Goal: Navigation & Orientation: Find specific page/section

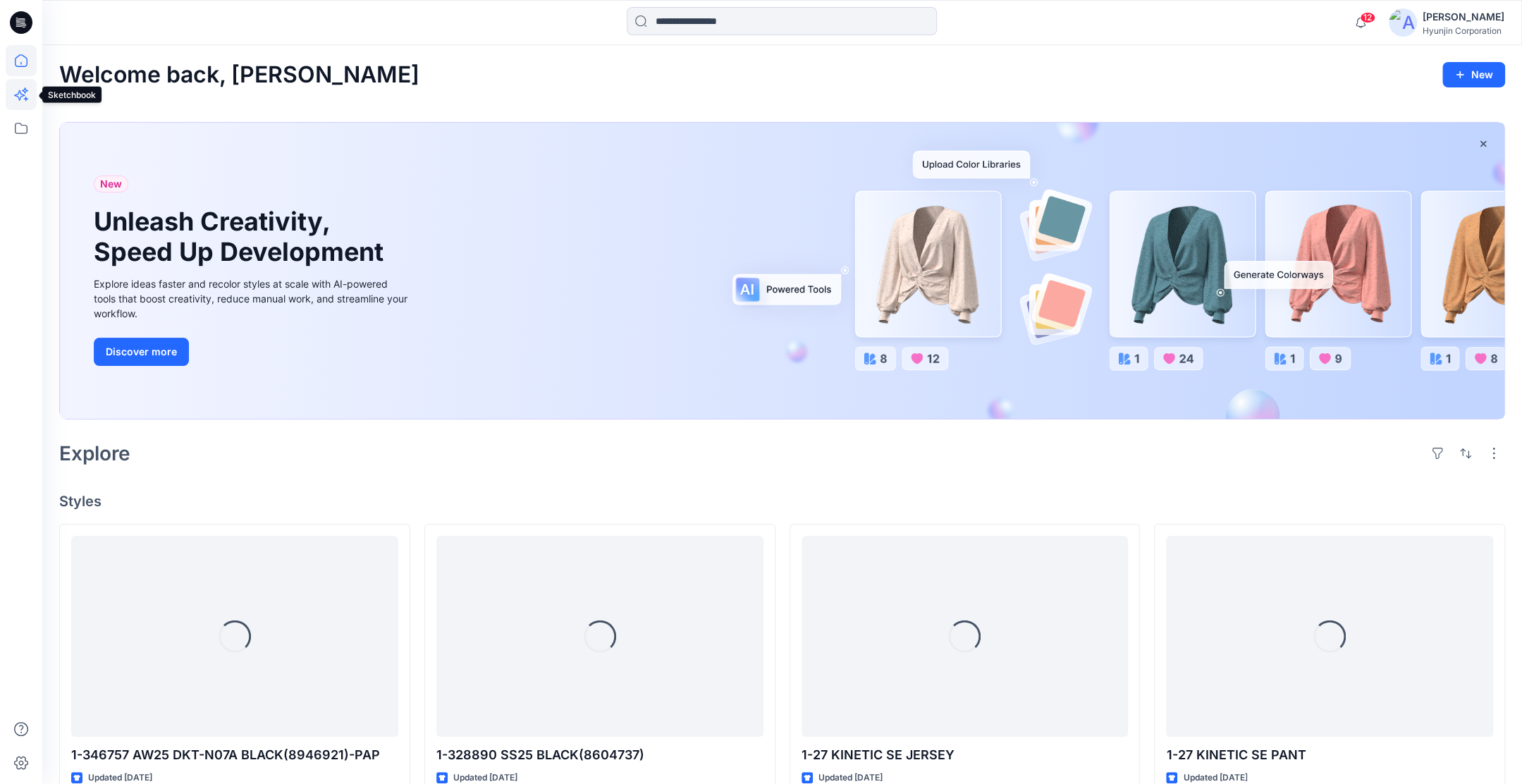
click at [14, 95] on icon at bounding box center [19, 95] width 10 height 10
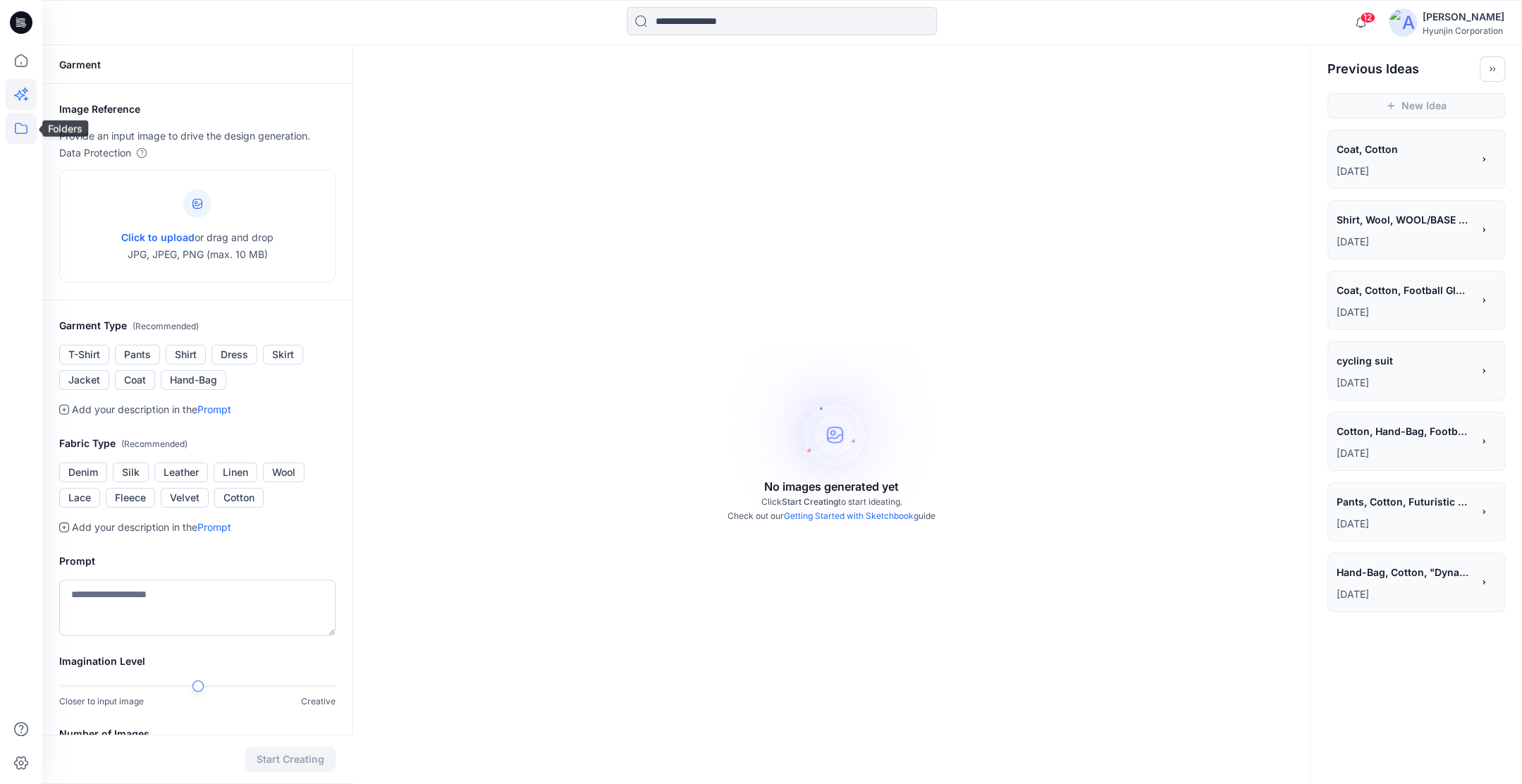
click at [14, 127] on icon at bounding box center [21, 128] width 31 height 31
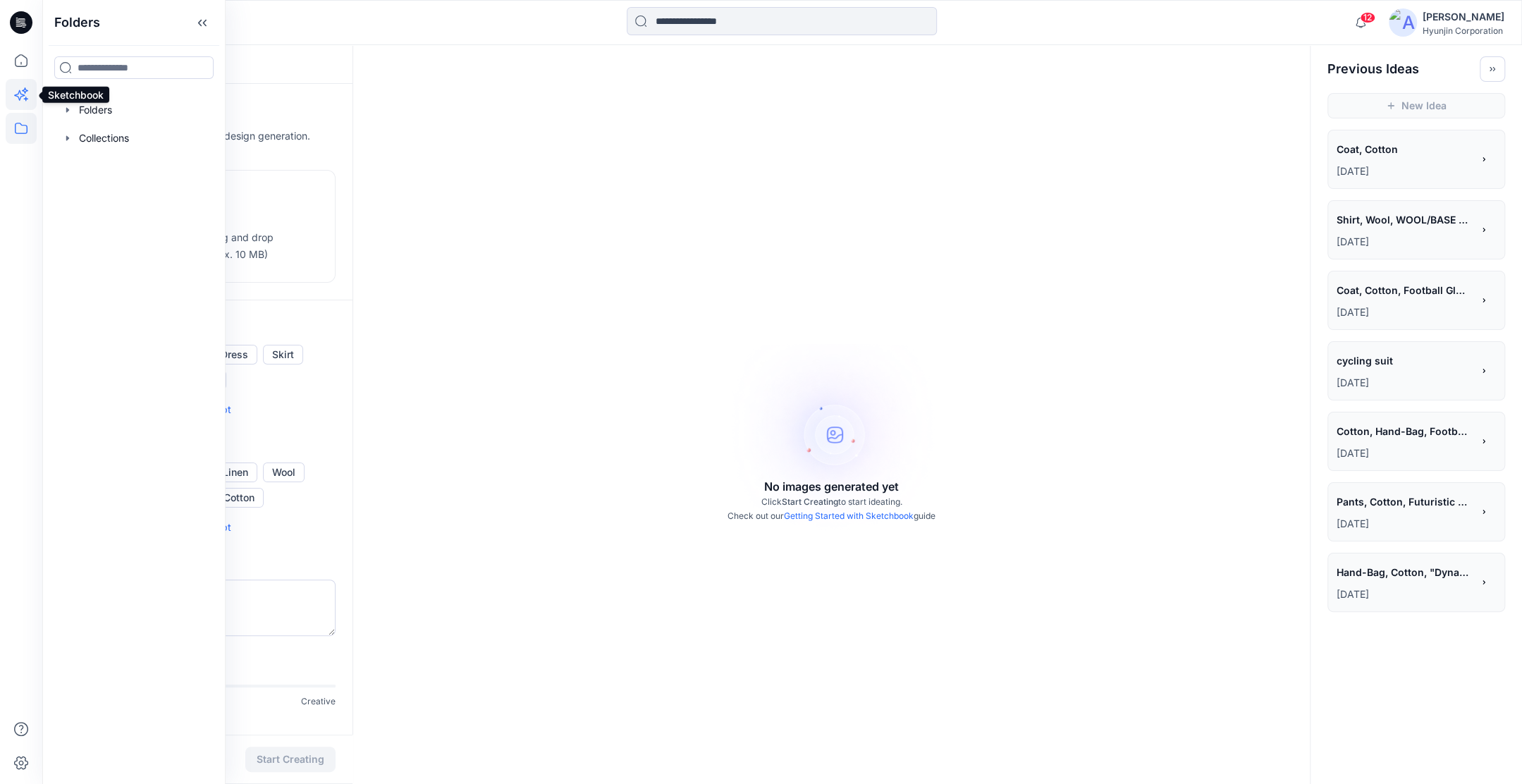
click at [8, 93] on icon at bounding box center [21, 94] width 31 height 31
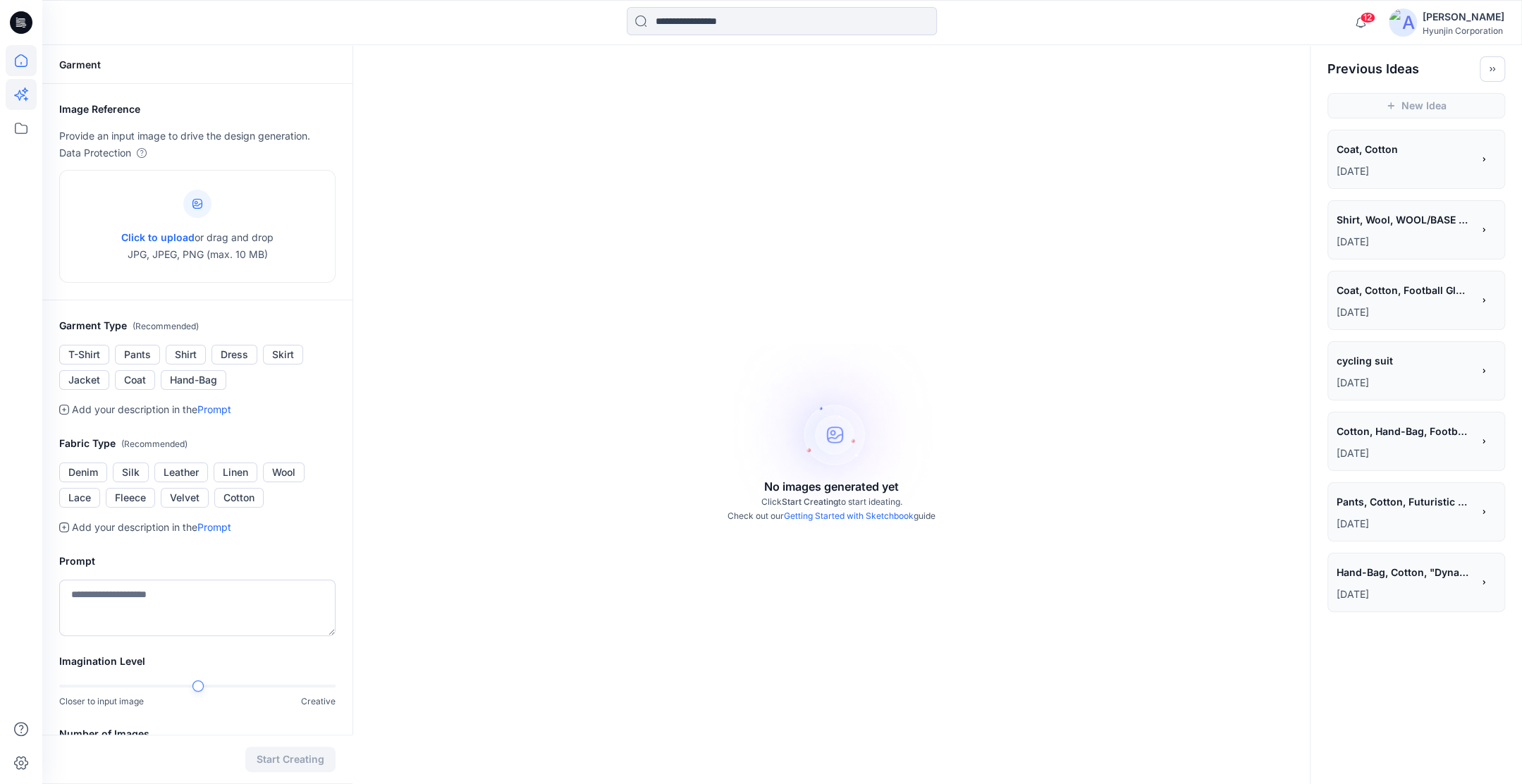
click at [20, 63] on icon at bounding box center [21, 61] width 31 height 31
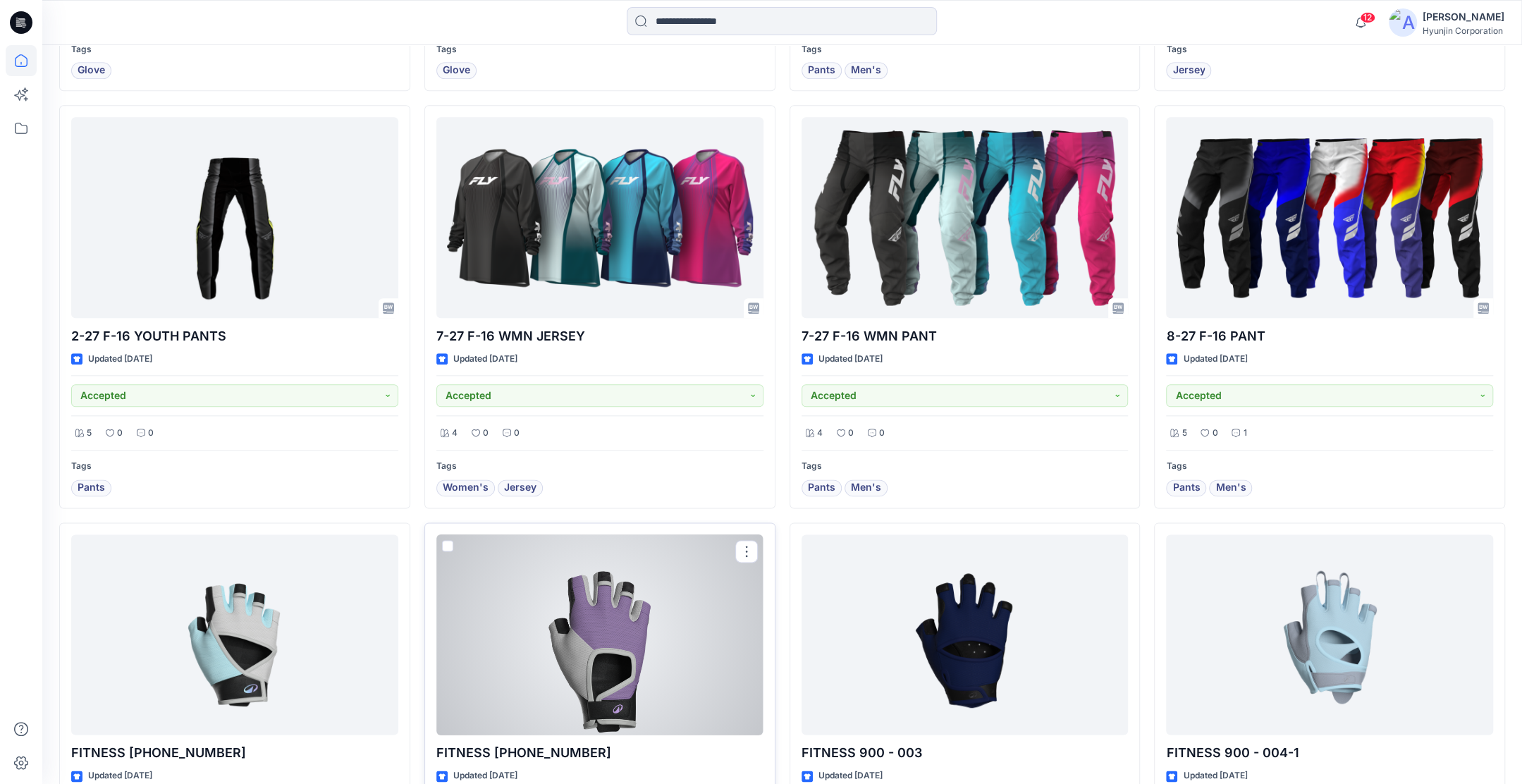
scroll to position [1323, 0]
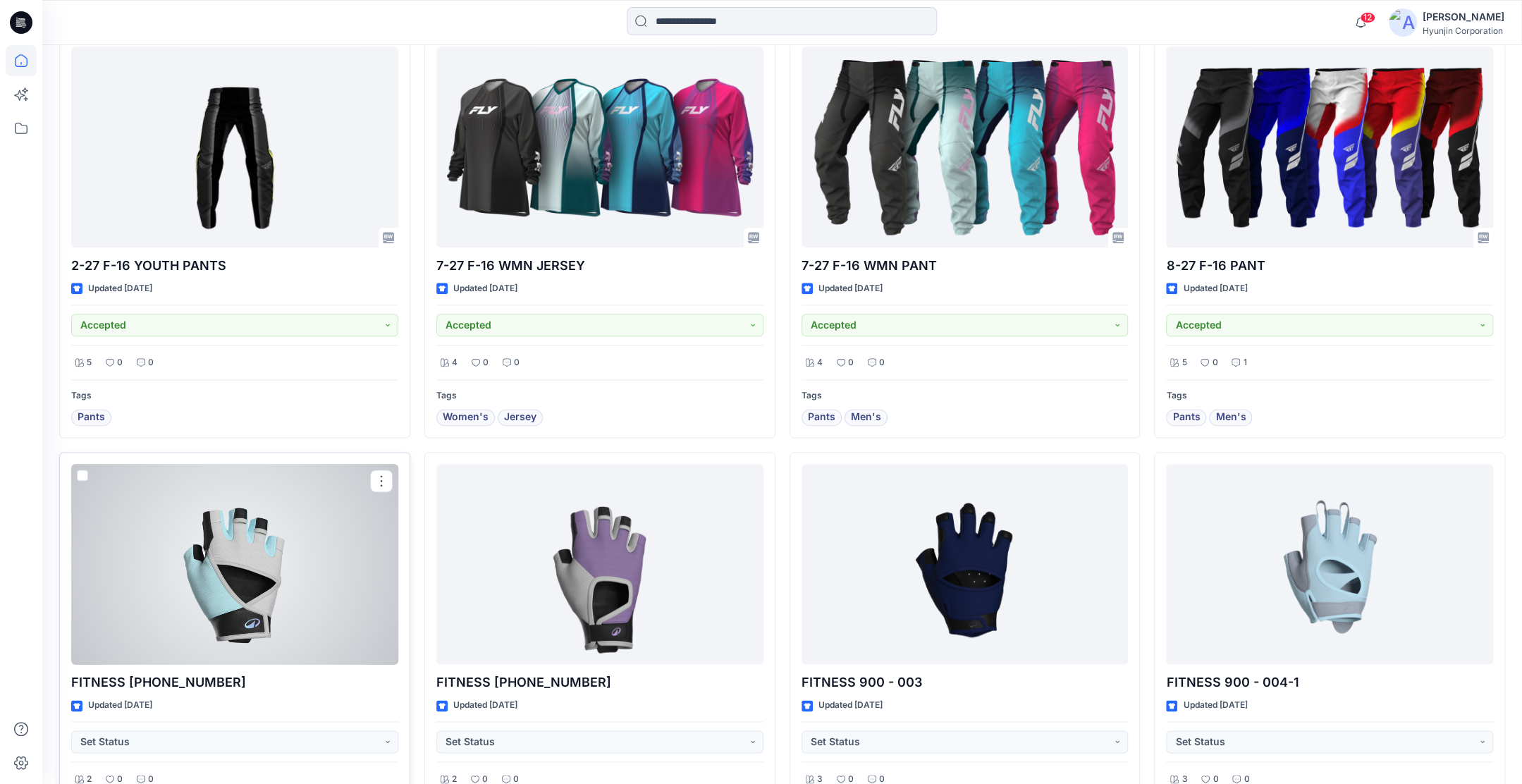
click at [261, 593] on div at bounding box center [235, 565] width 327 height 201
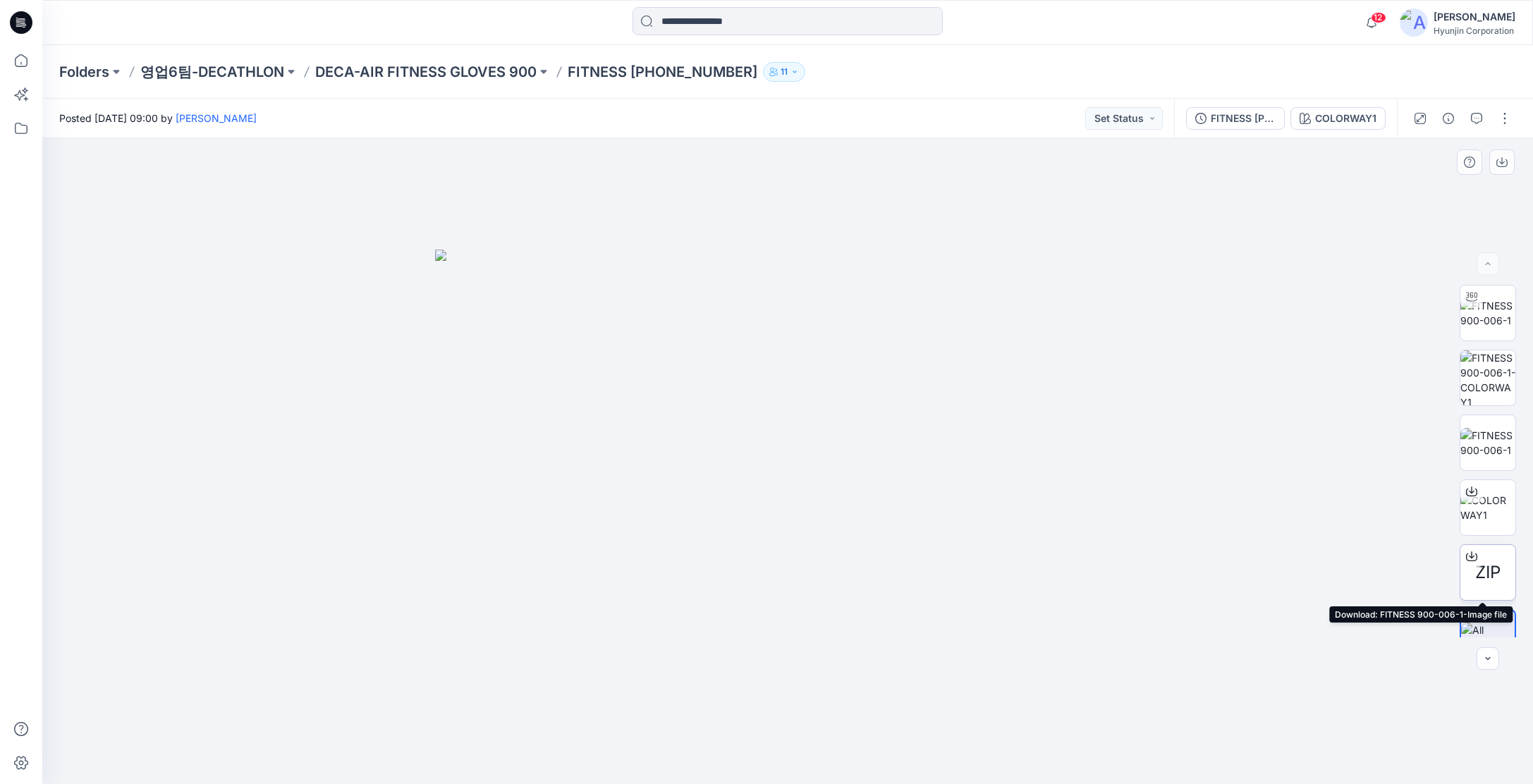
click at [1471, 552] on icon at bounding box center [1472, 556] width 11 height 11
click at [1496, 513] on img at bounding box center [1488, 507] width 55 height 30
drag, startPoint x: 1472, startPoint y: 324, endPoint x: 1464, endPoint y: 325, distance: 8.1
click at [1472, 324] on img at bounding box center [1488, 313] width 55 height 30
drag, startPoint x: 861, startPoint y: 774, endPoint x: 1121, endPoint y: 741, distance: 262.1
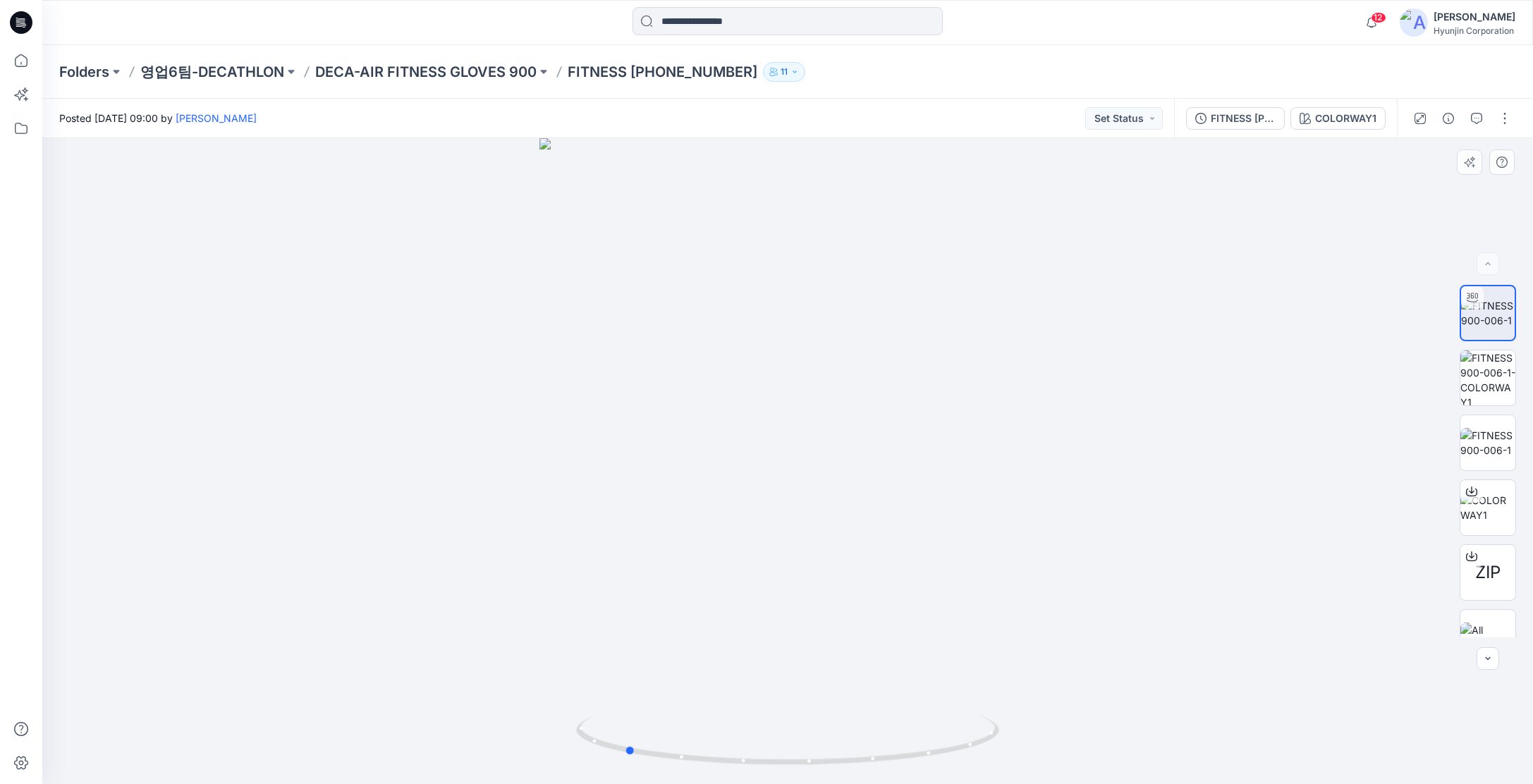
click at [1121, 741] on div at bounding box center [787, 461] width 1491 height 646
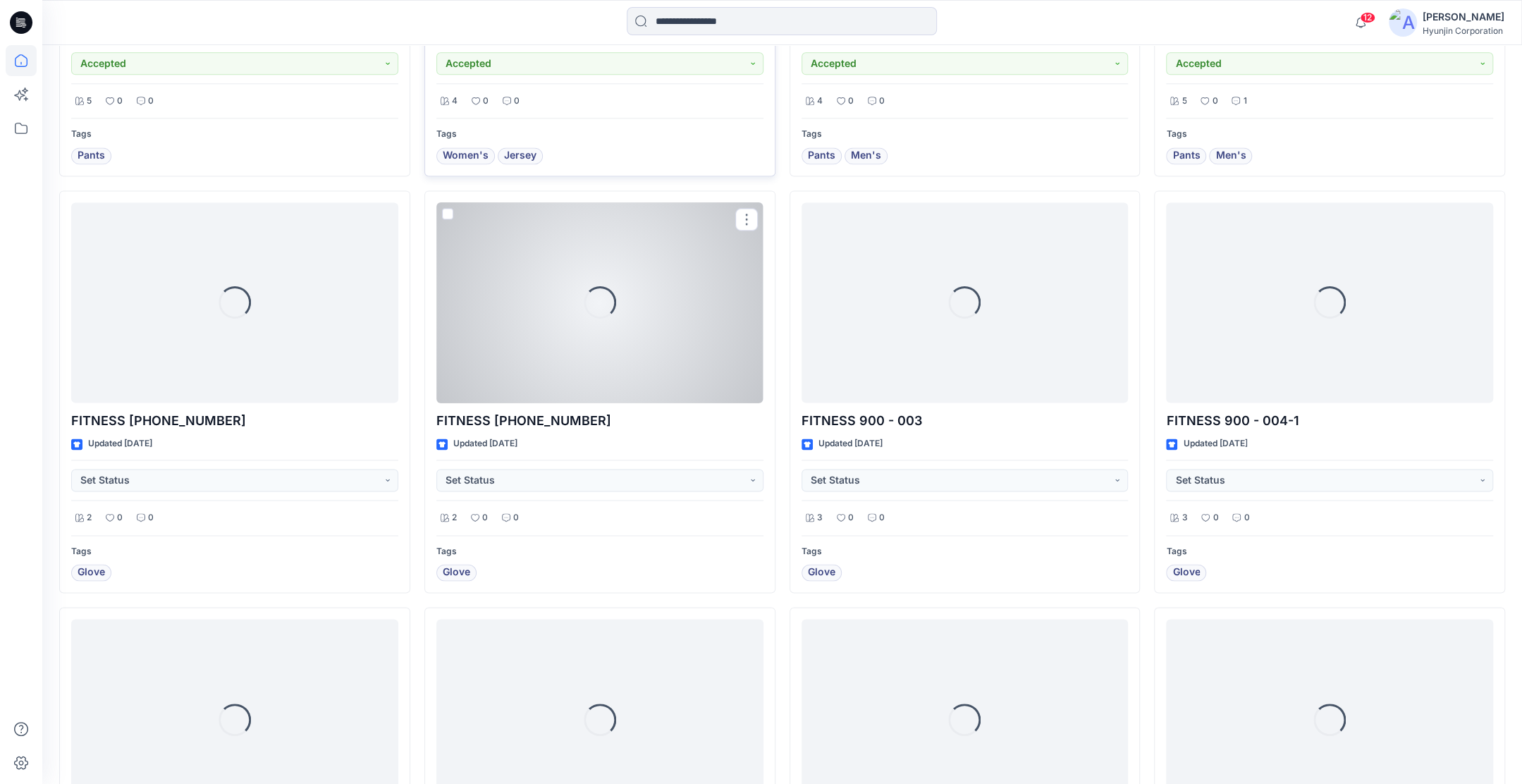
scroll to position [1605, 0]
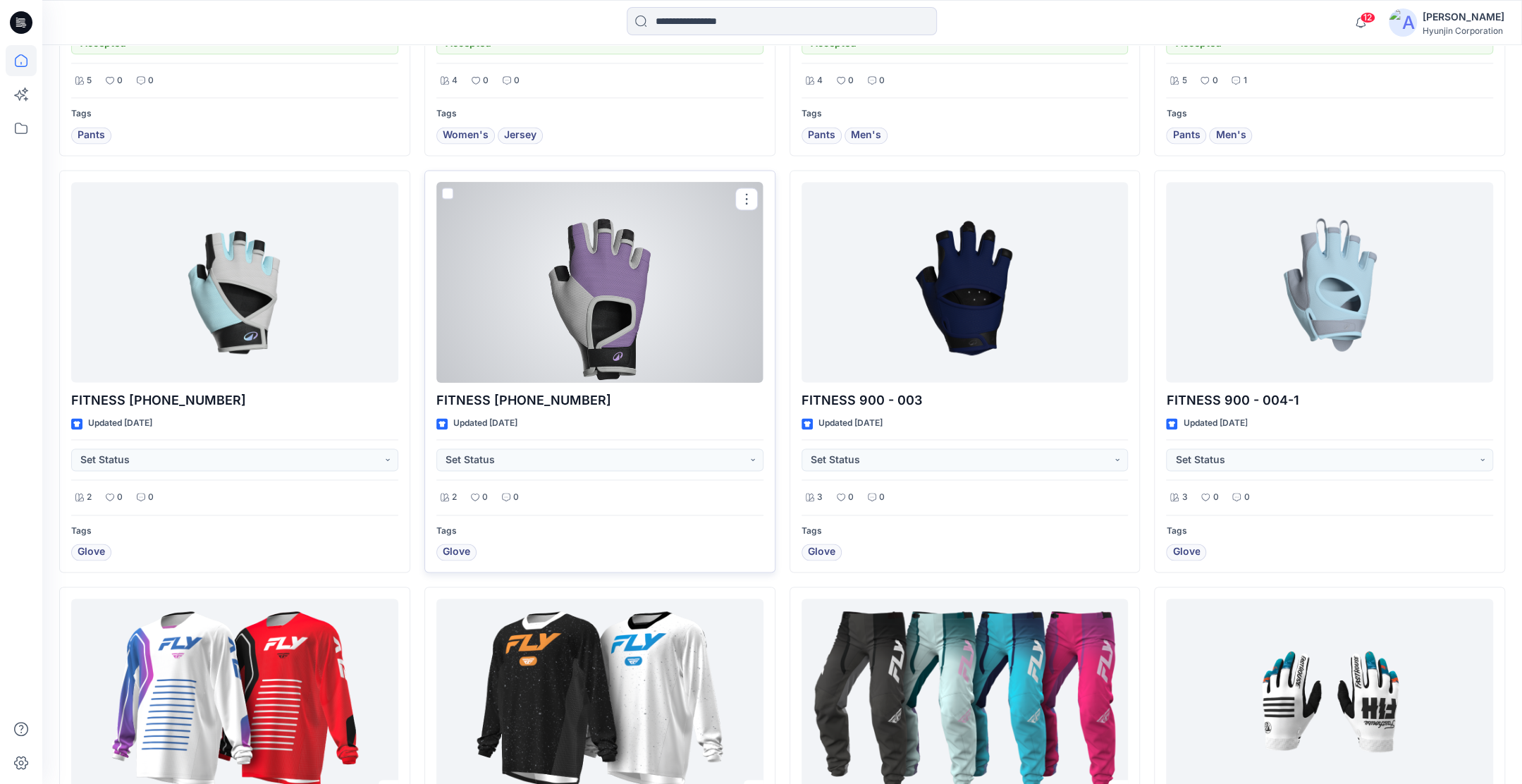
click at [646, 379] on div "FITNESS 900-008-1 Updated 8 days ago Set Status 2 0 0 Tags Glove" at bounding box center [600, 371] width 351 height 403
click at [643, 360] on div at bounding box center [600, 282] width 327 height 201
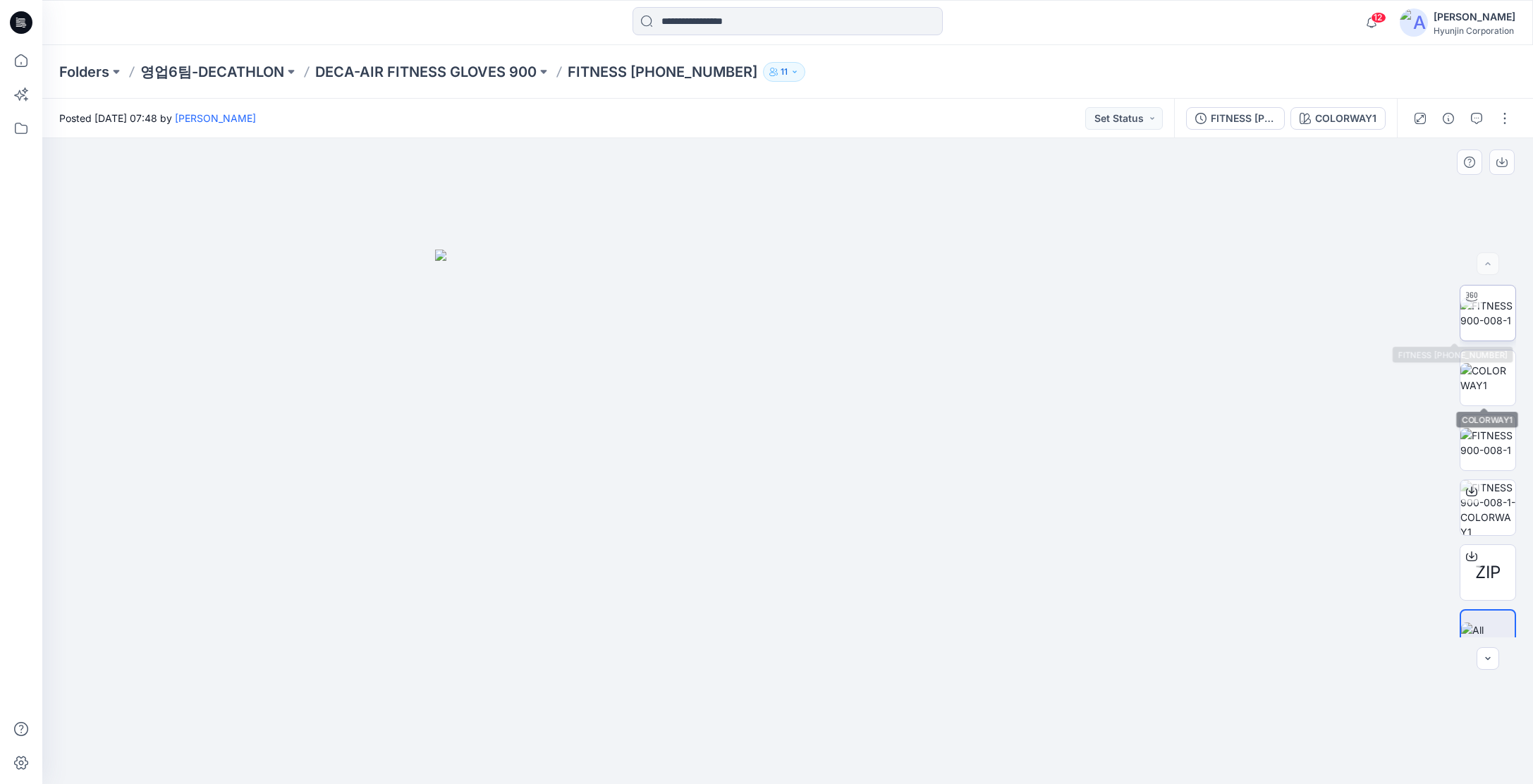
click at [1475, 319] on img at bounding box center [1488, 313] width 55 height 30
drag, startPoint x: 948, startPoint y: 731, endPoint x: 994, endPoint y: 755, distance: 51.9
click at [994, 755] on div at bounding box center [787, 461] width 1491 height 646
click at [1499, 373] on img at bounding box center [1488, 377] width 55 height 30
click at [1471, 308] on img at bounding box center [1488, 313] width 55 height 30
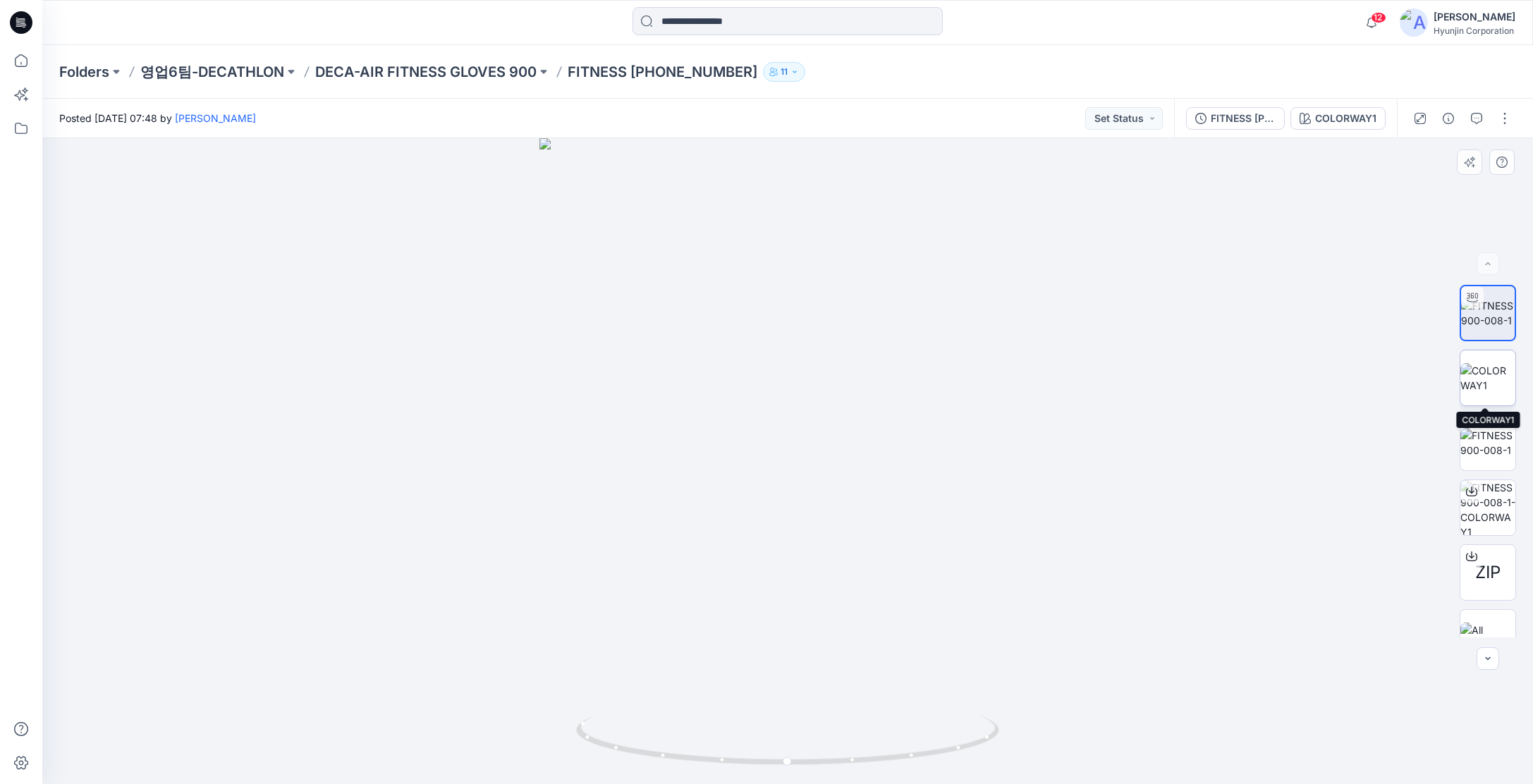
click at [1484, 368] on img at bounding box center [1488, 377] width 55 height 30
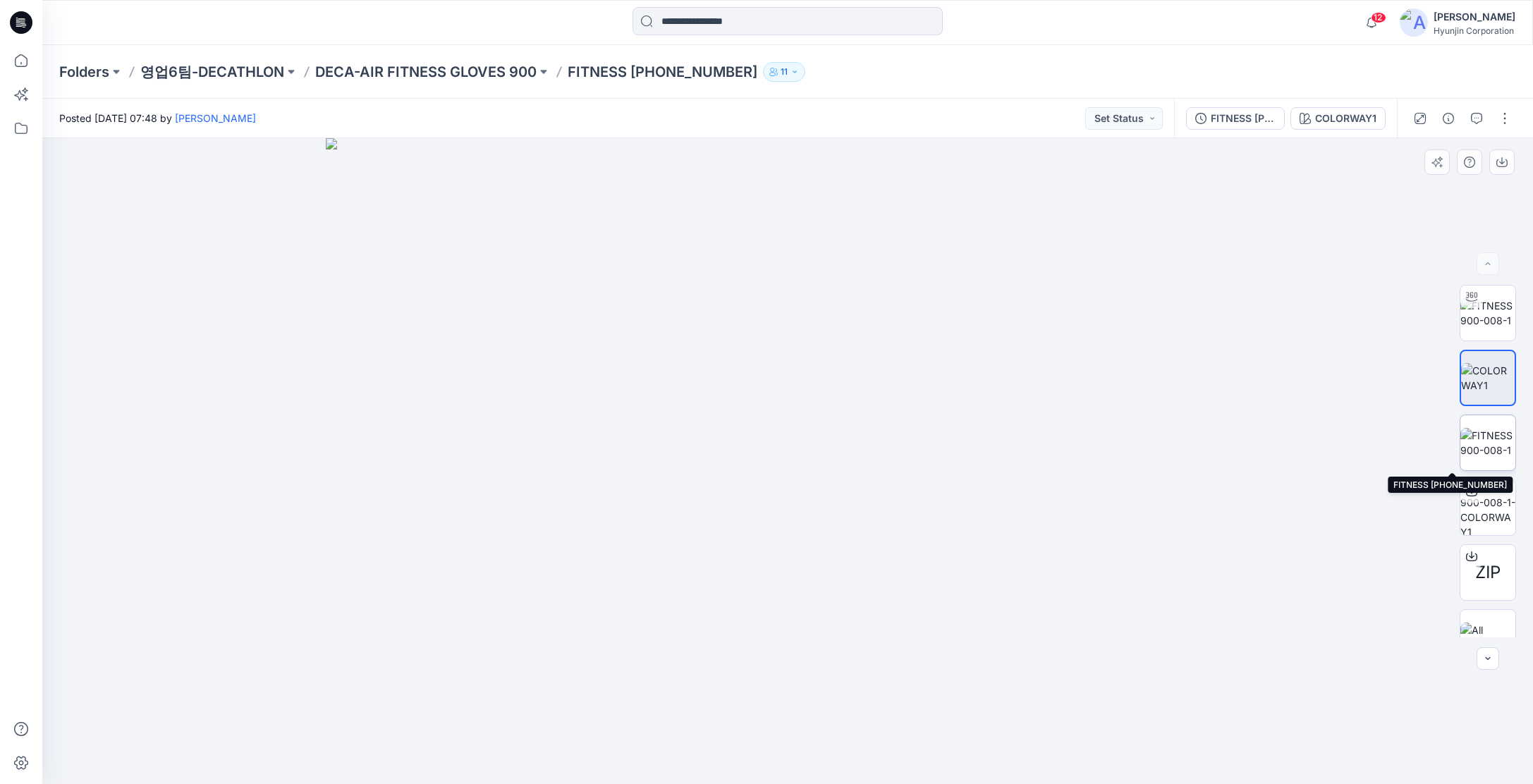
click at [1485, 440] on img at bounding box center [1488, 443] width 55 height 30
click at [1480, 386] on img at bounding box center [1488, 377] width 55 height 30
click at [1485, 326] on img at bounding box center [1488, 313] width 55 height 30
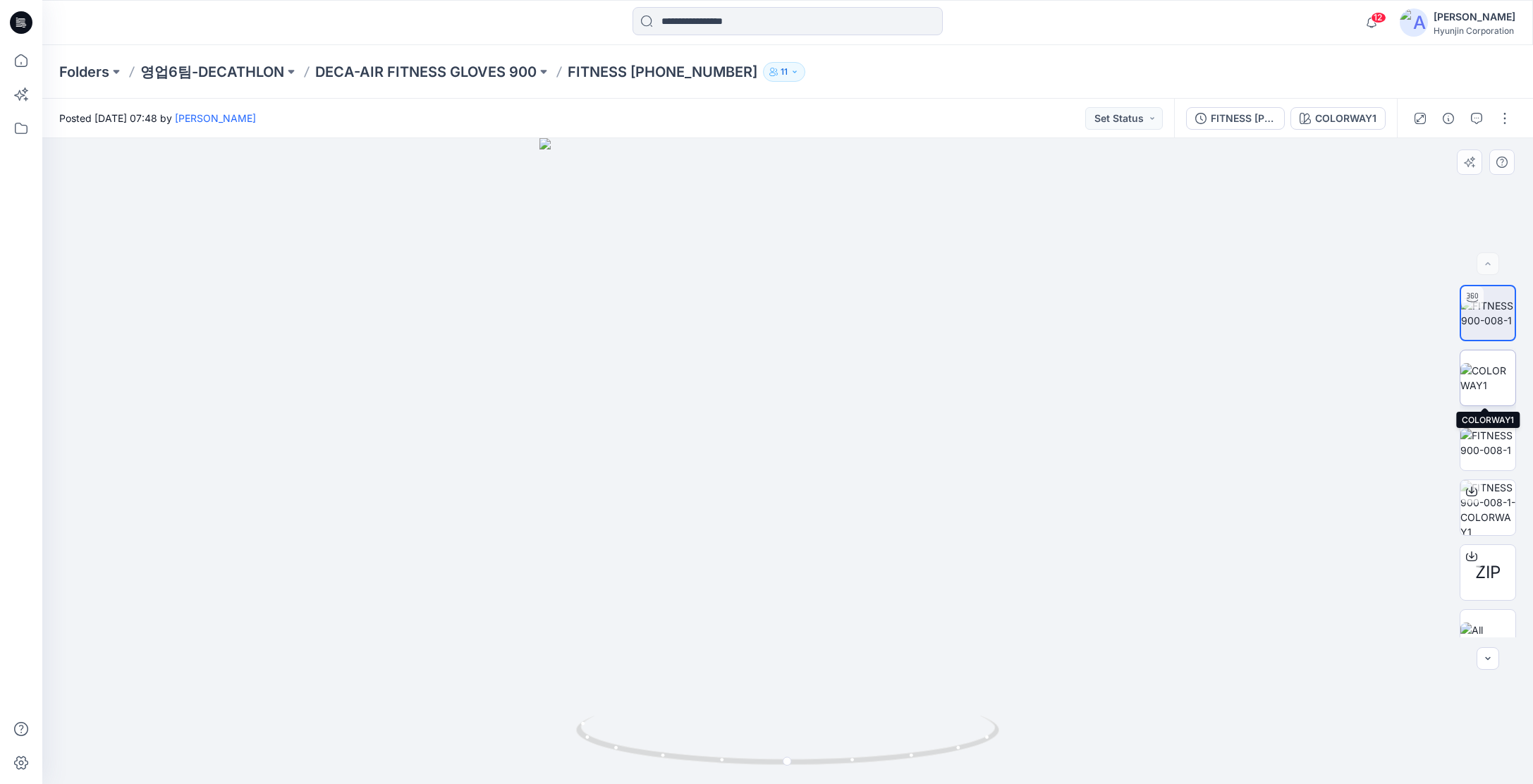
click at [1492, 384] on img at bounding box center [1488, 377] width 55 height 30
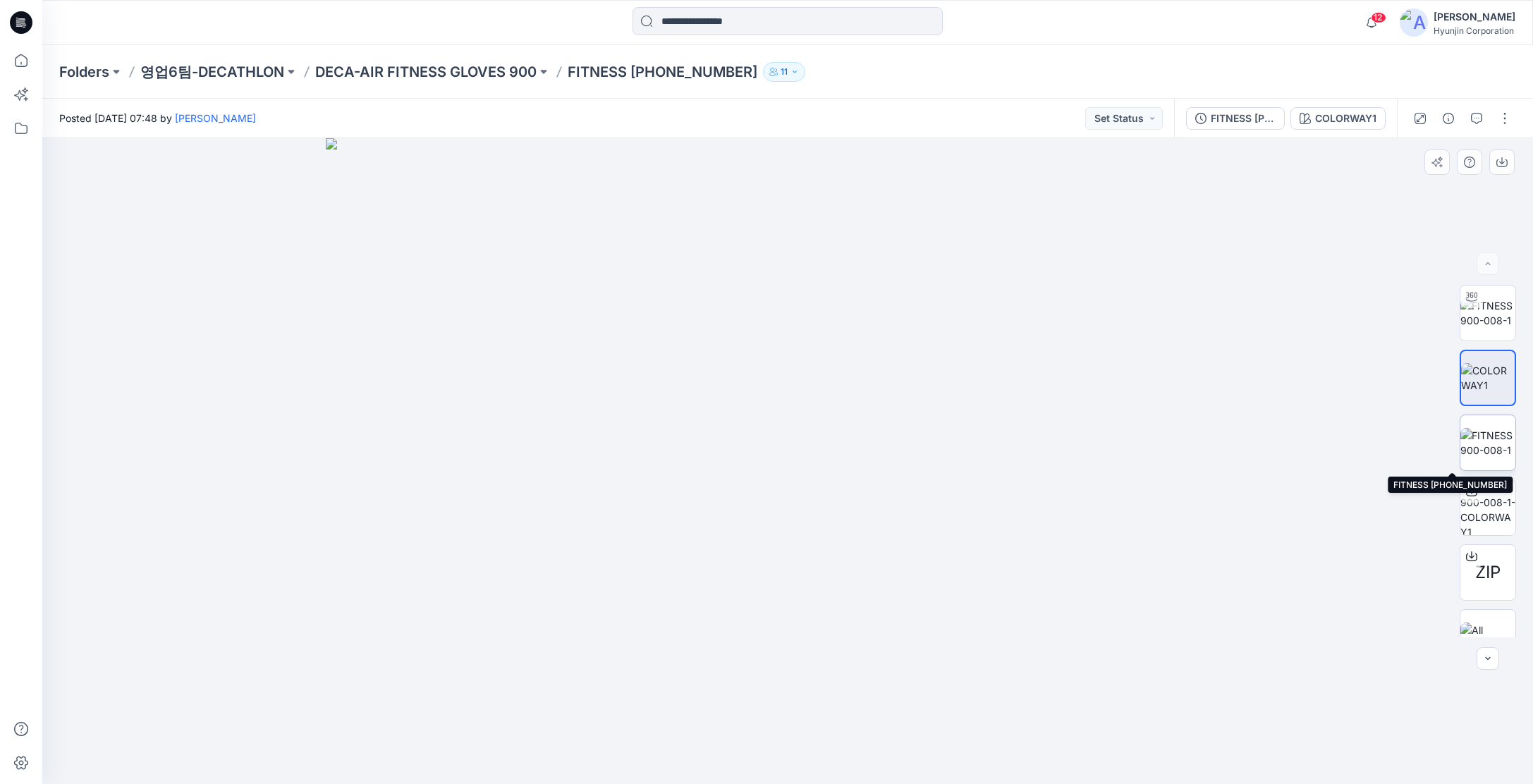
click at [1485, 435] on img at bounding box center [1488, 443] width 55 height 30
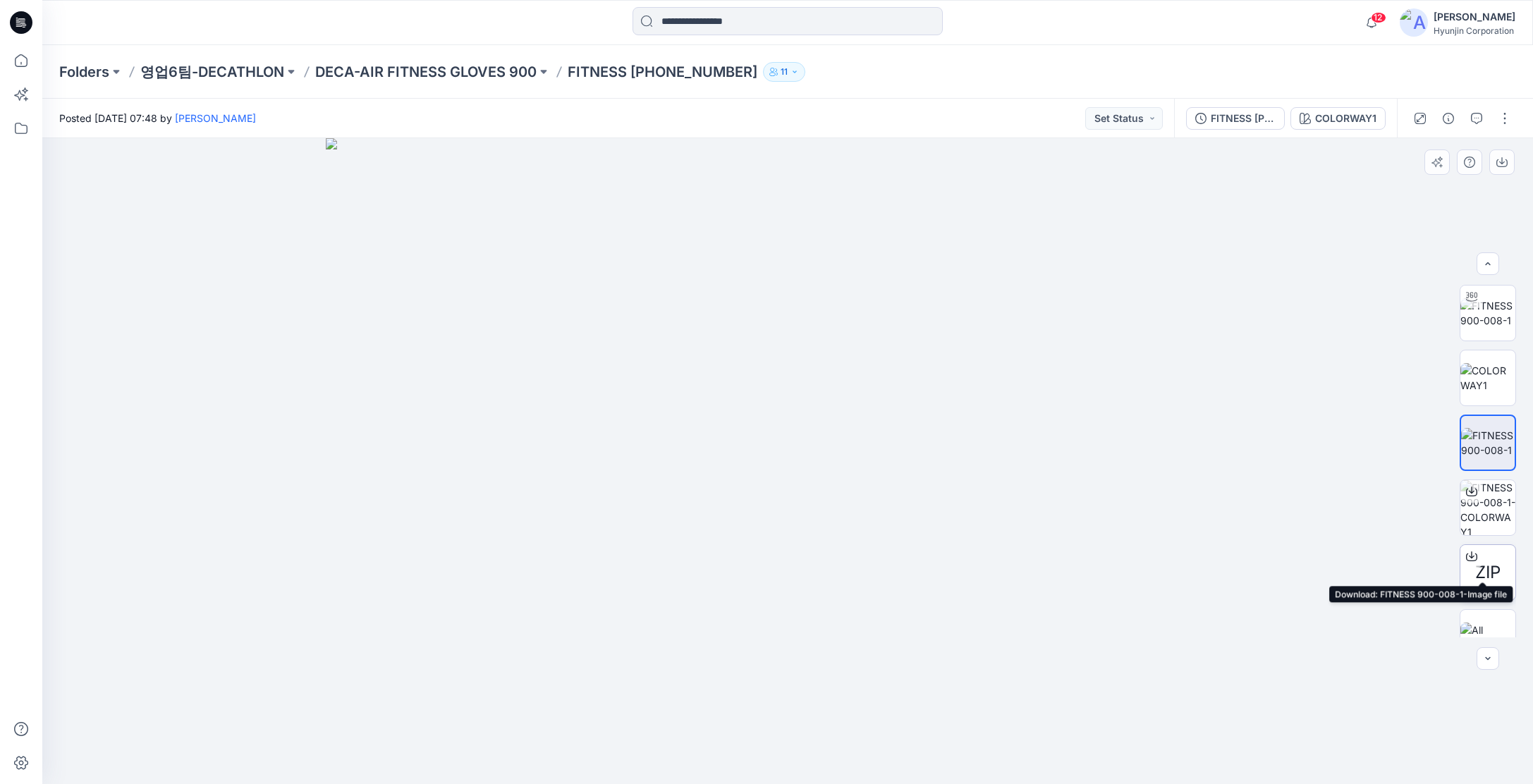
scroll to position [28, 0]
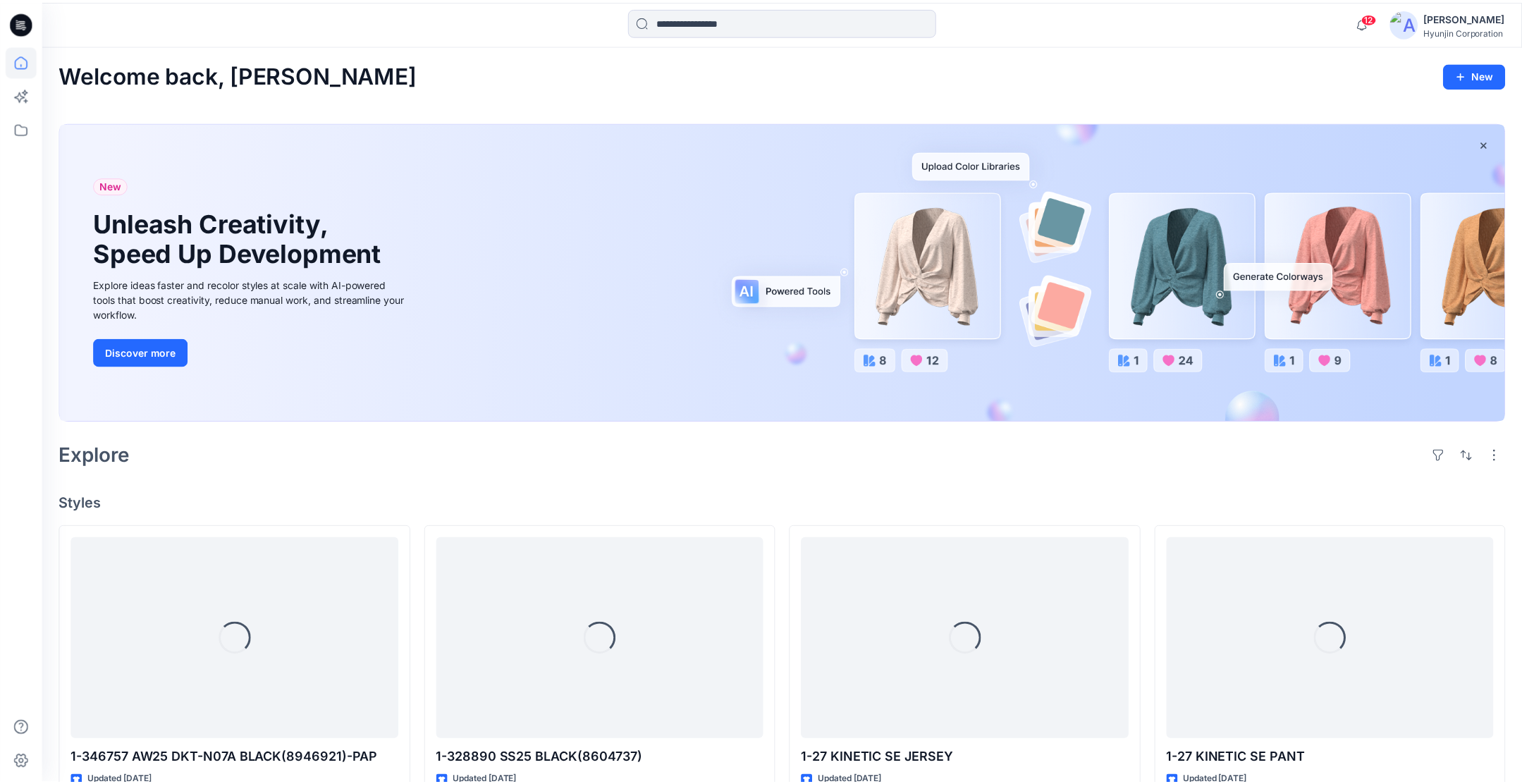
scroll to position [1605, 0]
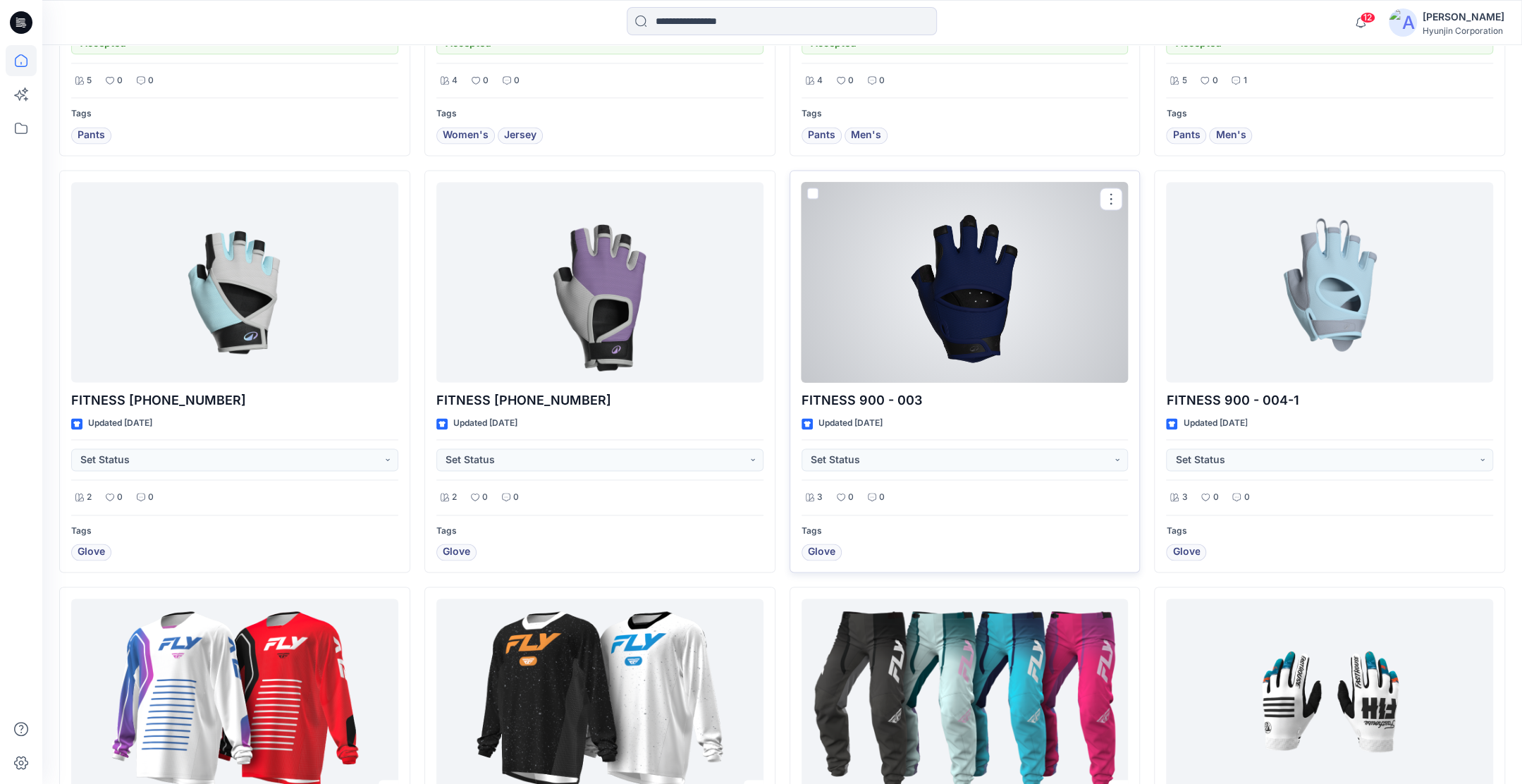
click at [952, 349] on div at bounding box center [965, 282] width 327 height 201
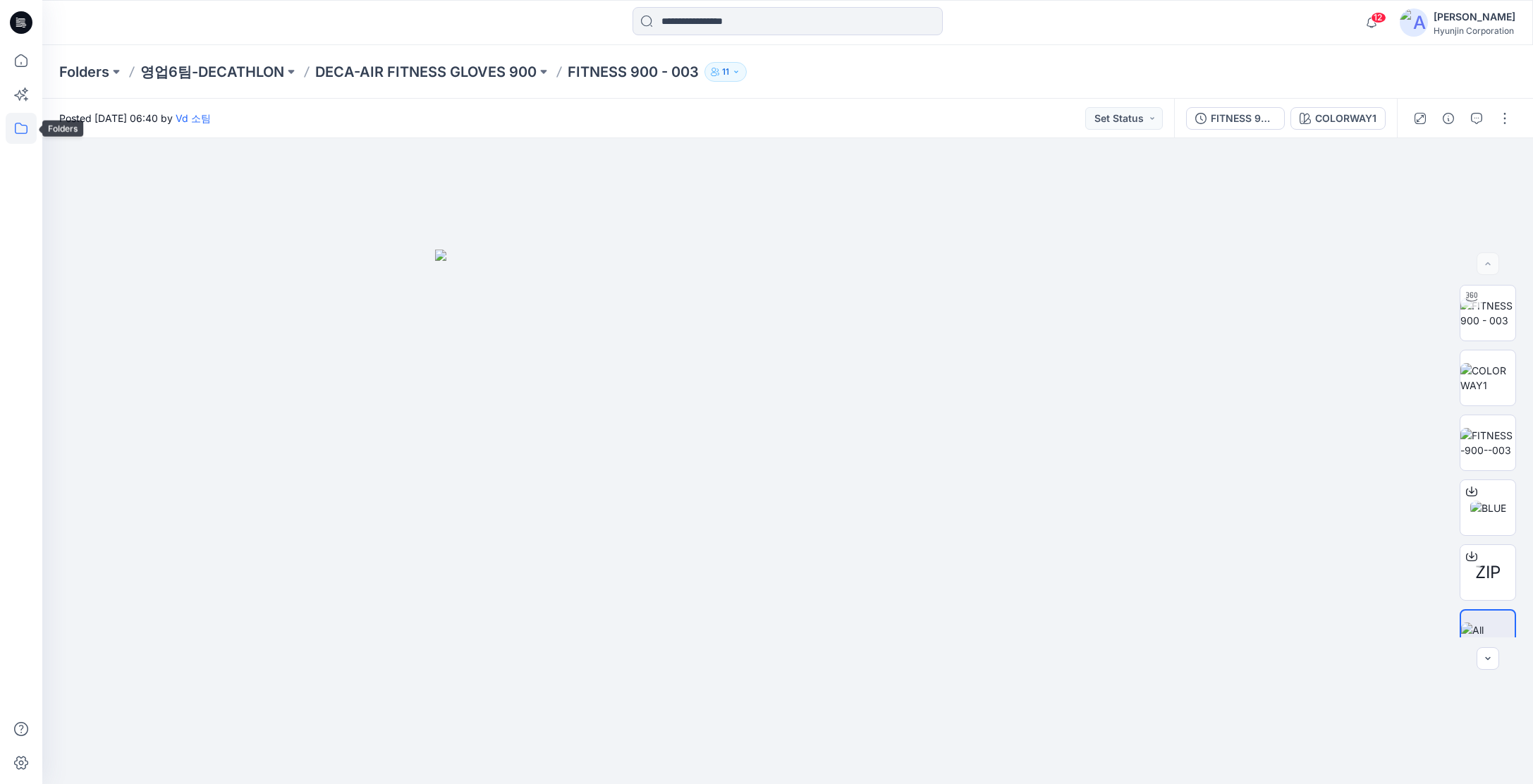
click at [26, 129] on icon at bounding box center [21, 128] width 31 height 31
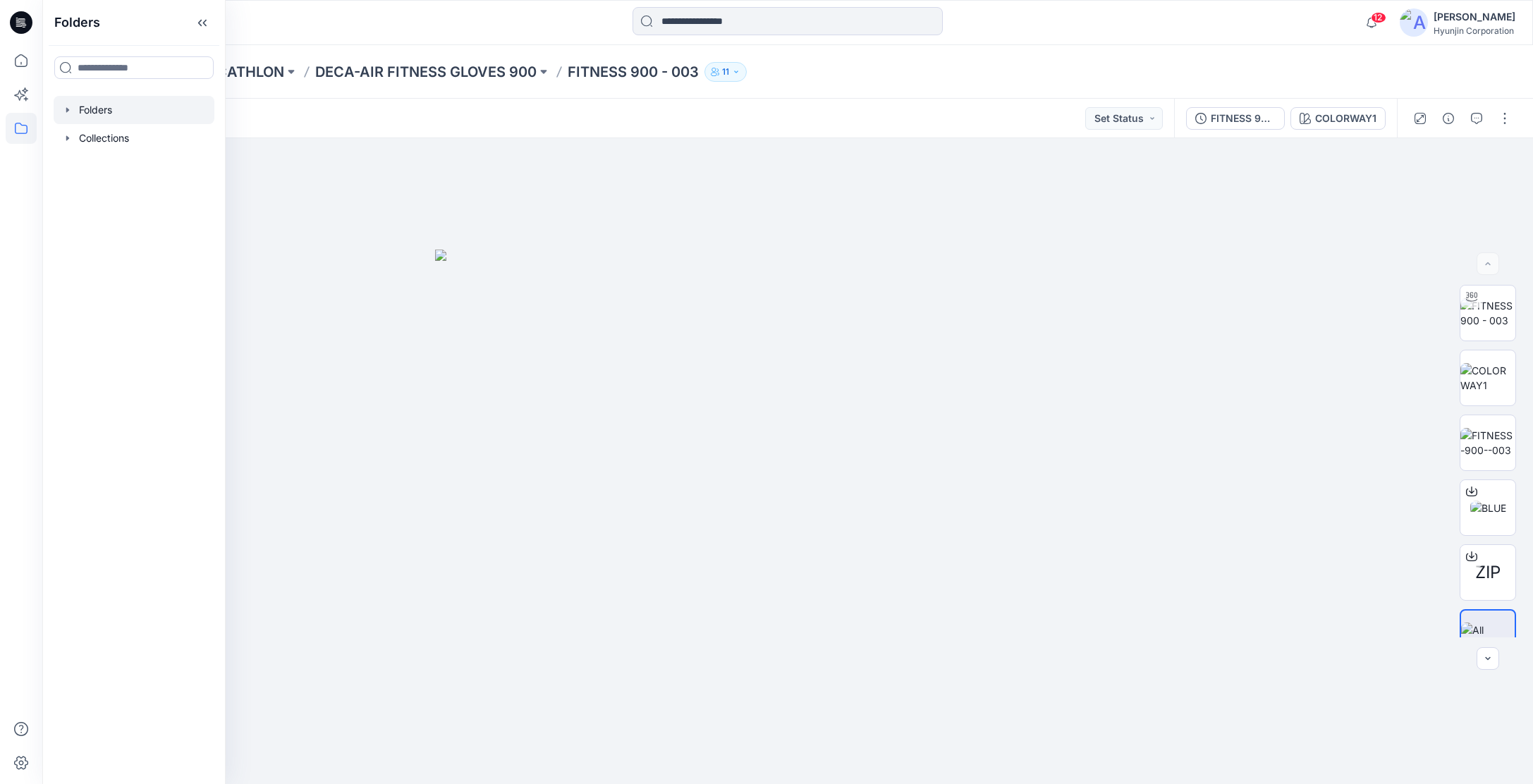
click at [61, 116] on div at bounding box center [134, 109] width 161 height 28
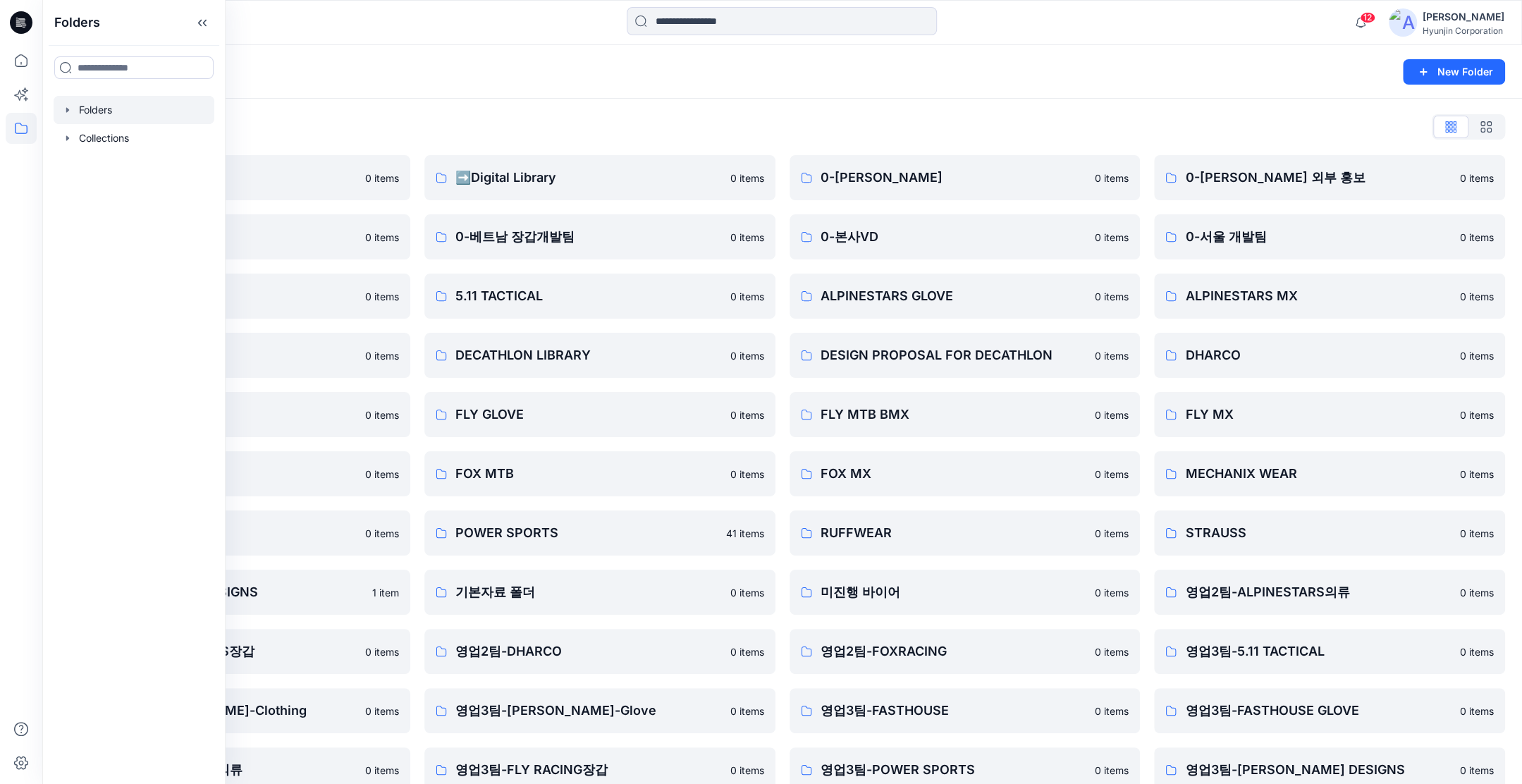
click at [810, 124] on div "Folders List" at bounding box center [782, 127] width 1446 height 22
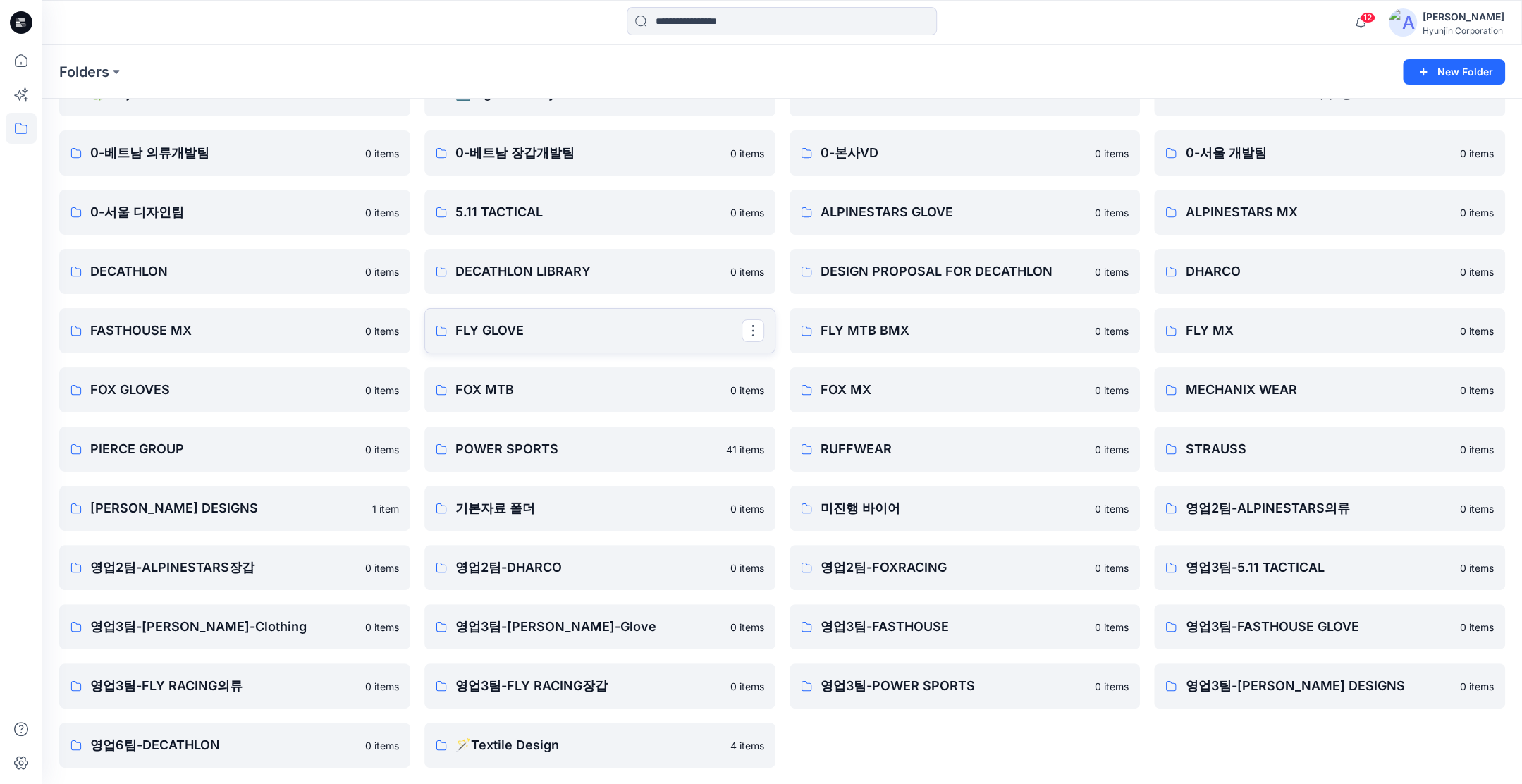
scroll to position [85, 0]
click at [222, 284] on link "DECATHLON" at bounding box center [235, 270] width 351 height 45
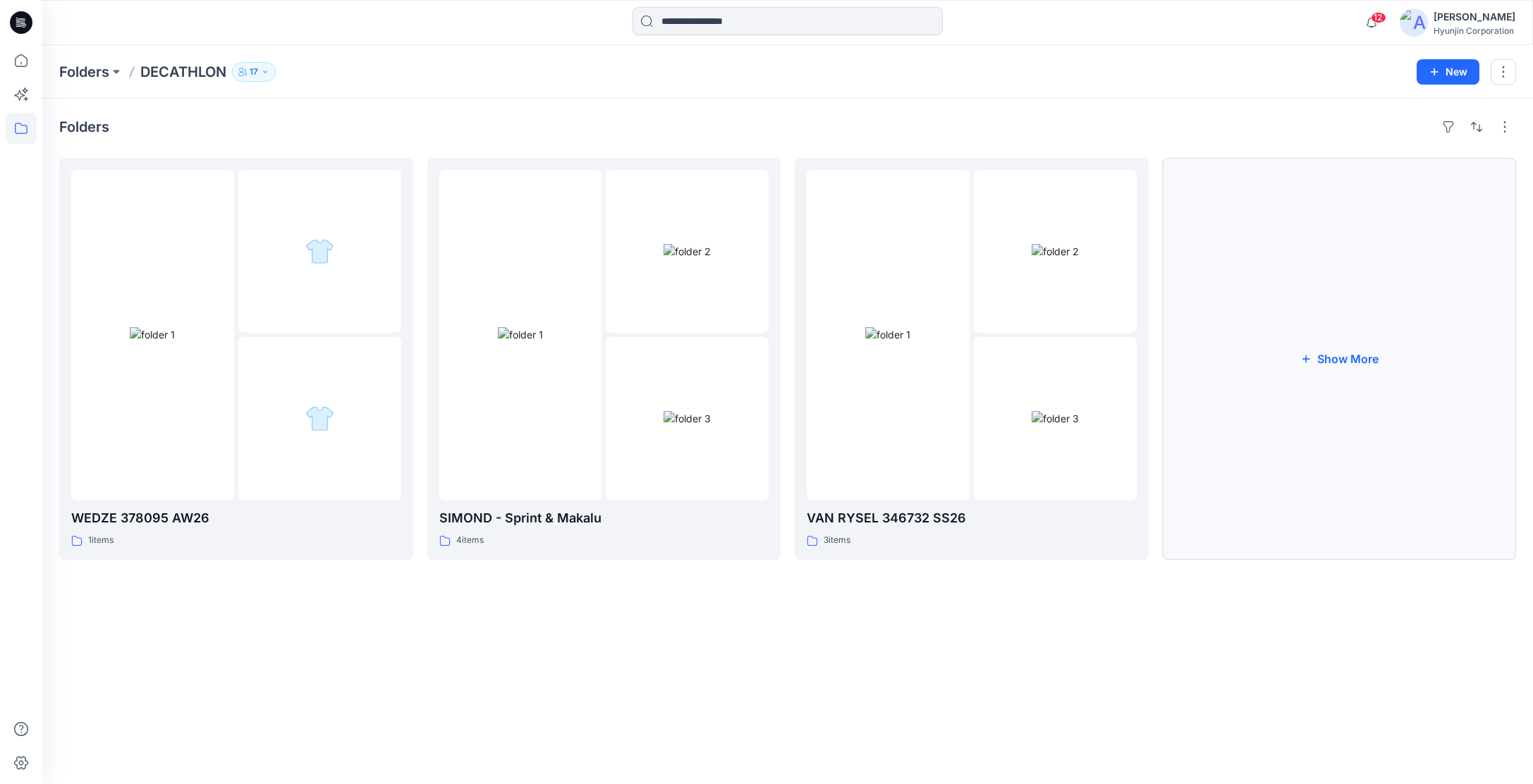
click at [1356, 331] on button "Show More" at bounding box center [1340, 359] width 354 height 402
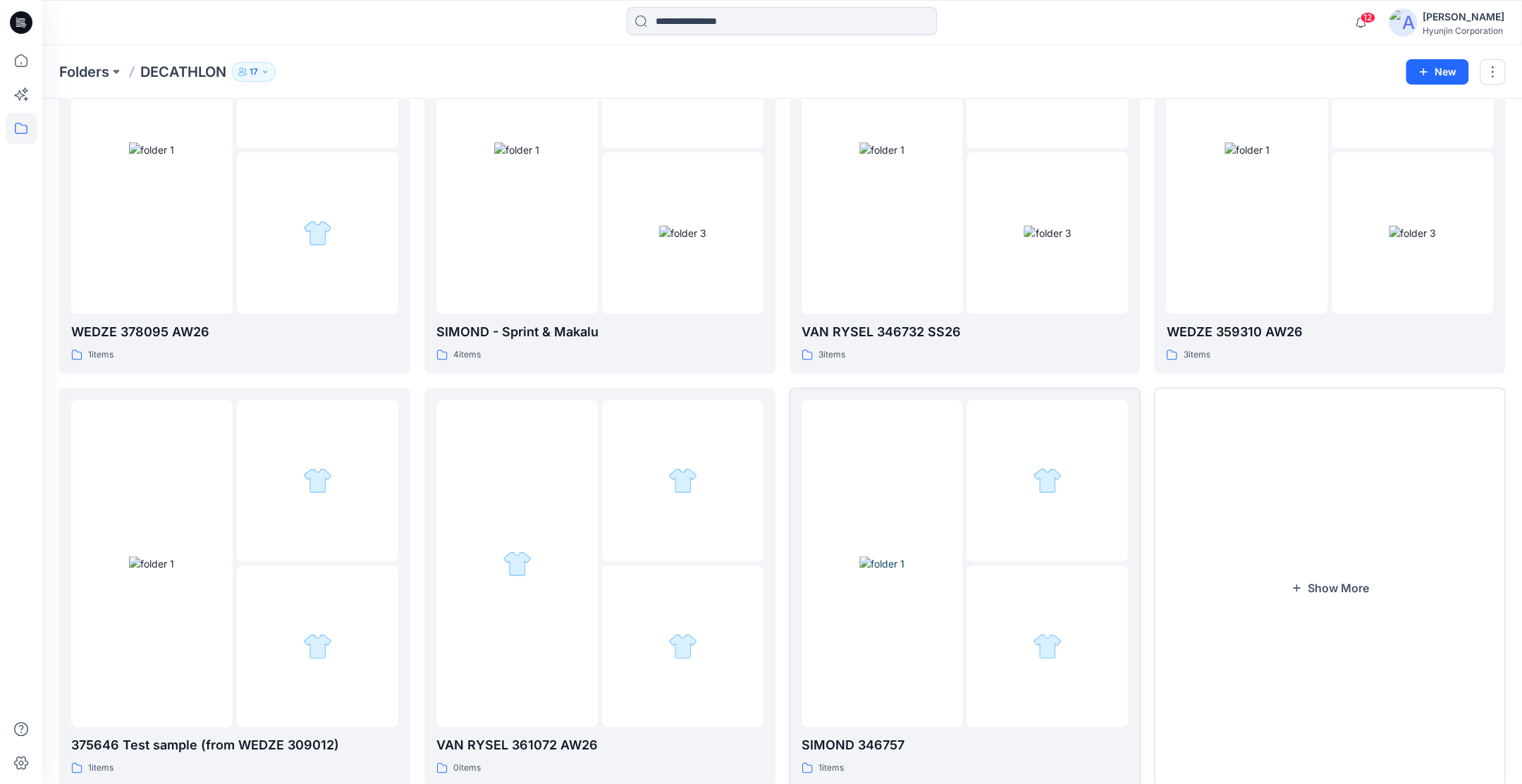
scroll to position [211, 0]
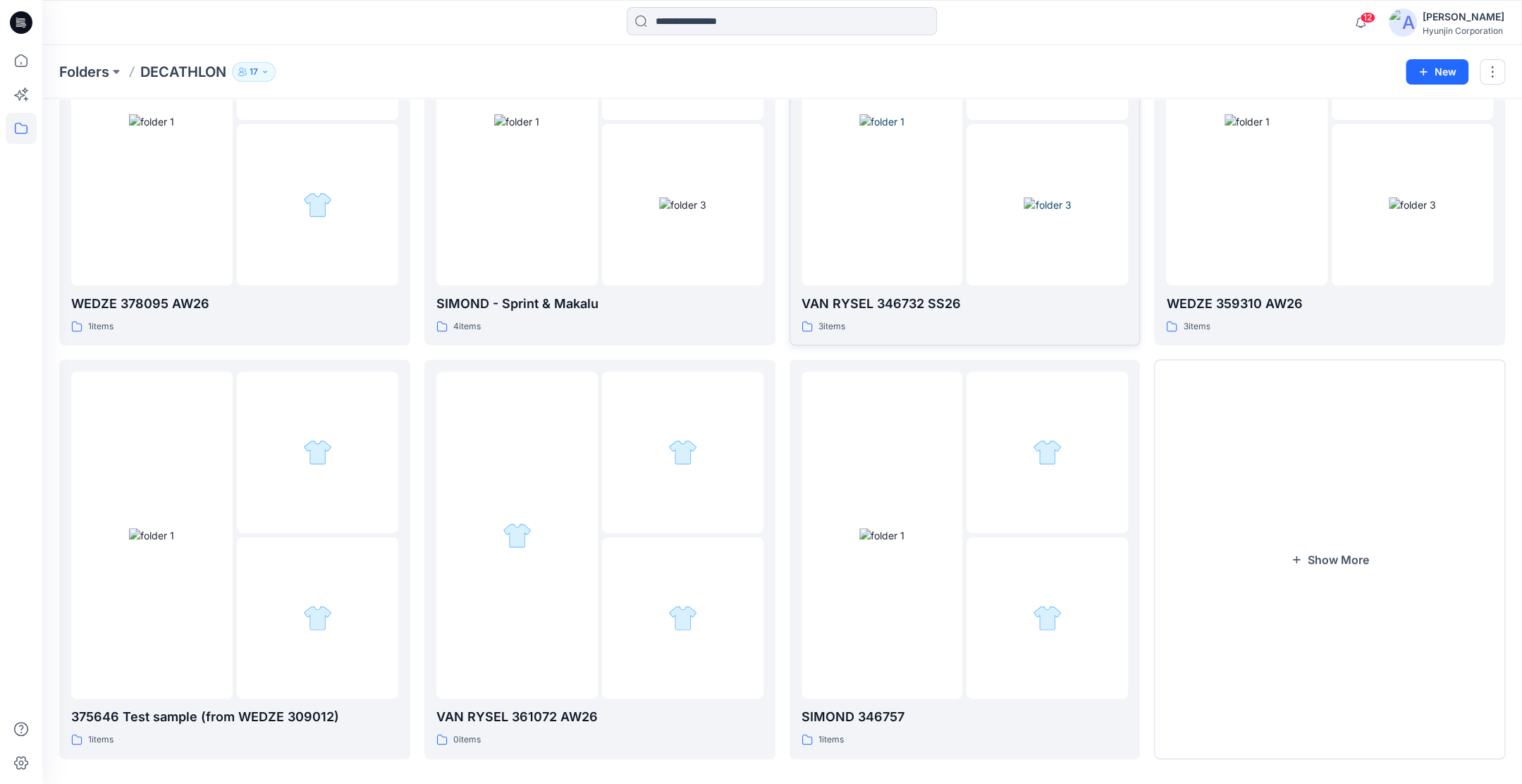
click at [1023, 212] on img at bounding box center [1047, 205] width 47 height 15
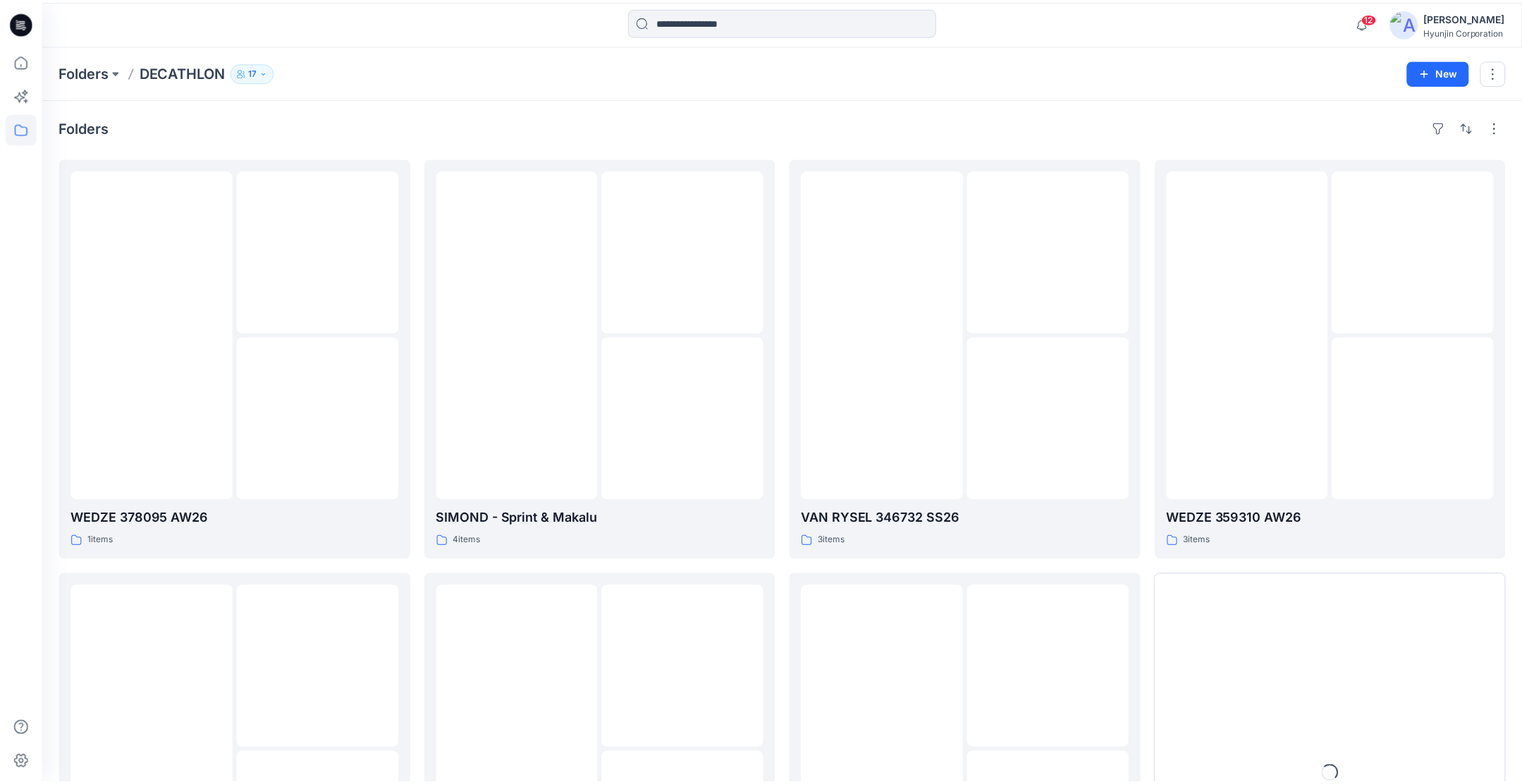
scroll to position [211, 0]
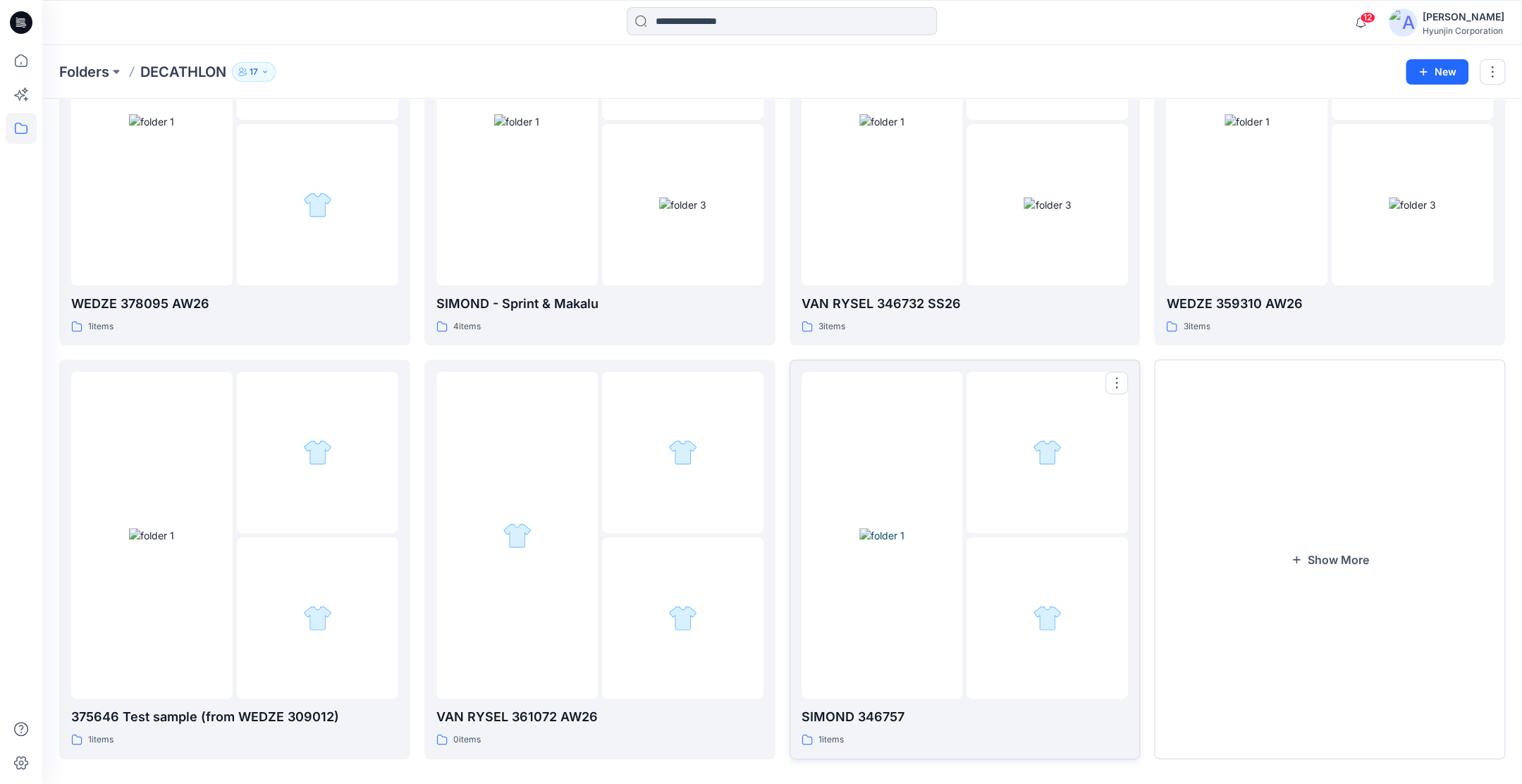
click at [977, 514] on div at bounding box center [1047, 452] width 161 height 161
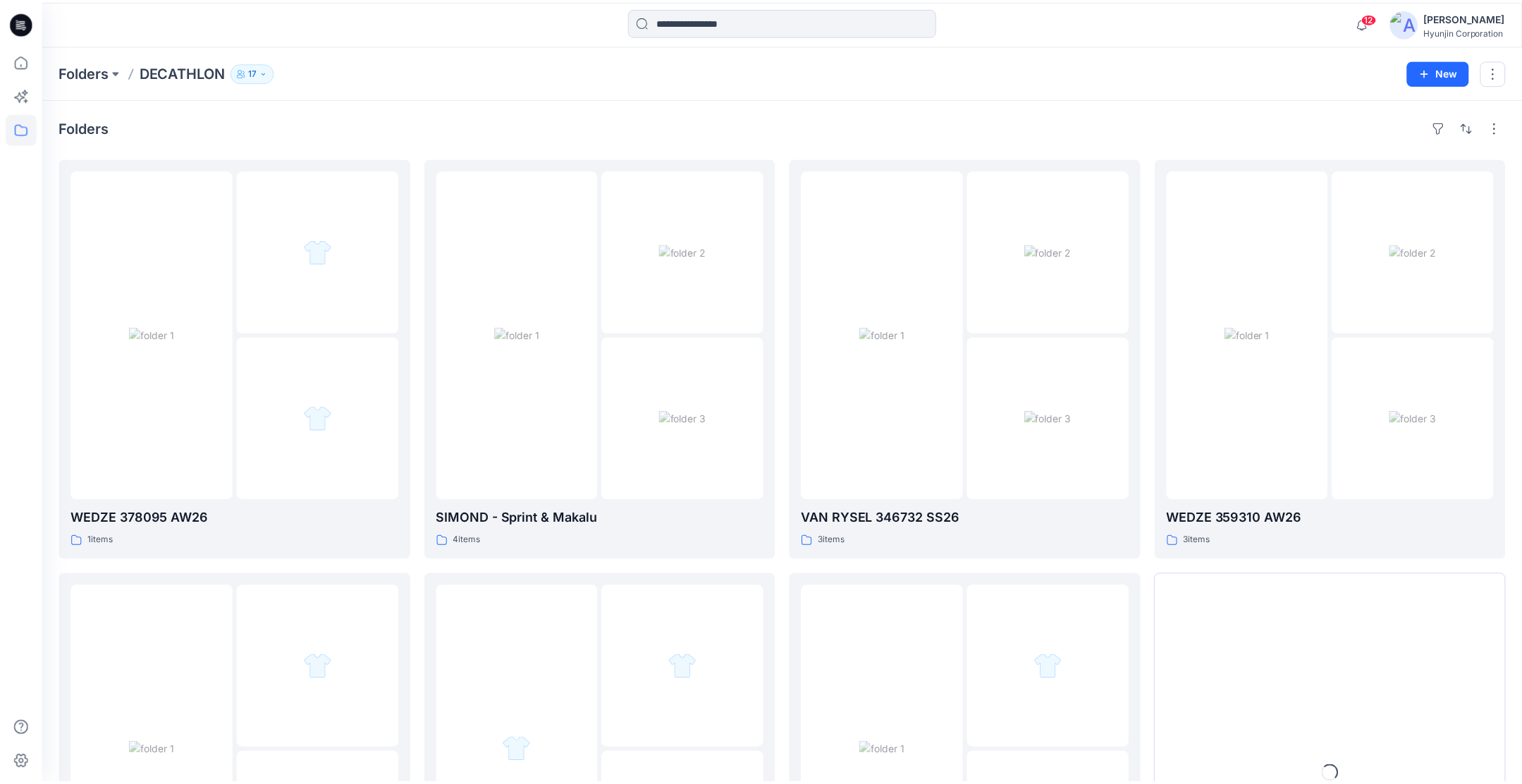
scroll to position [211, 0]
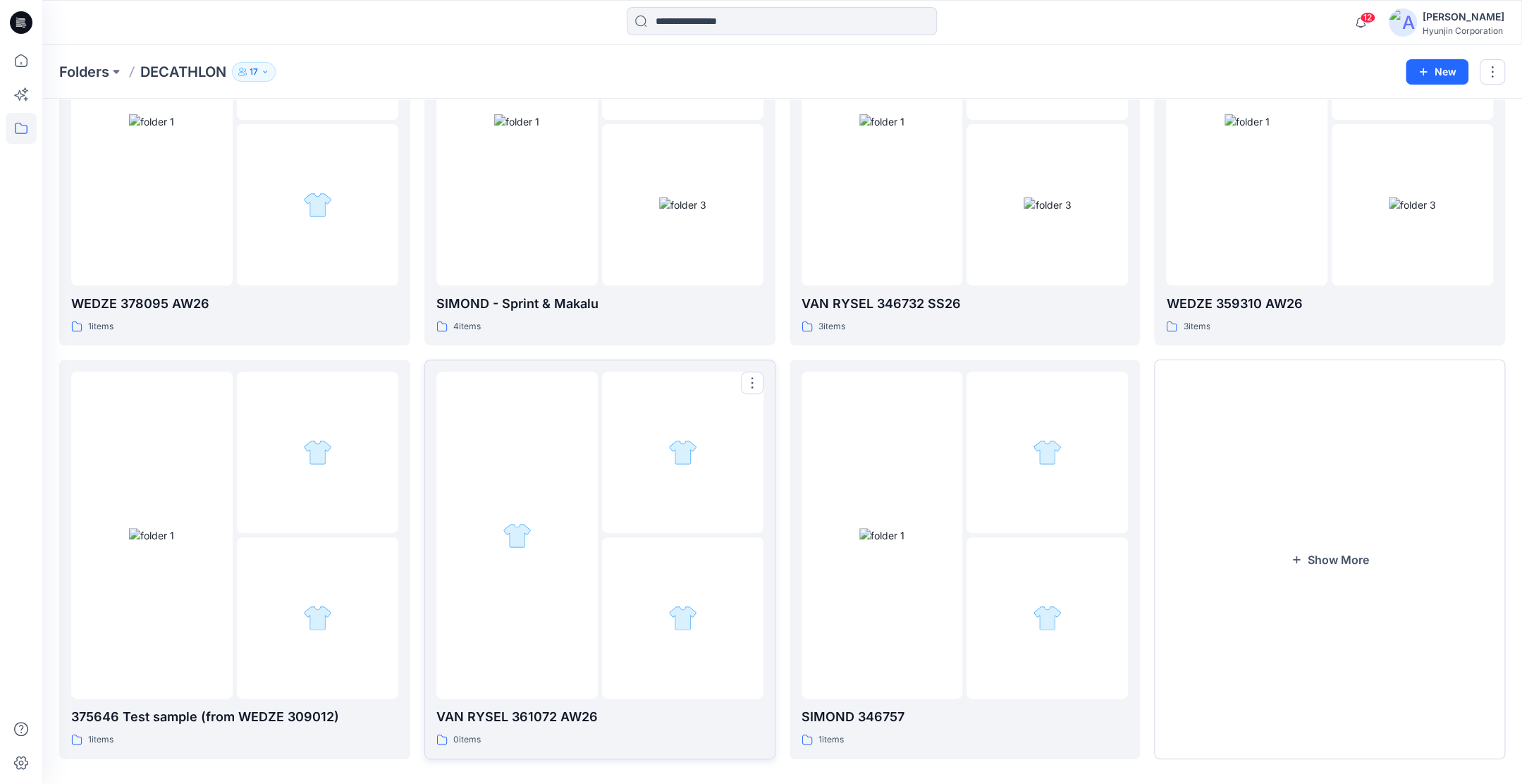
click at [621, 545] on div at bounding box center [683, 618] width 161 height 161
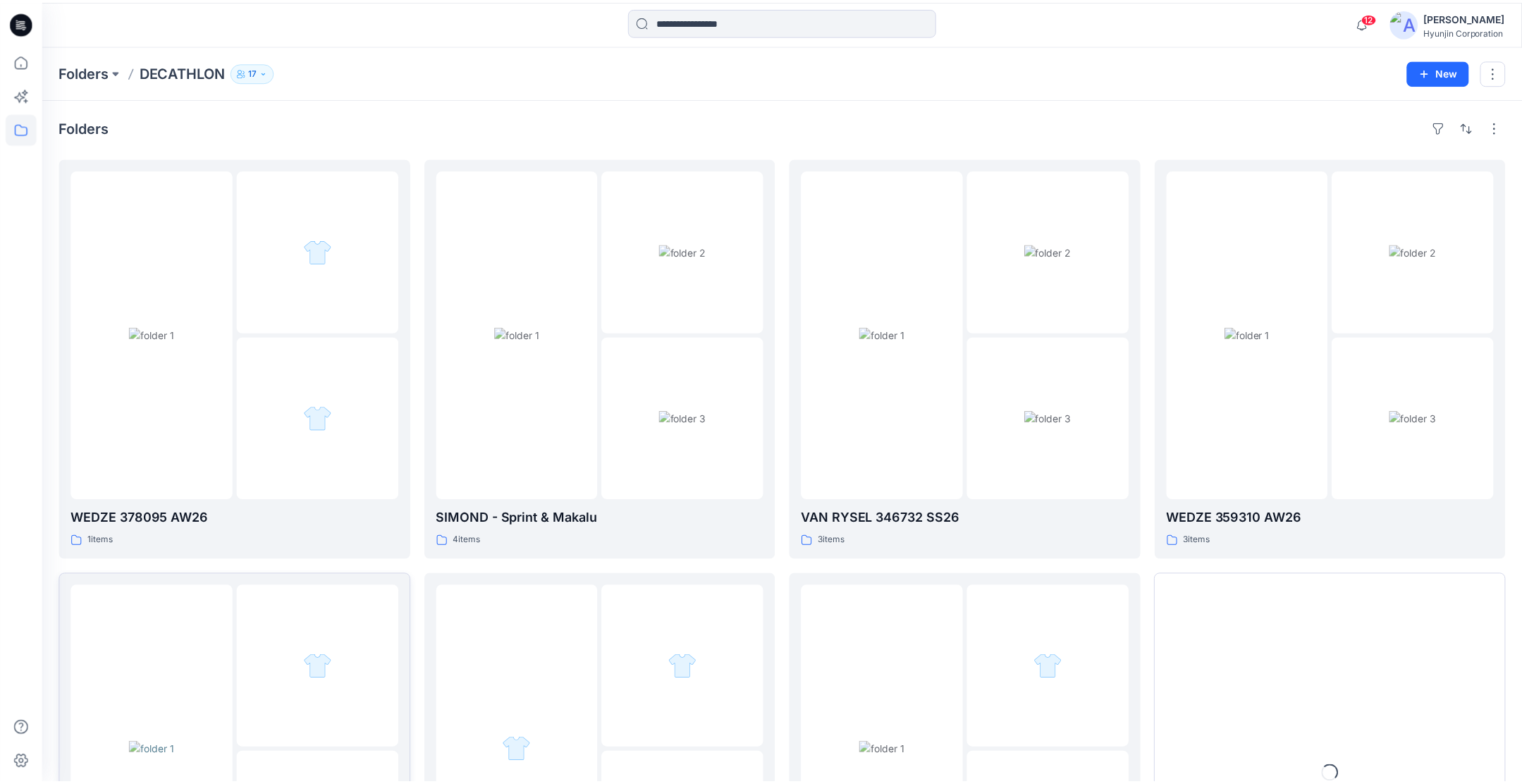
scroll to position [211, 0]
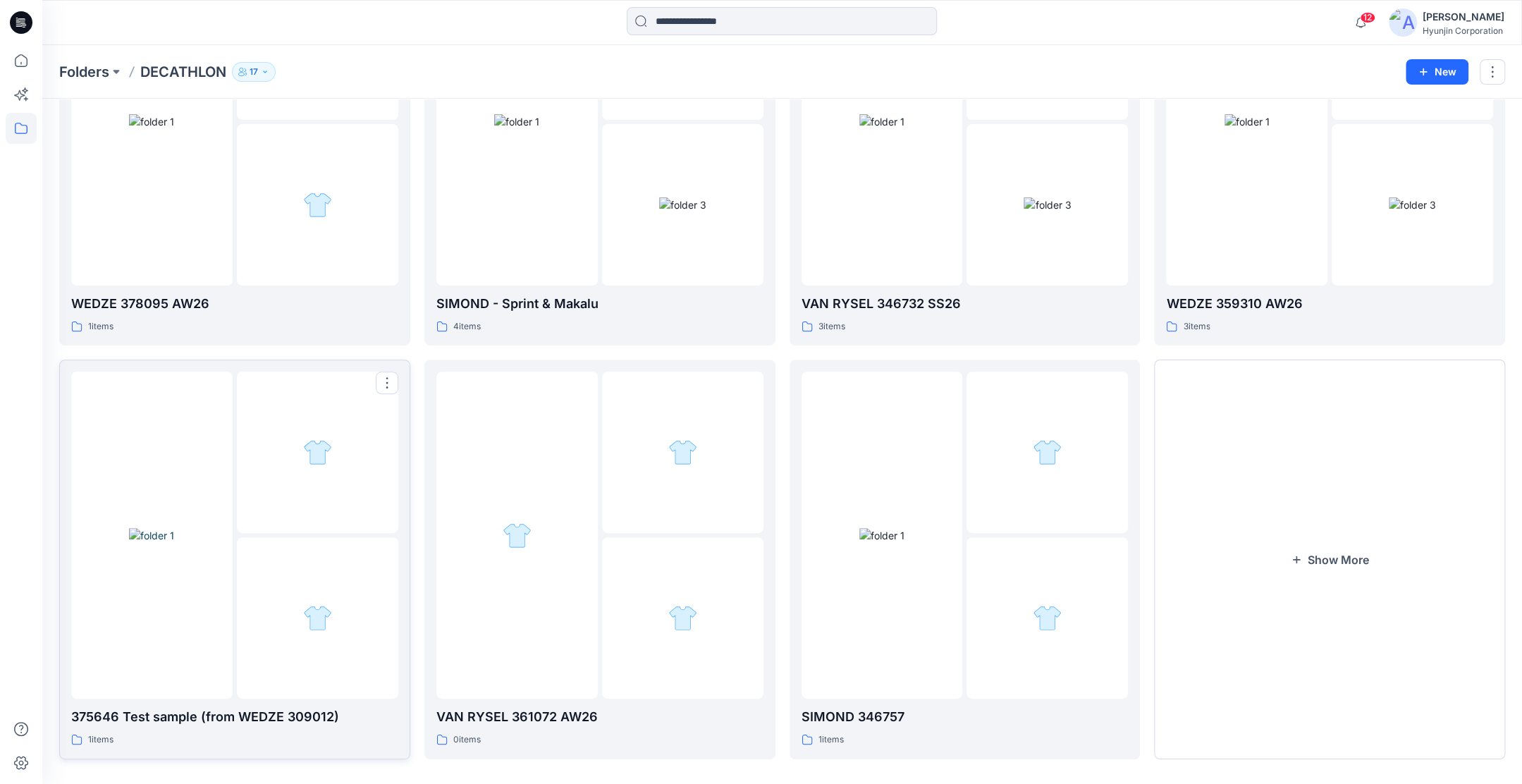
click at [283, 579] on div at bounding box center [317, 618] width 161 height 161
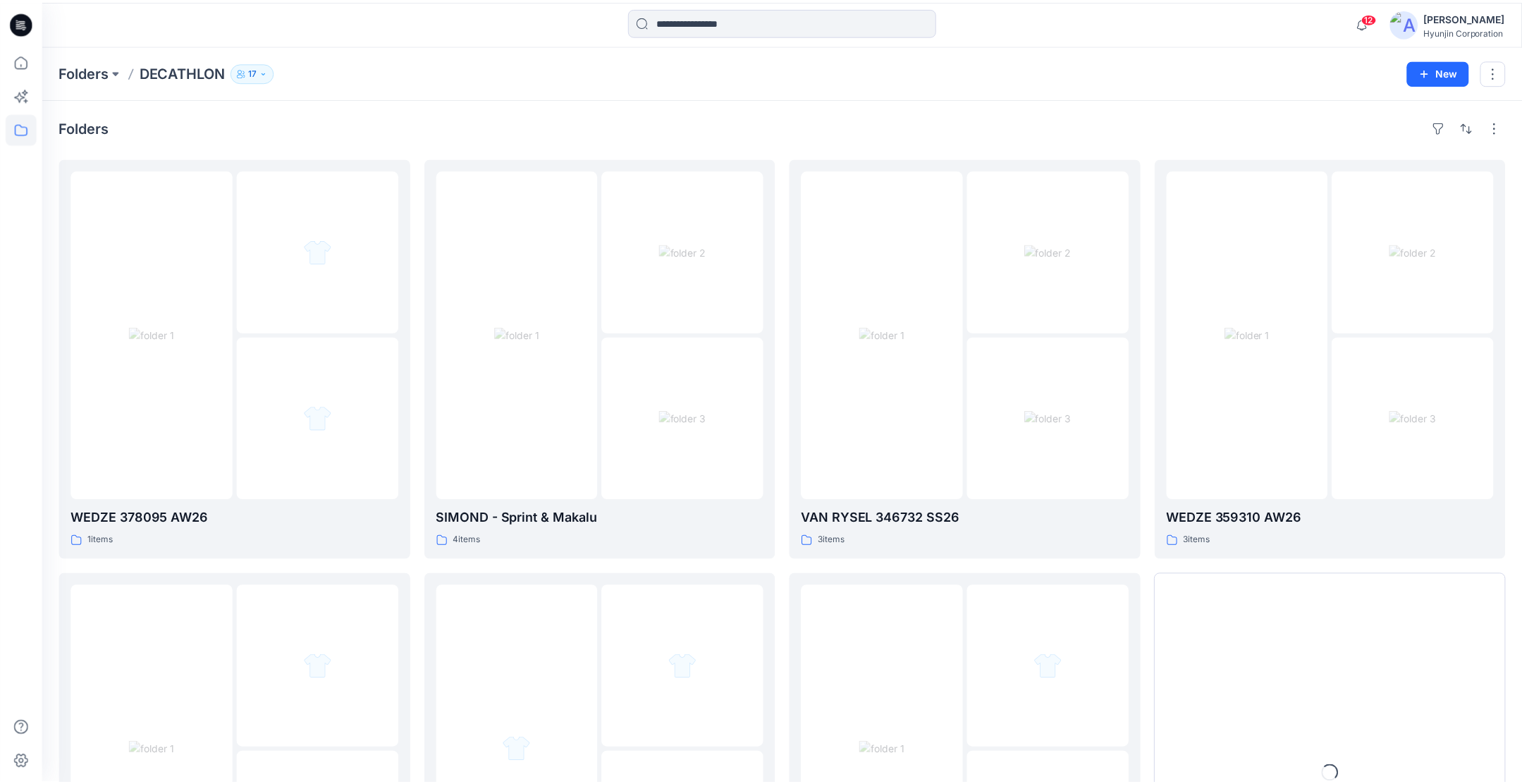
scroll to position [211, 0]
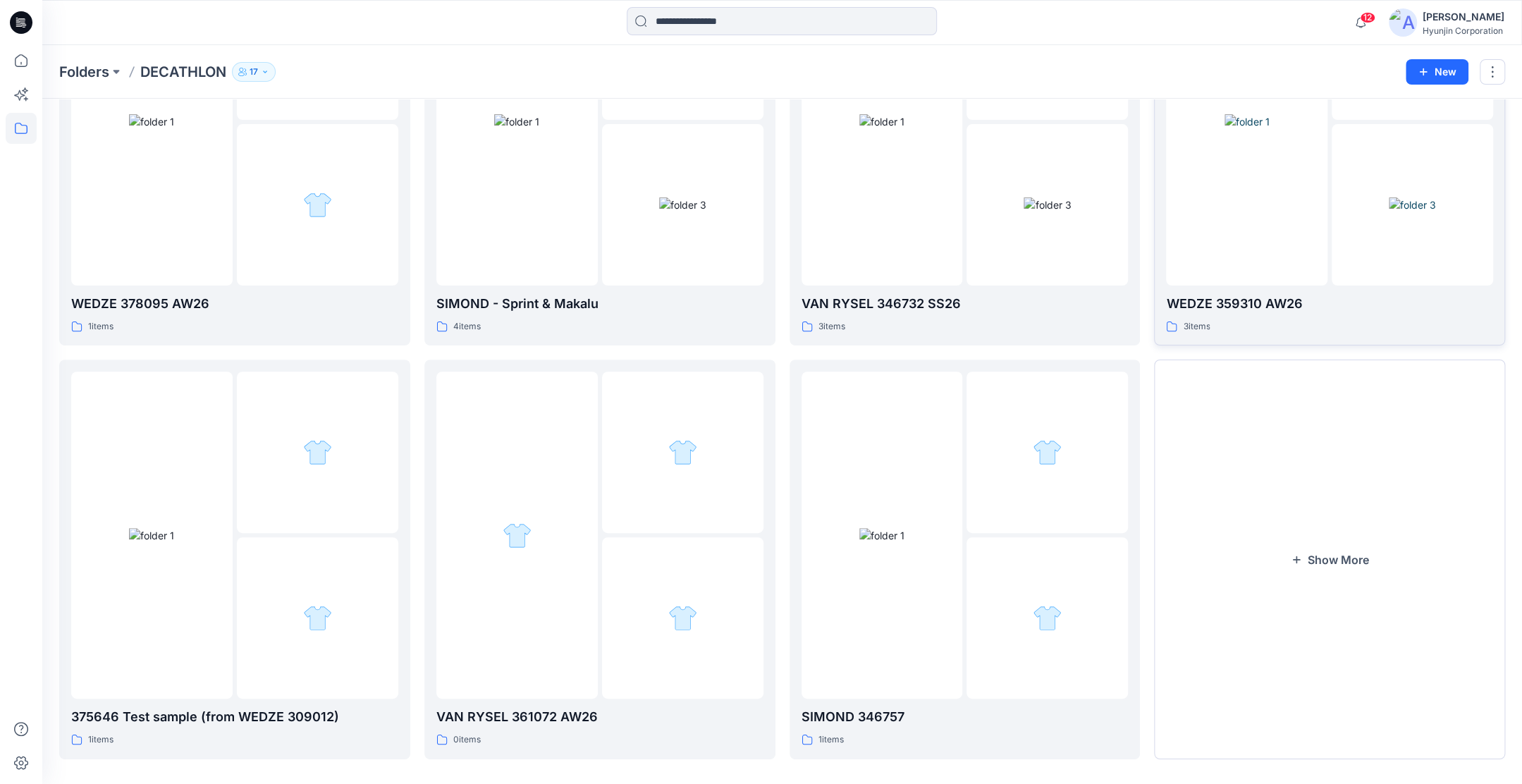
click at [1270, 129] on img at bounding box center [1247, 121] width 45 height 15
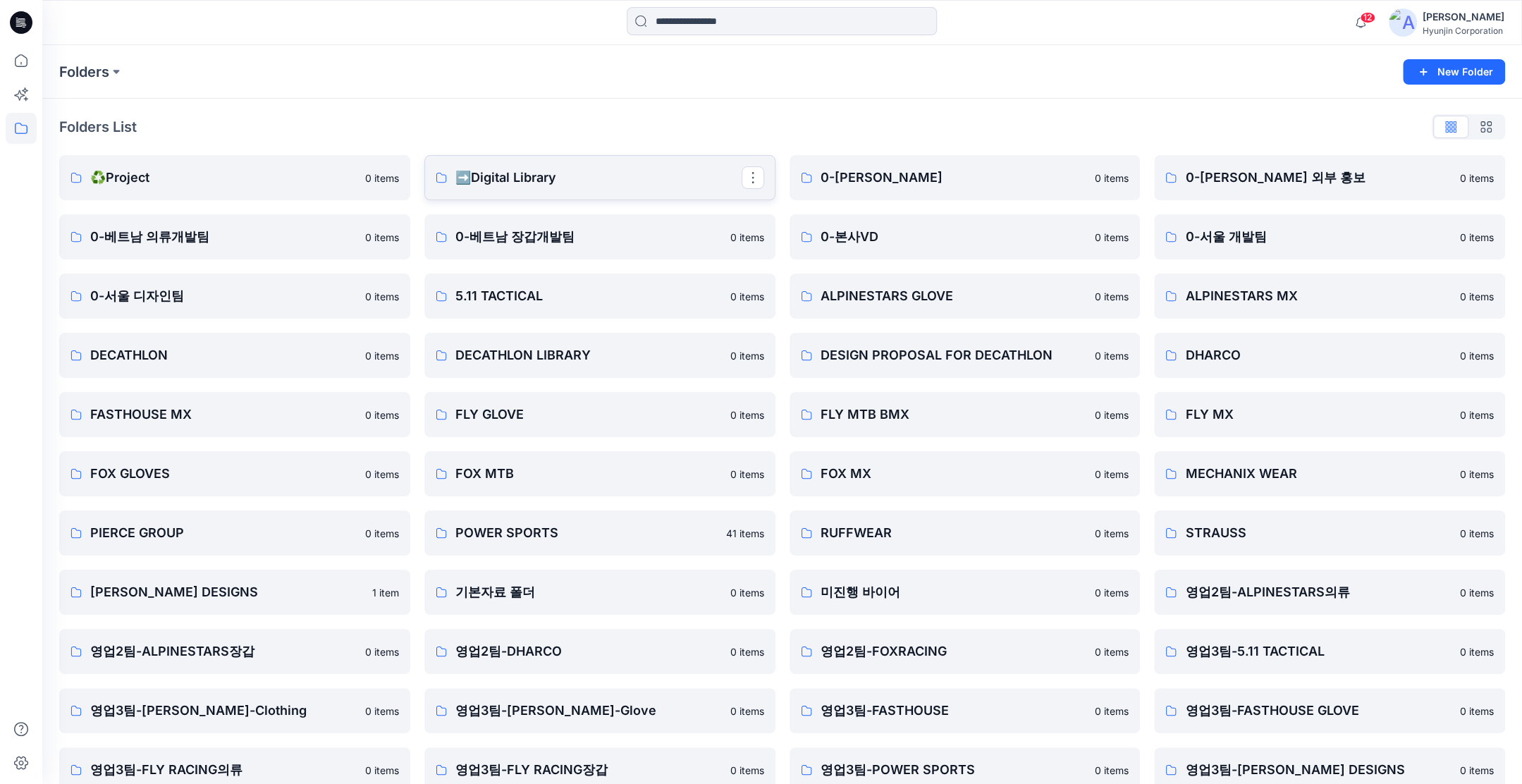
click at [599, 179] on p "➡️Digital Library" at bounding box center [598, 177] width 286 height 20
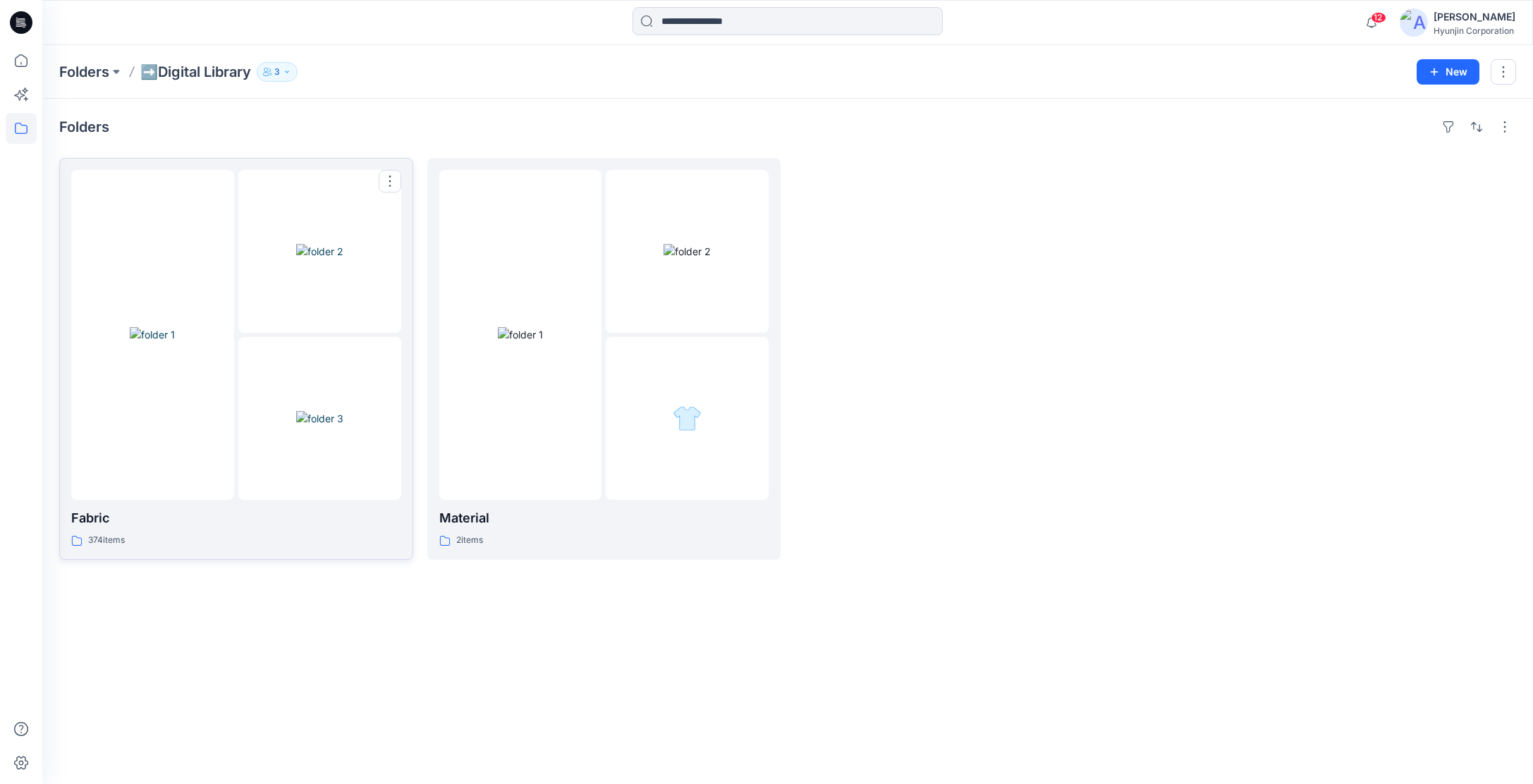
click at [303, 258] on img at bounding box center [319, 251] width 47 height 15
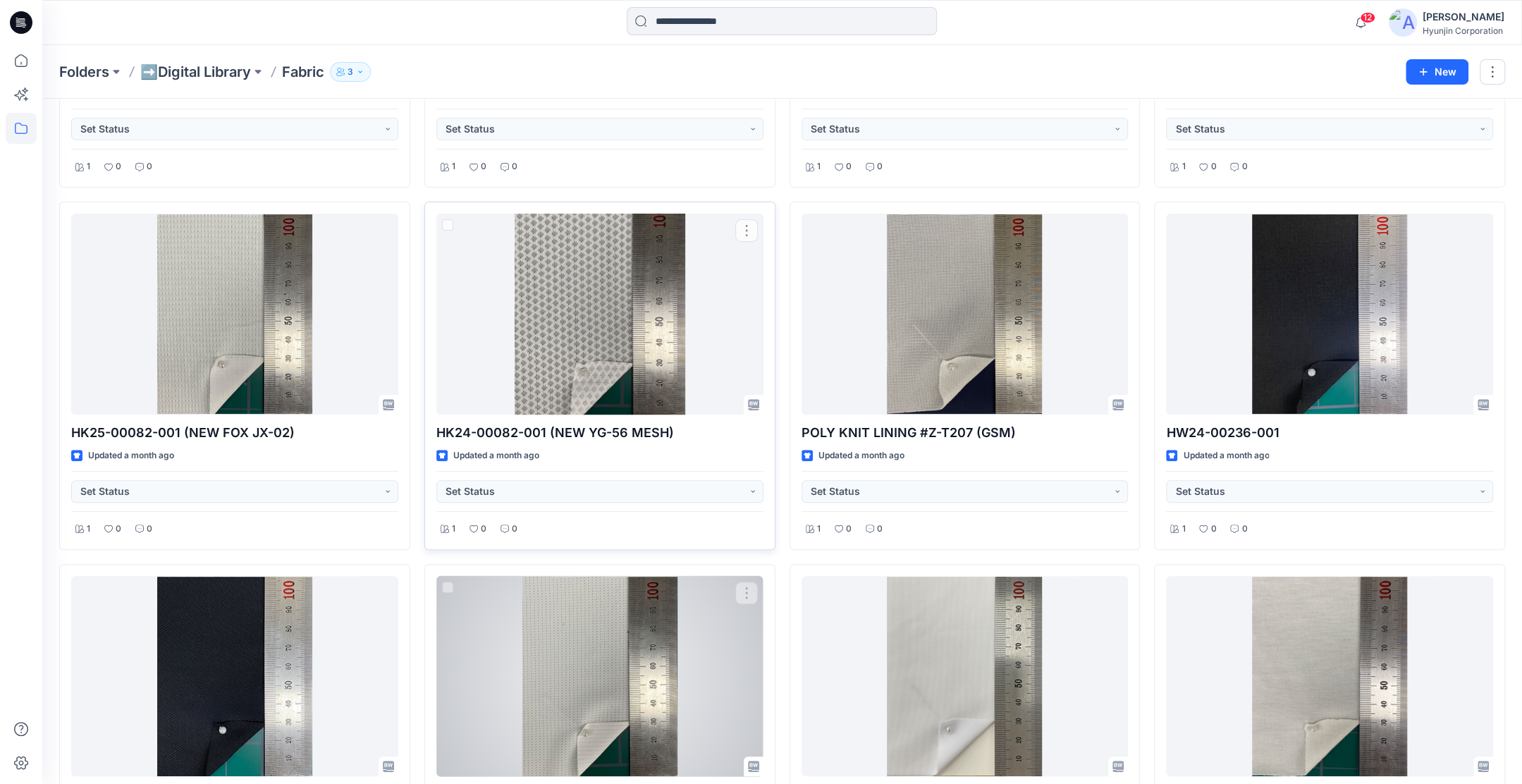
scroll to position [512, 0]
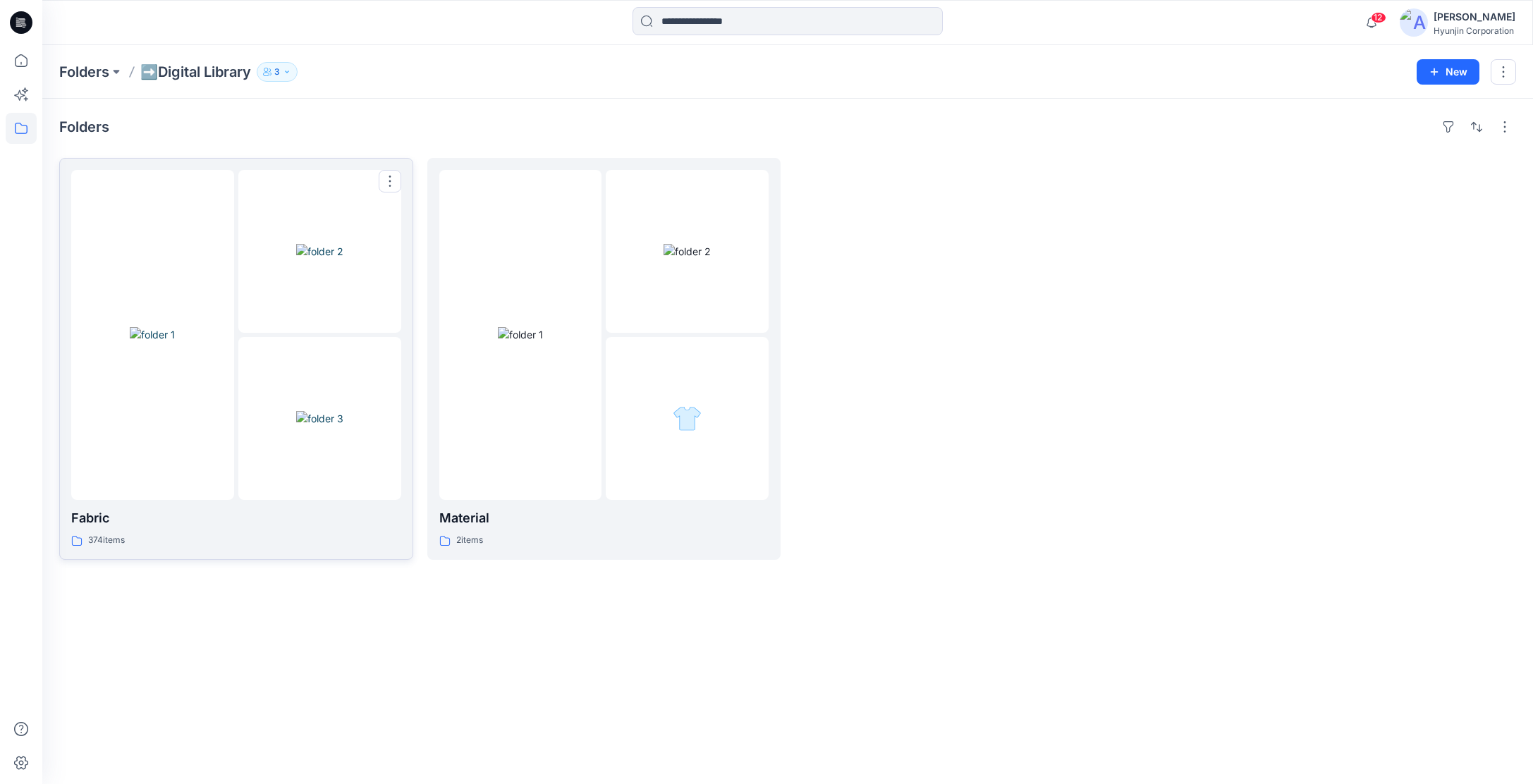
click at [301, 334] on div at bounding box center [320, 335] width 163 height 330
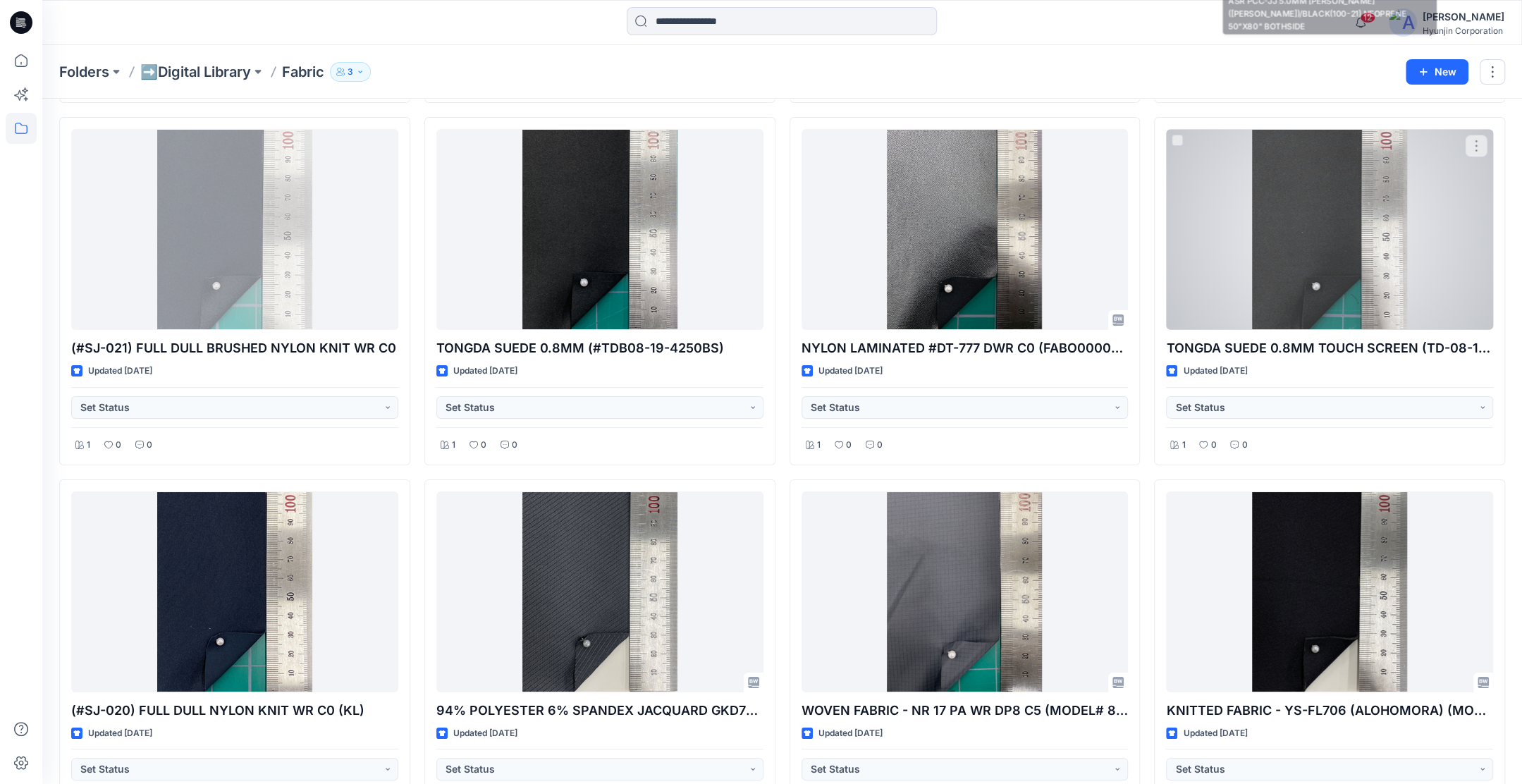
scroll to position [4401, 0]
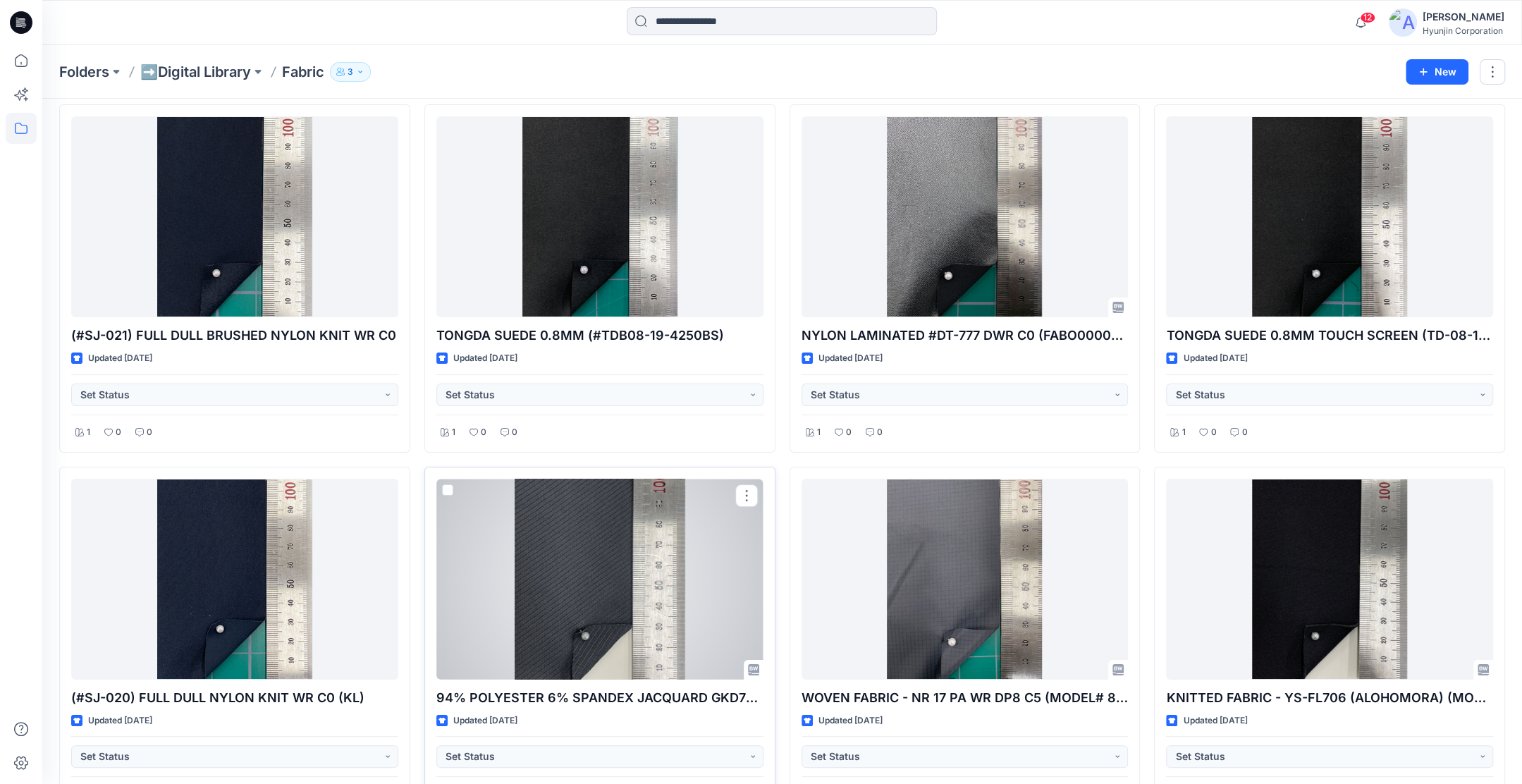
click at [685, 583] on div at bounding box center [600, 579] width 327 height 201
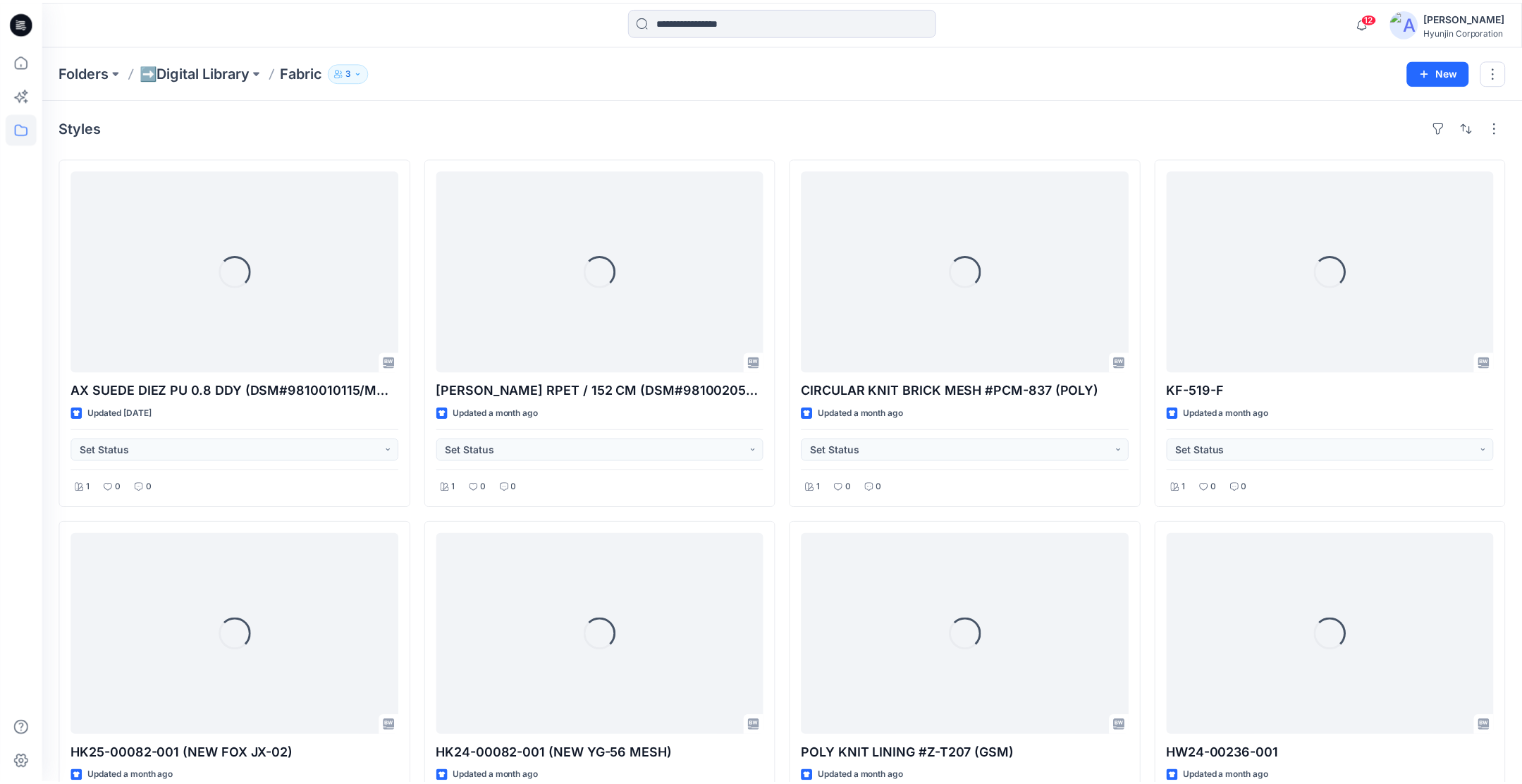
scroll to position [4401, 0]
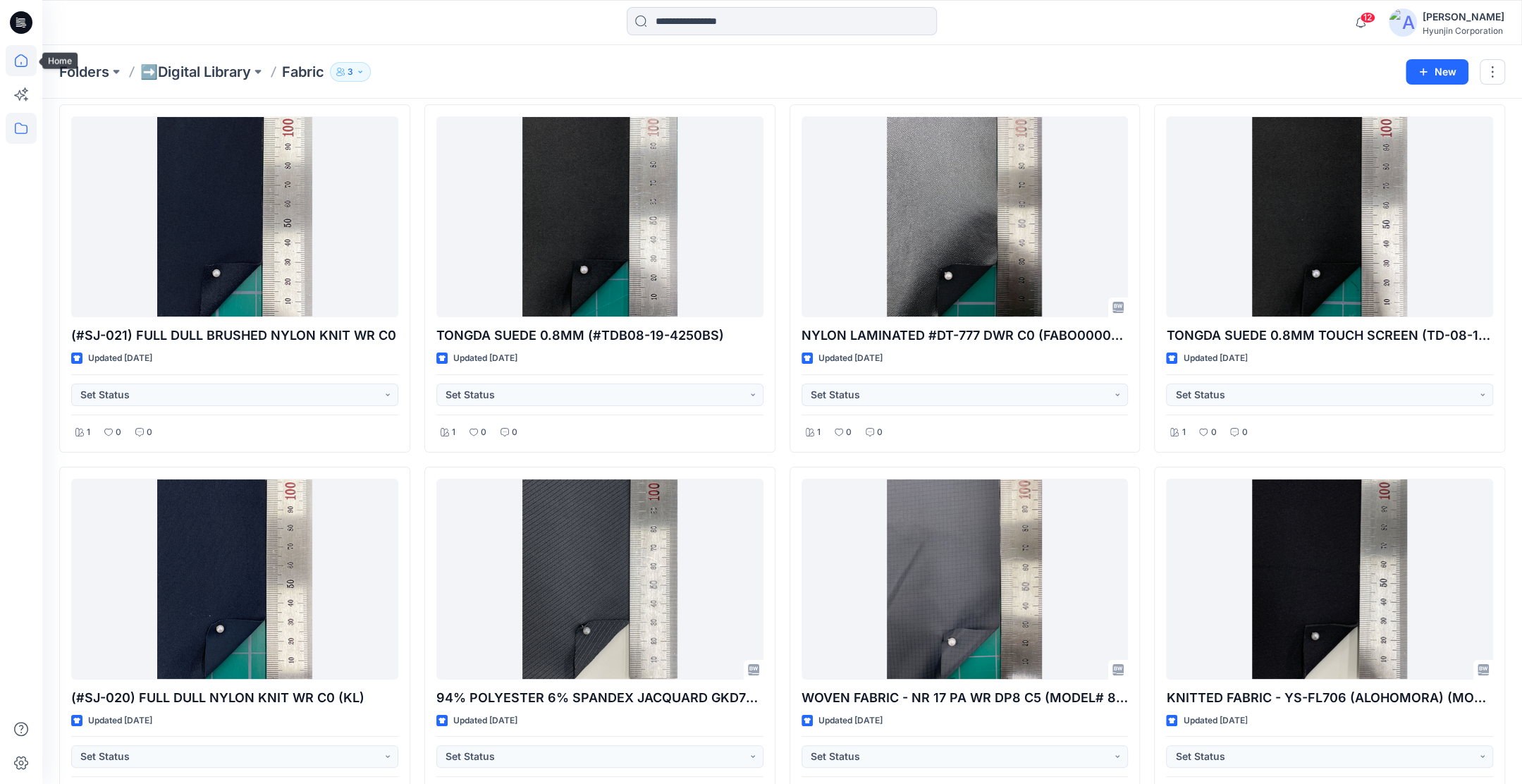
click at [18, 70] on icon at bounding box center [21, 61] width 31 height 31
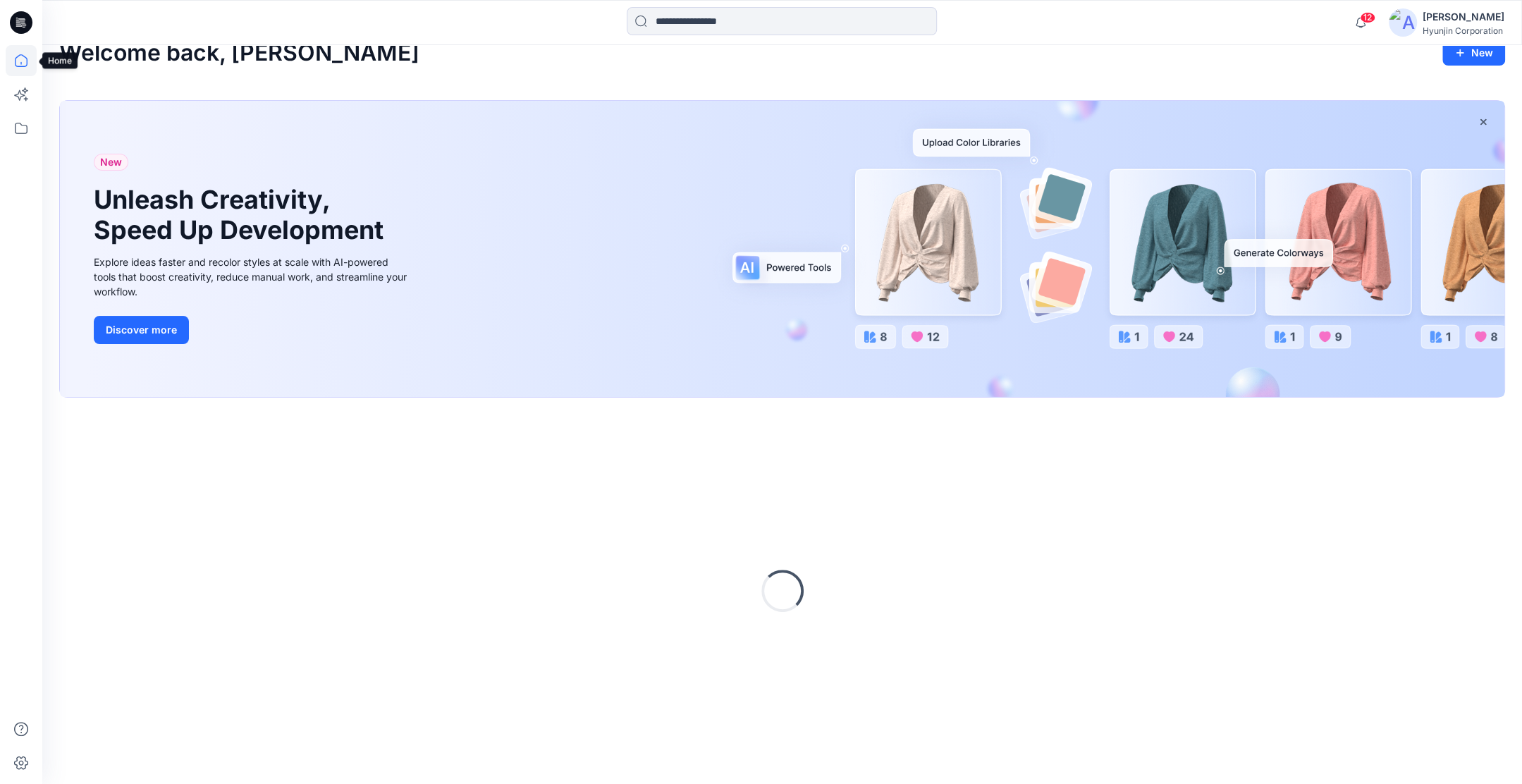
scroll to position [22, 0]
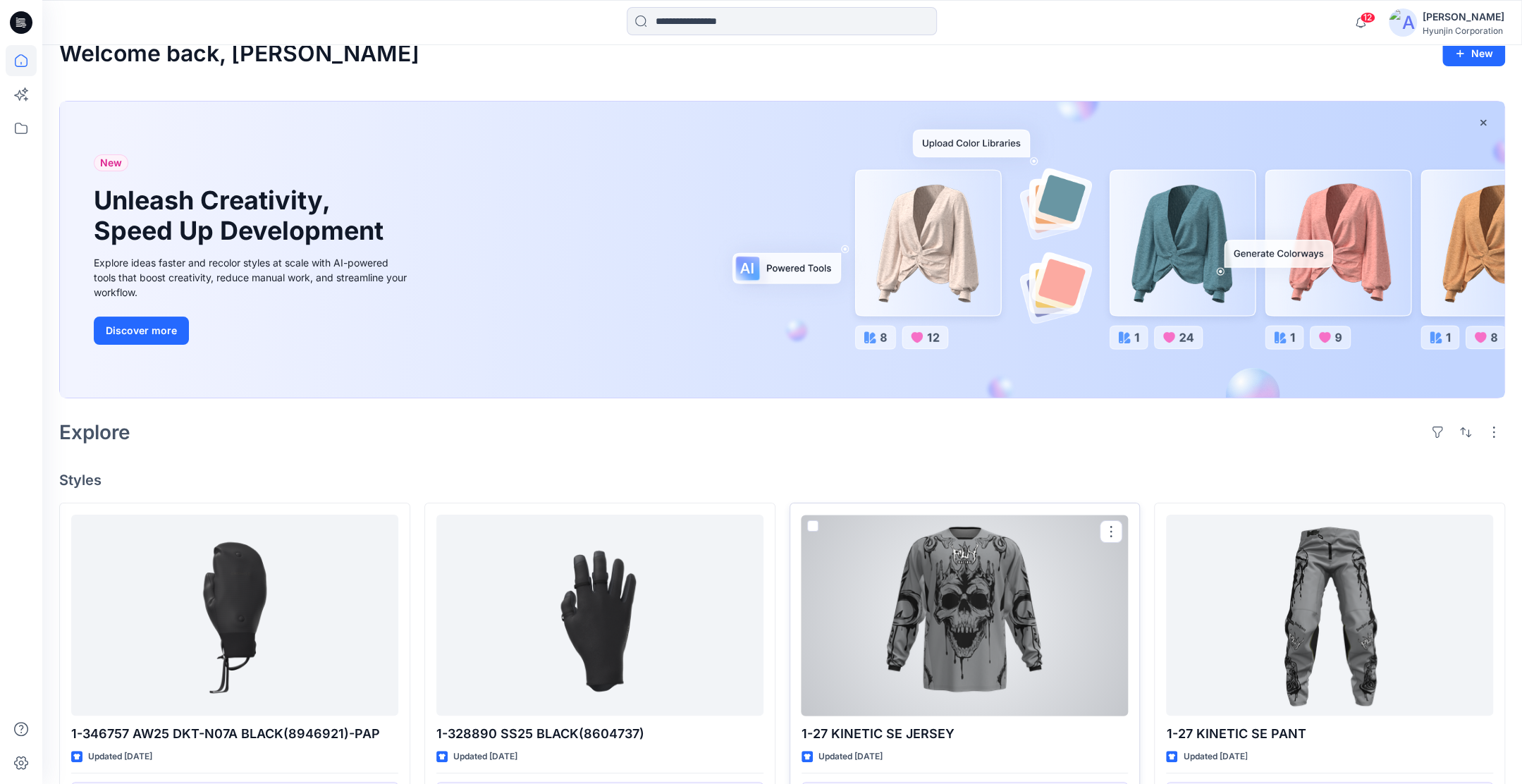
click at [816, 526] on span at bounding box center [813, 526] width 11 height 11
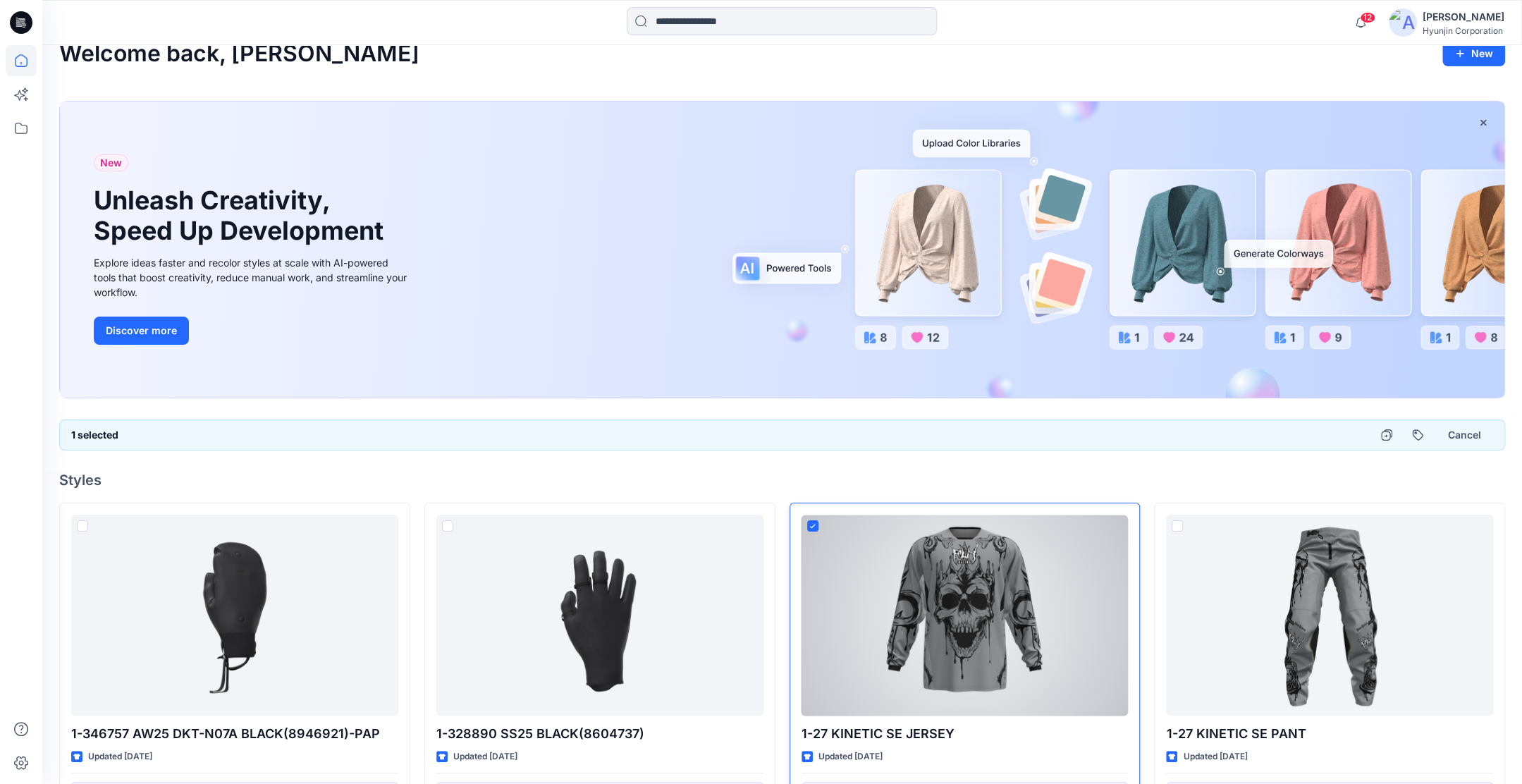
click at [822, 516] on div at bounding box center [965, 615] width 327 height 201
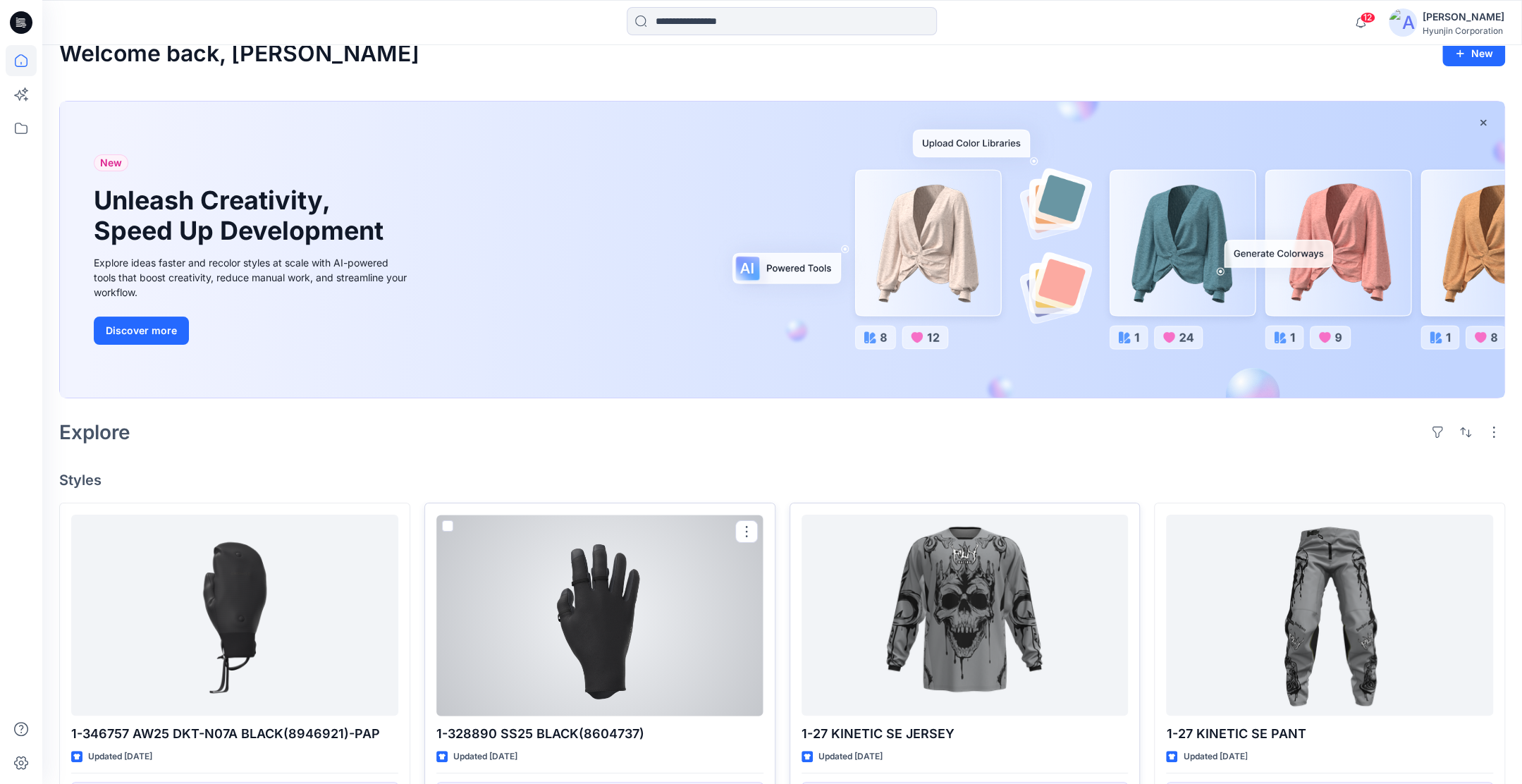
click at [448, 531] on div at bounding box center [448, 528] width 11 height 17
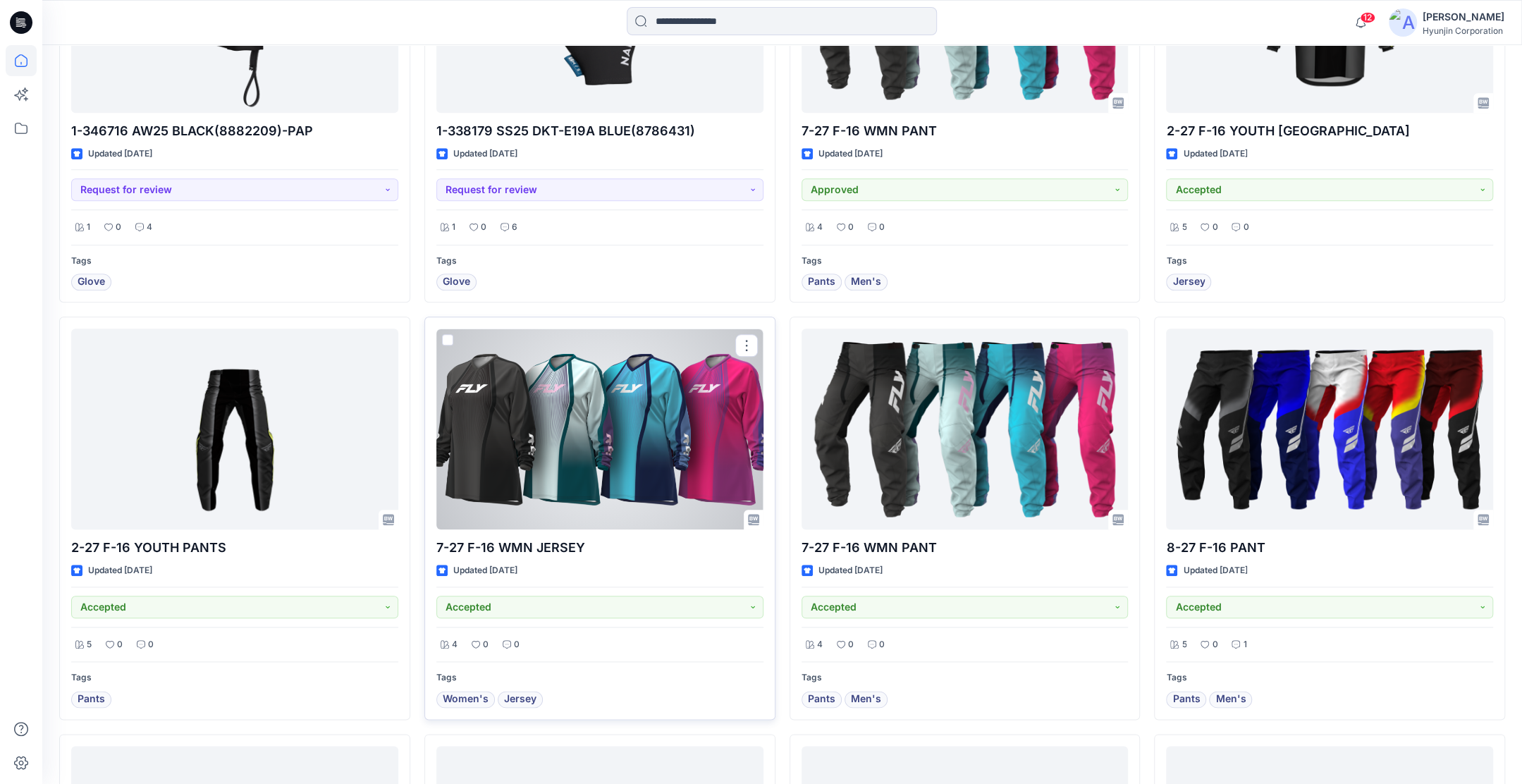
scroll to position [1323, 0]
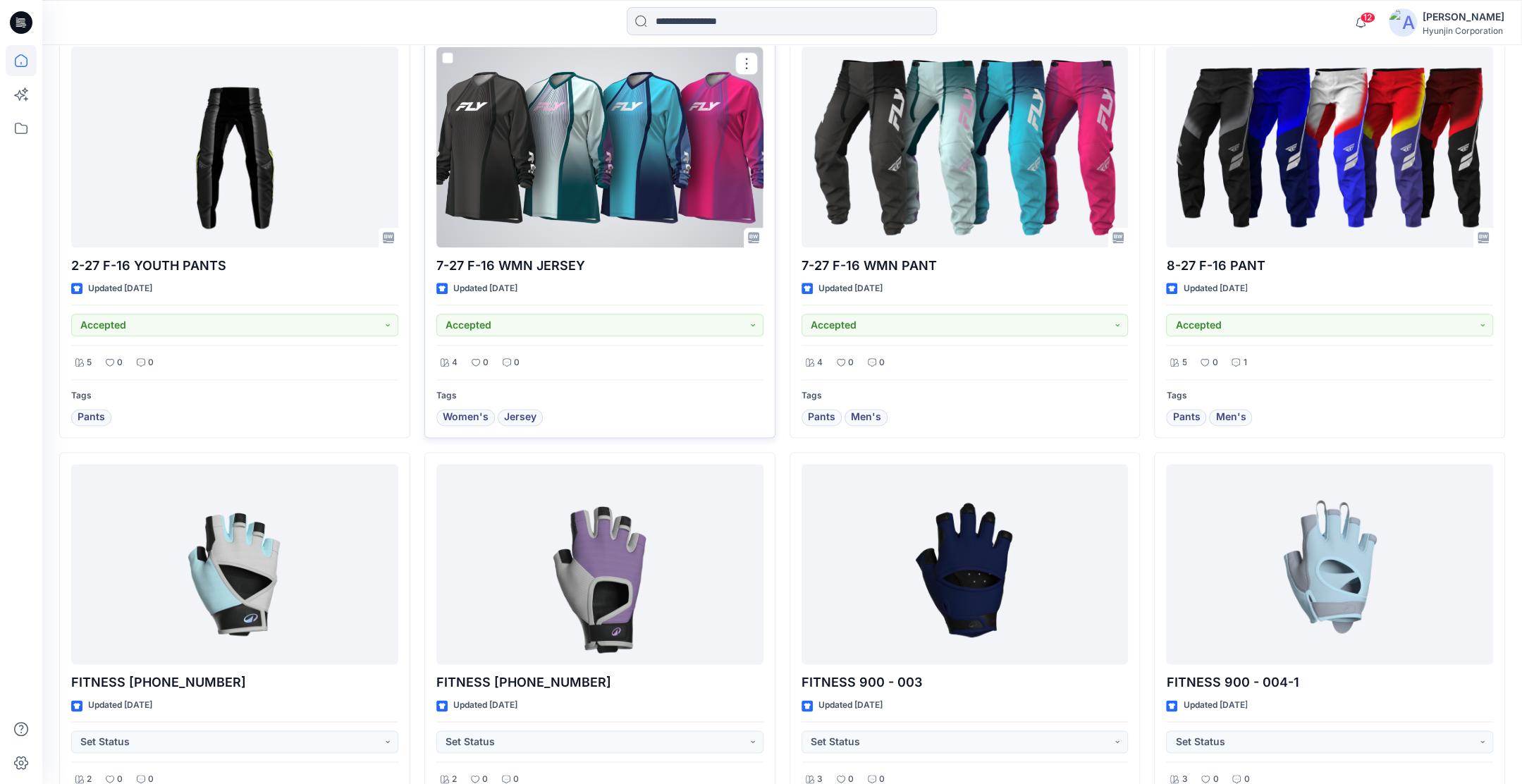
click at [448, 52] on span at bounding box center [448, 57] width 11 height 11
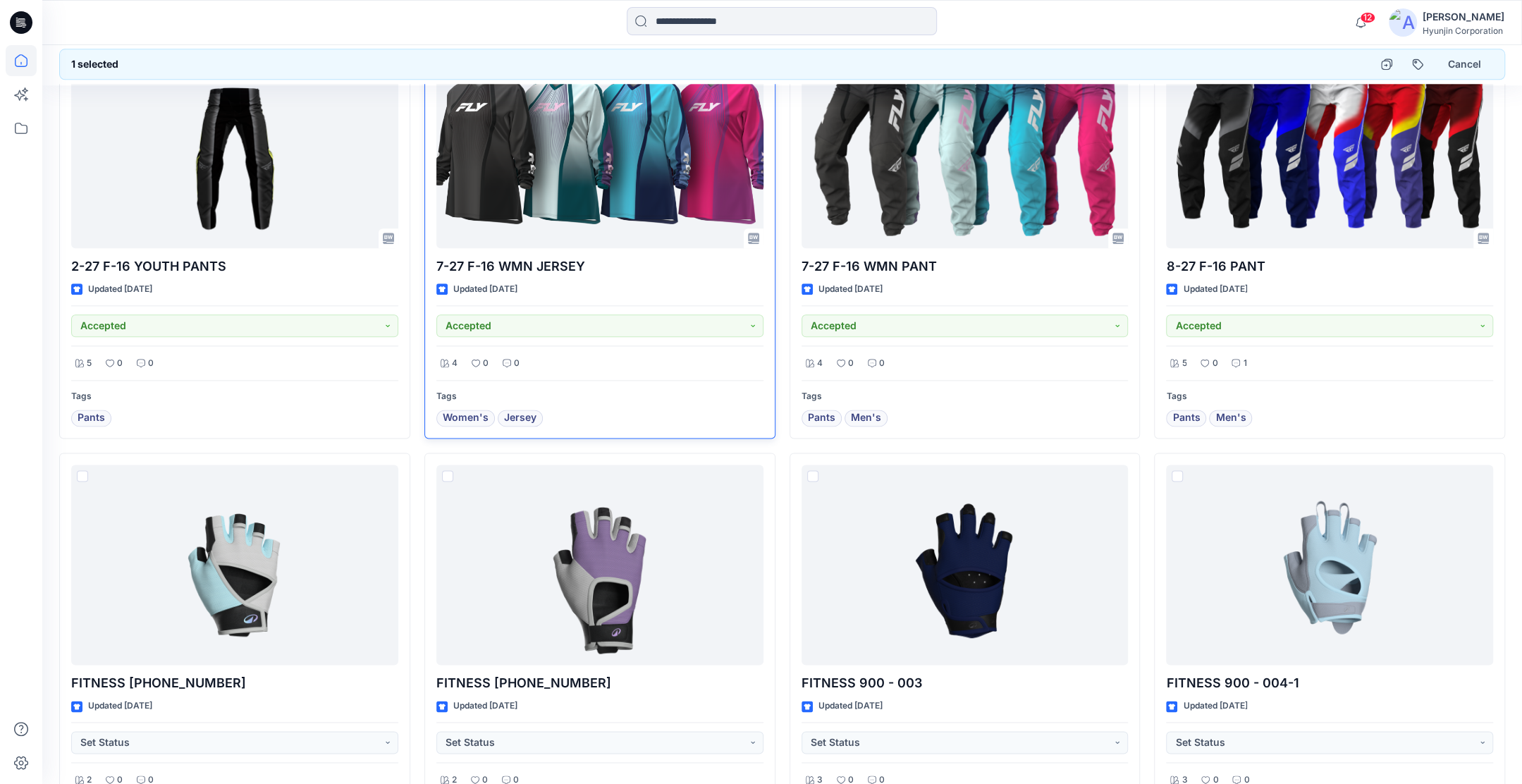
click at [448, 52] on div "1 selected Cancel" at bounding box center [782, 65] width 1446 height 31
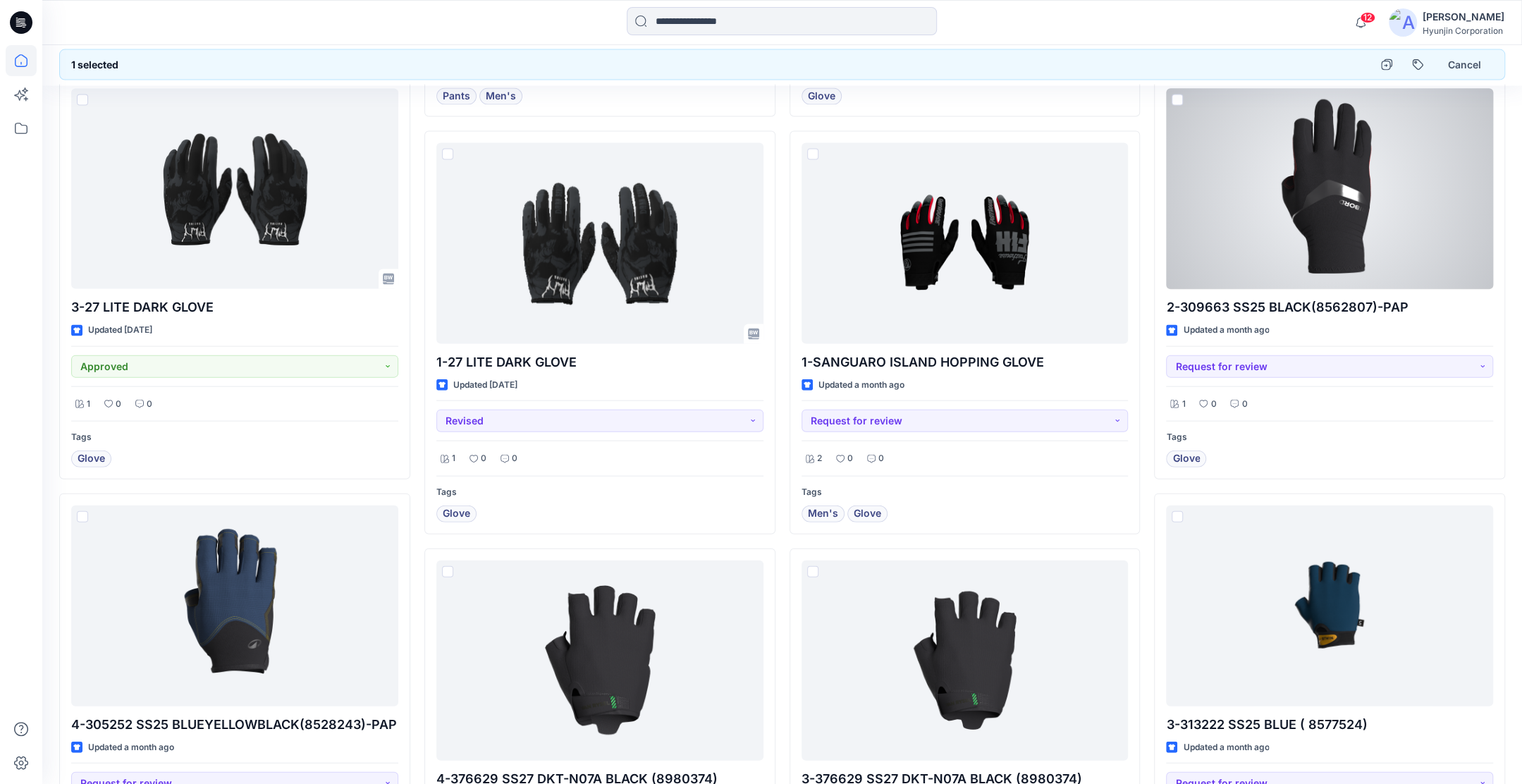
scroll to position [6978, 0]
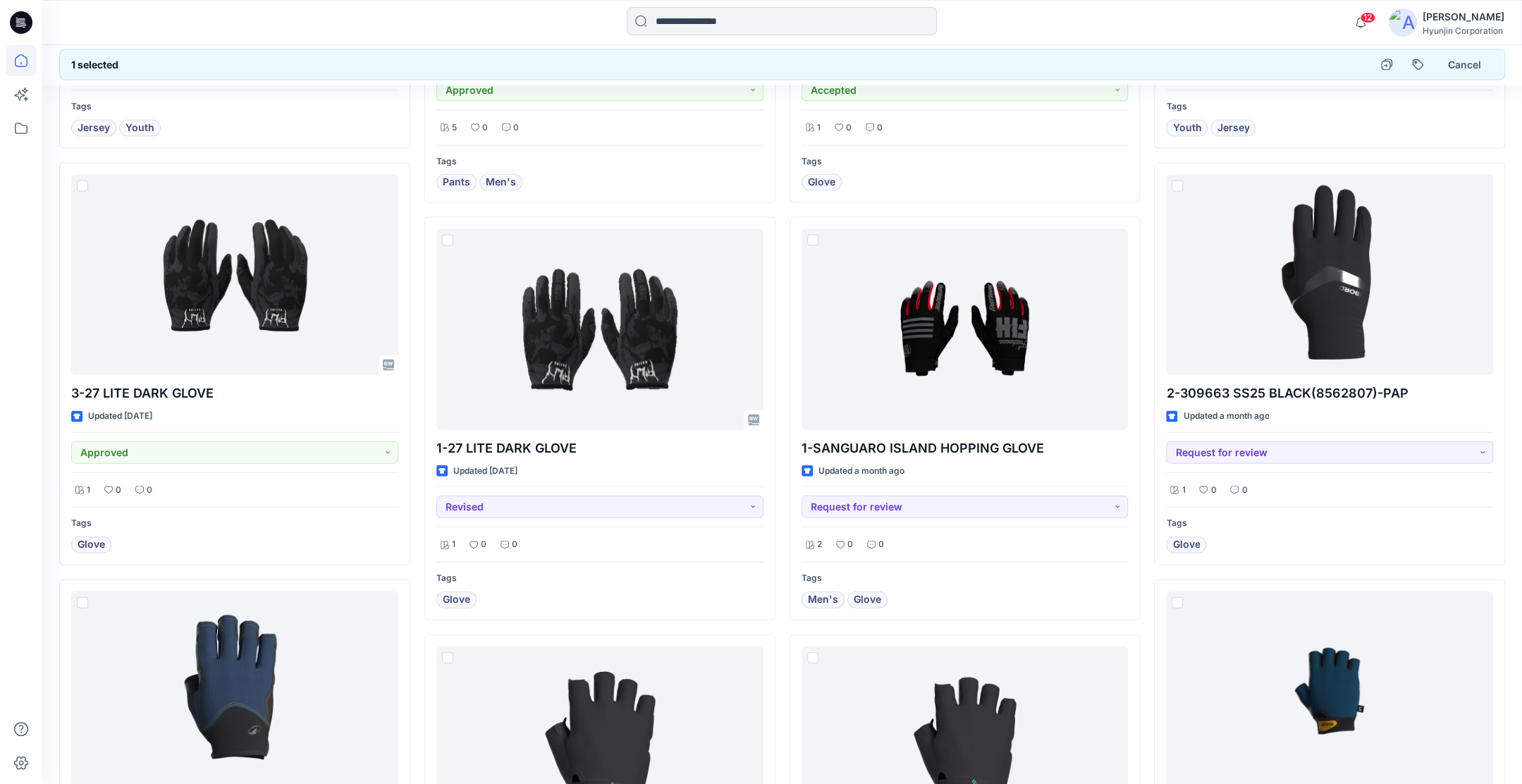
click at [1449, 34] on div "Hyunjin Corporation" at bounding box center [1464, 30] width 82 height 10
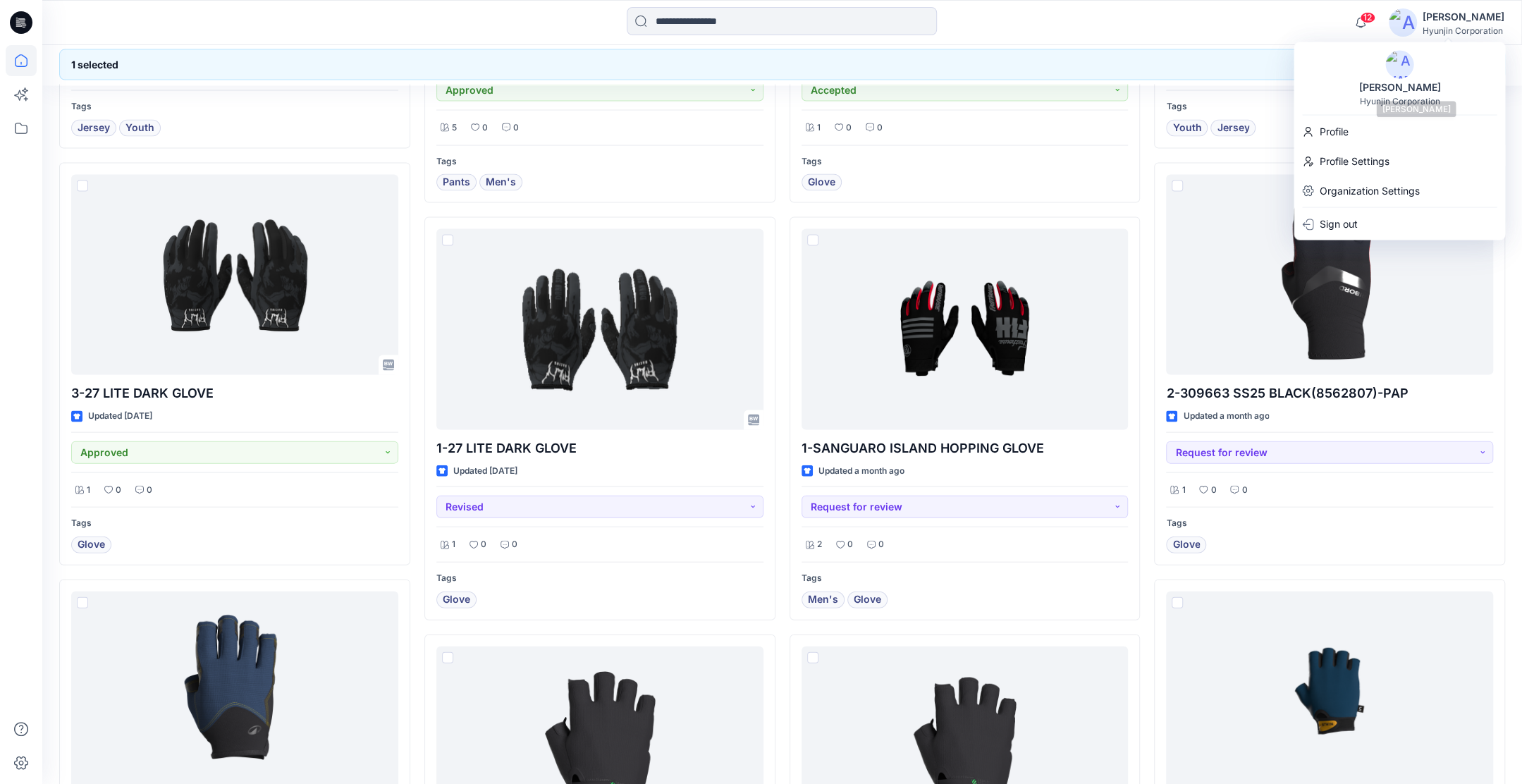
click at [1402, 87] on div "Hyun Jin" at bounding box center [1400, 87] width 99 height 17
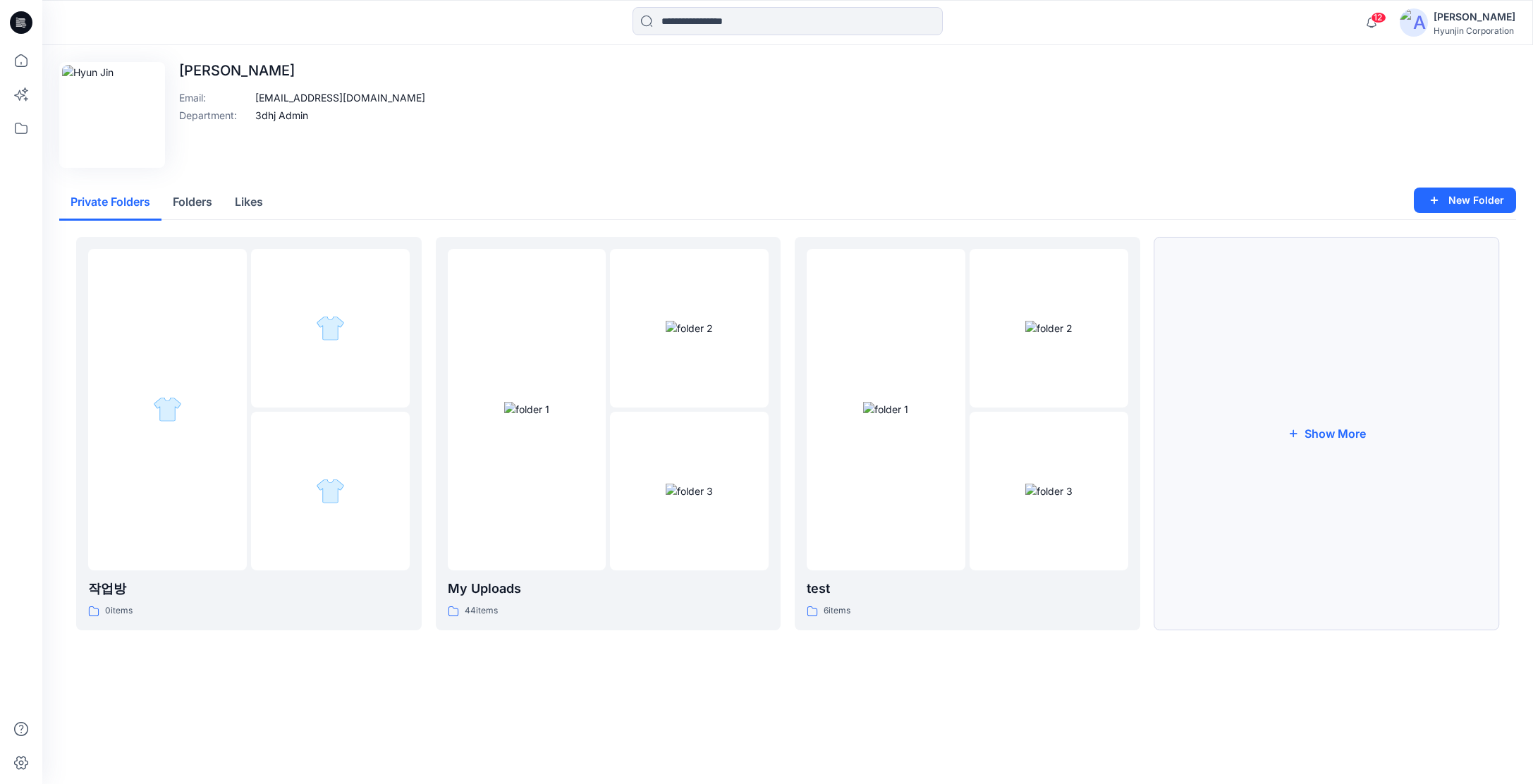
click at [1258, 463] on button "Show More" at bounding box center [1326, 433] width 345 height 393
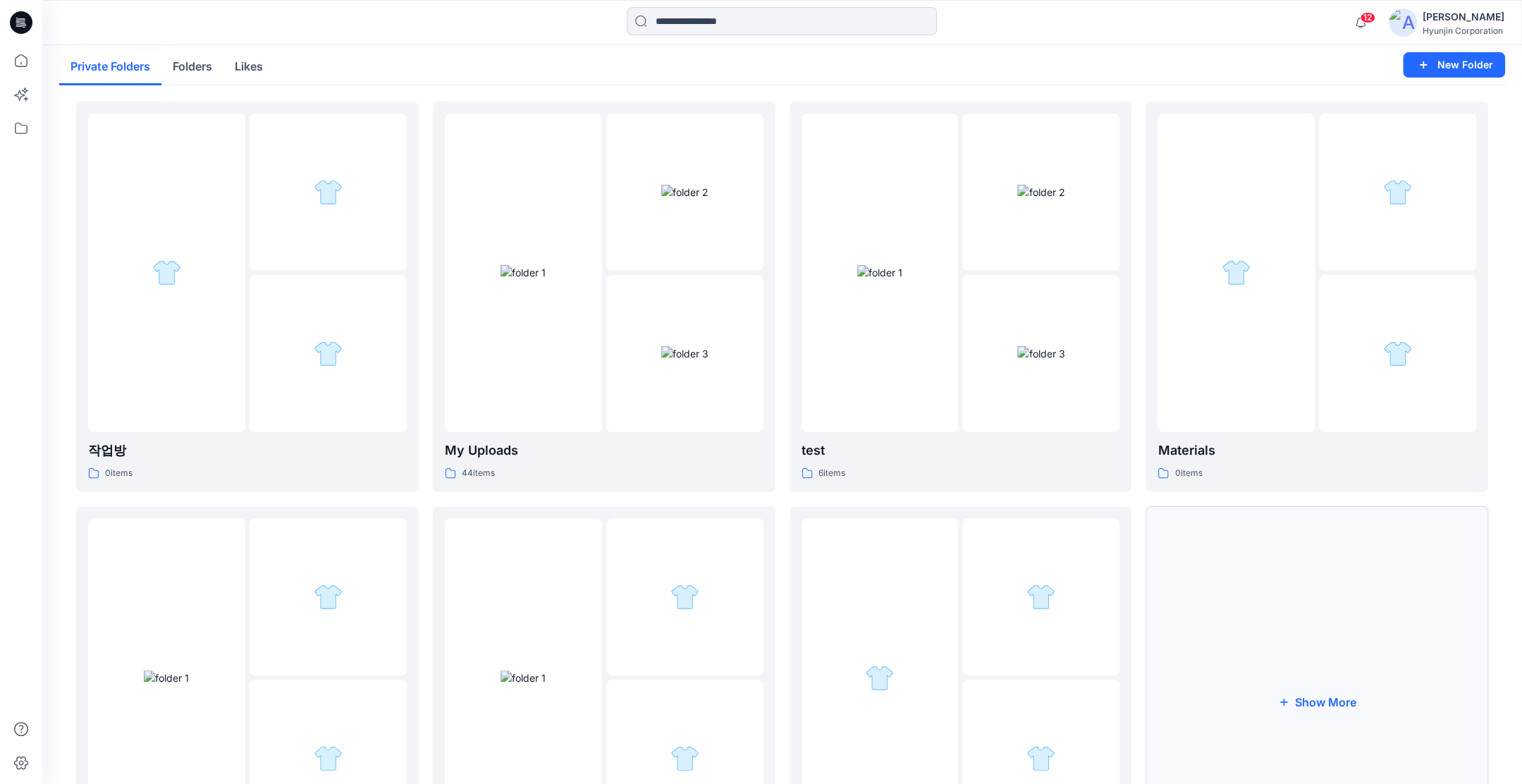
scroll to position [282, 0]
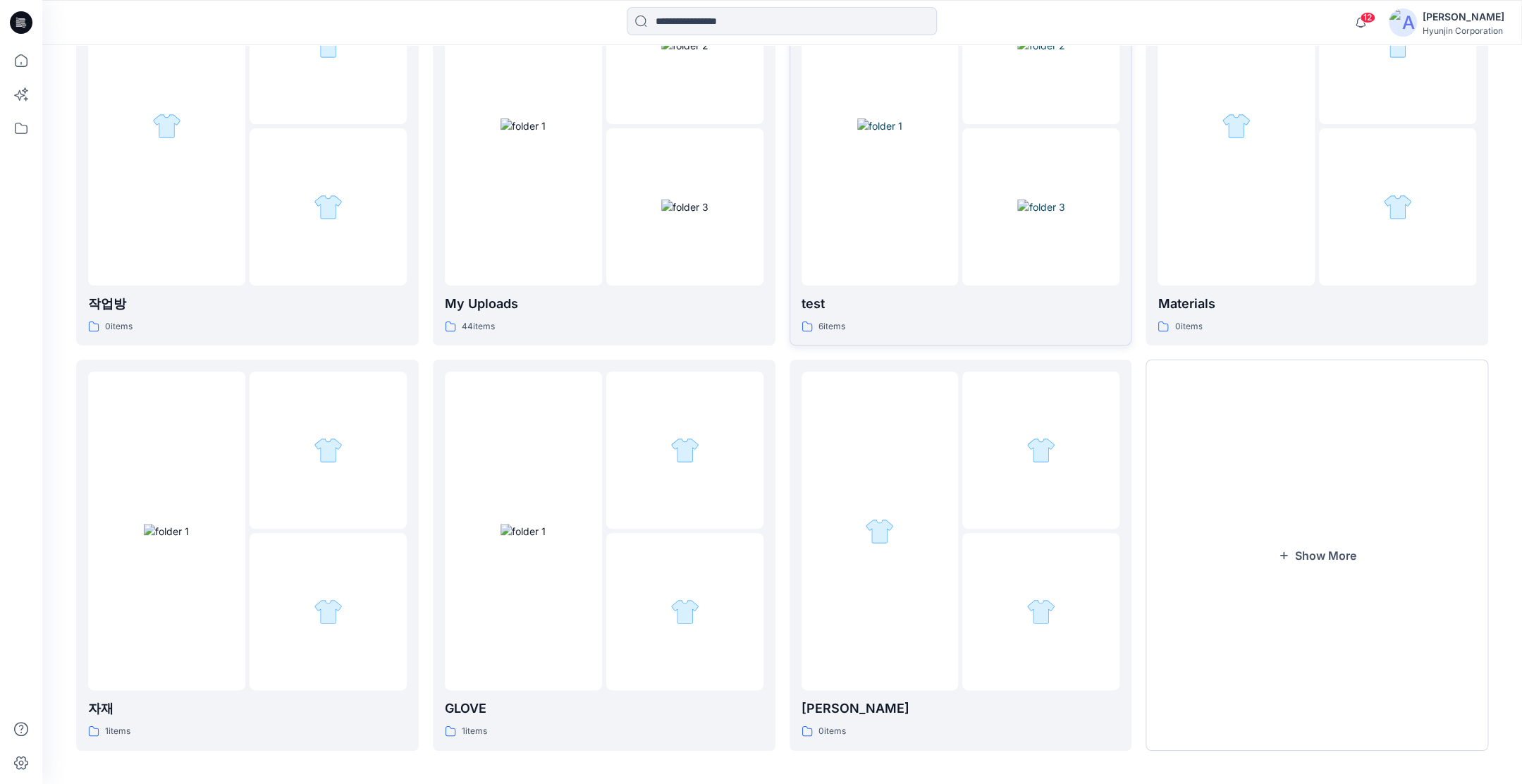
click at [1050, 215] on img at bounding box center [1041, 207] width 47 height 15
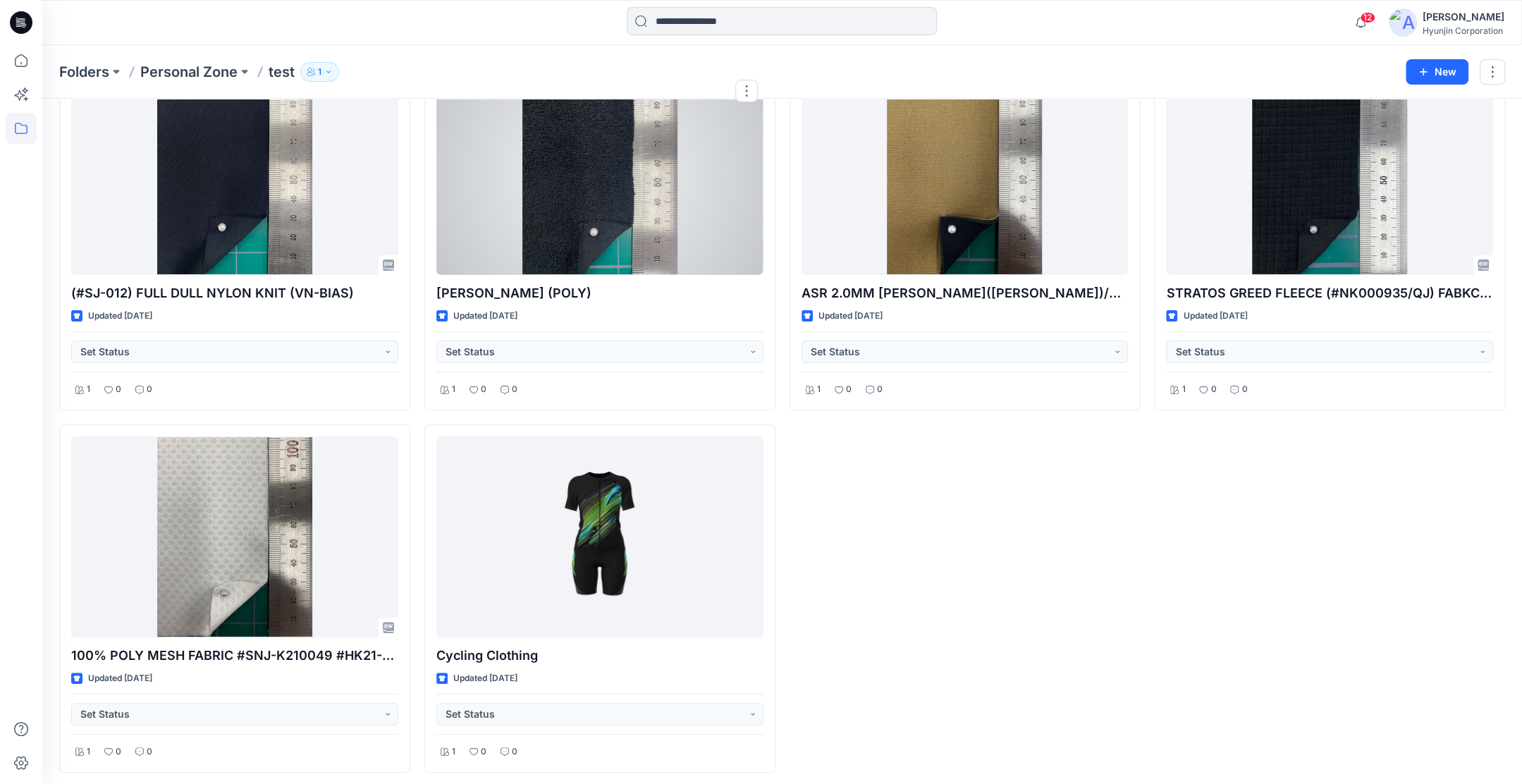
scroll to position [100, 0]
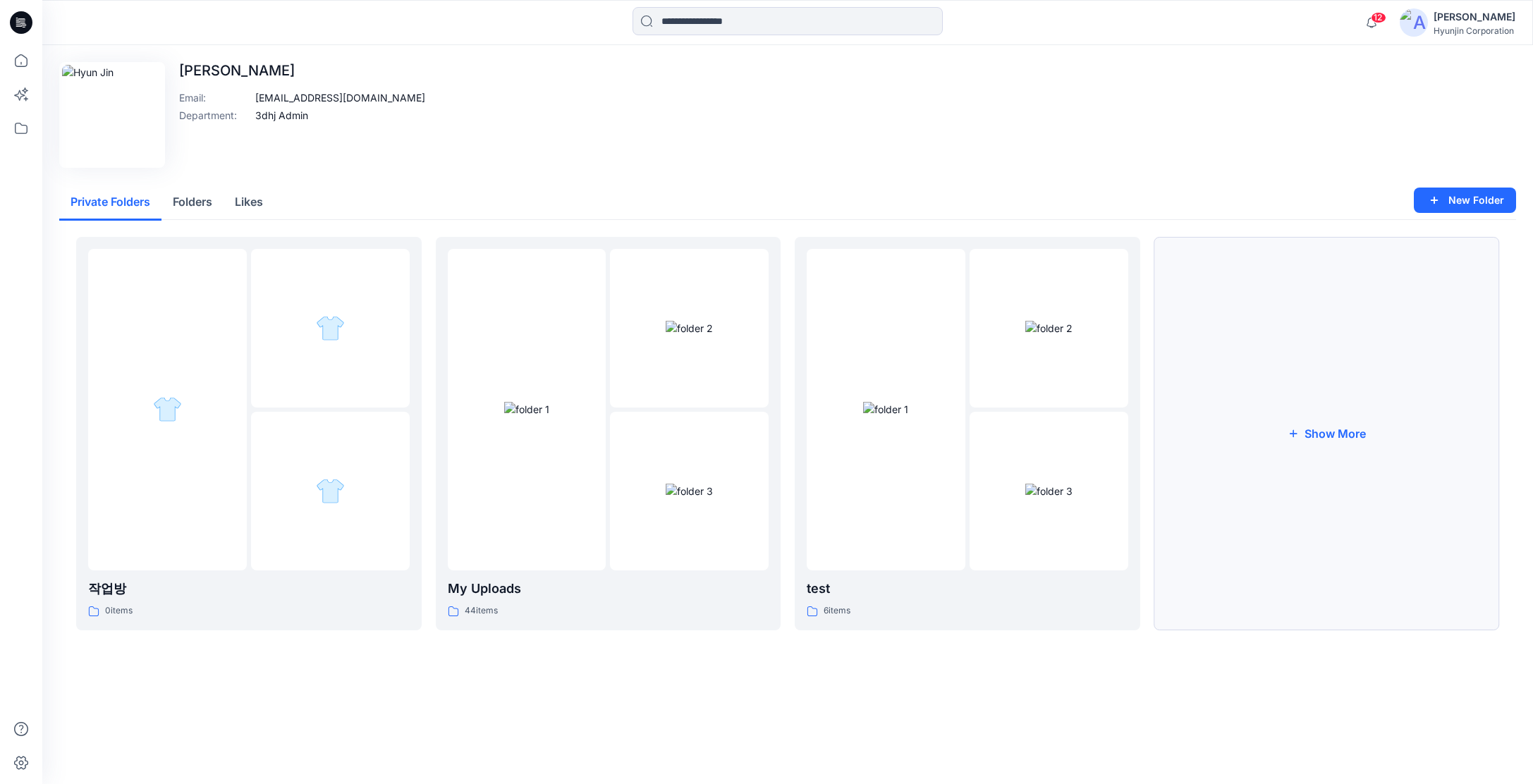
click at [1295, 428] on icon "button" at bounding box center [1293, 434] width 11 height 11
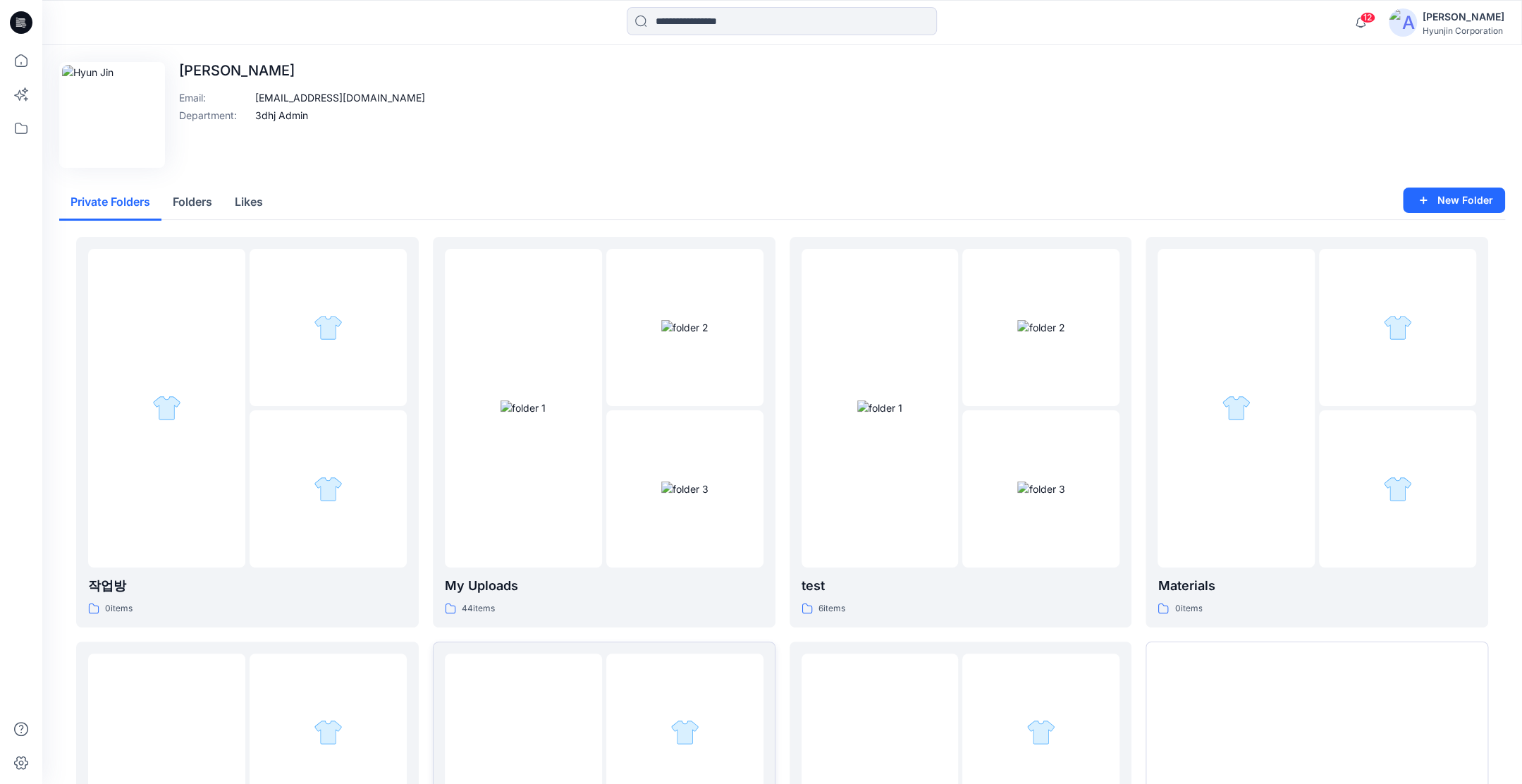
scroll to position [282, 0]
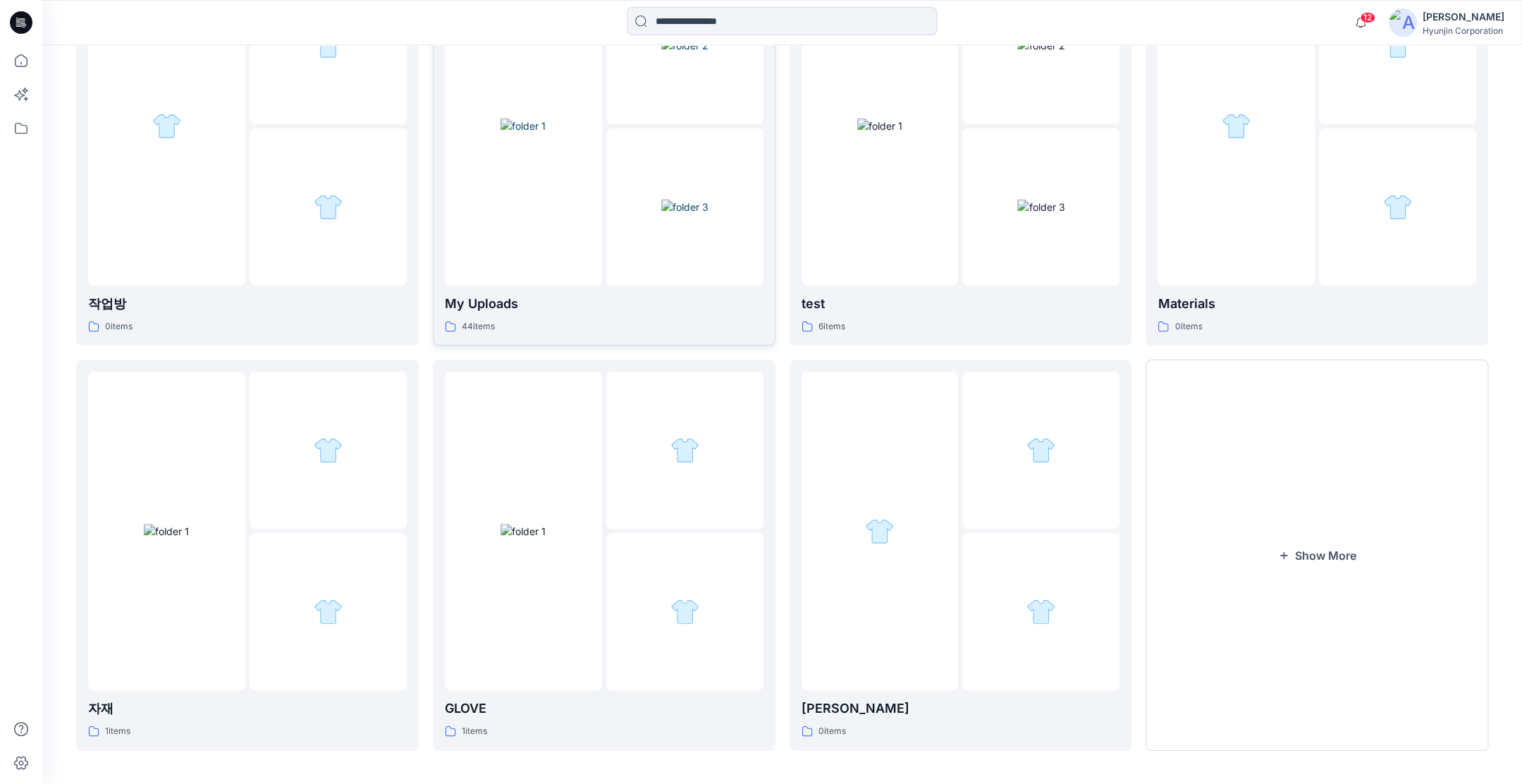
click at [606, 232] on div at bounding box center [684, 207] width 157 height 157
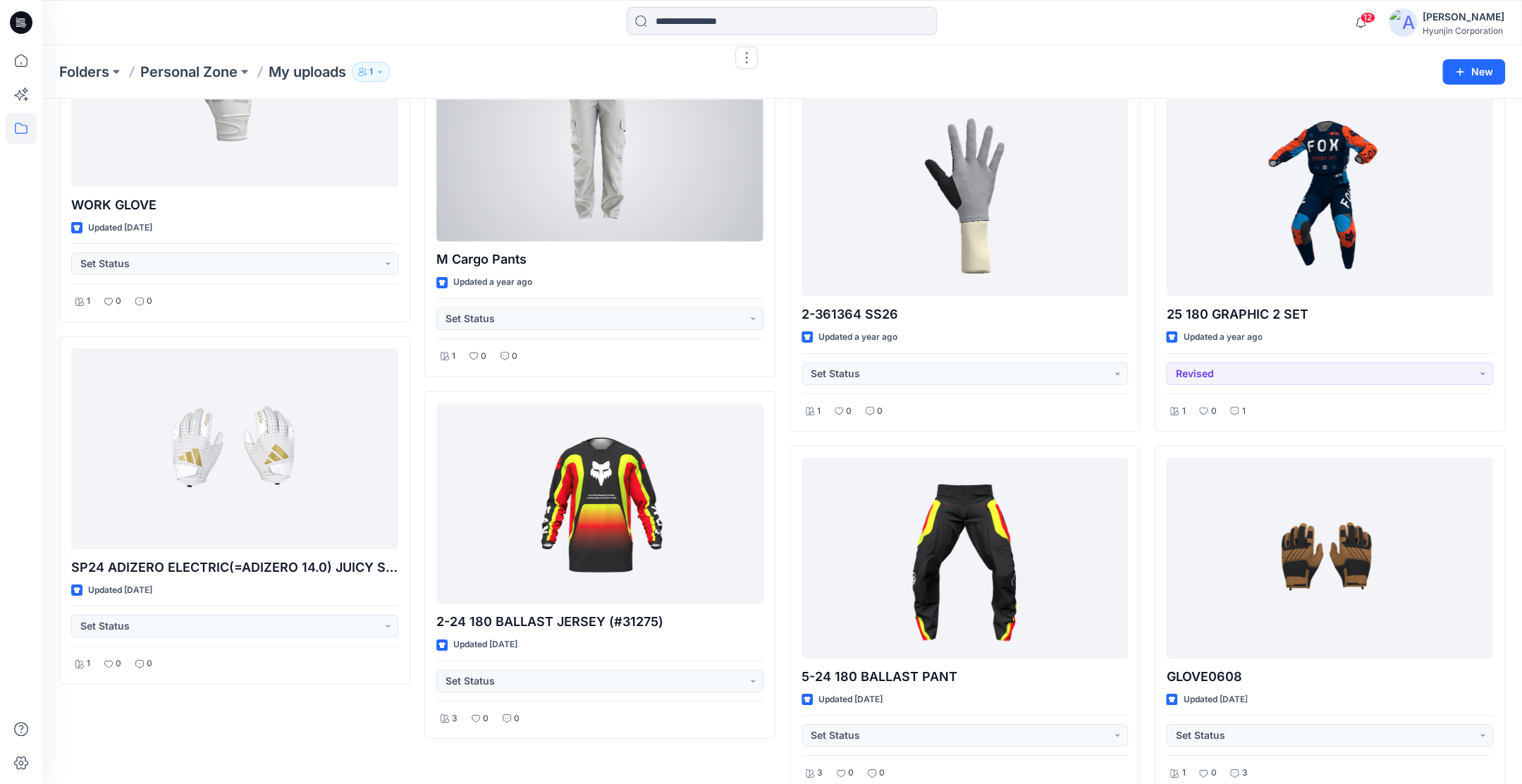
scroll to position [4024, 0]
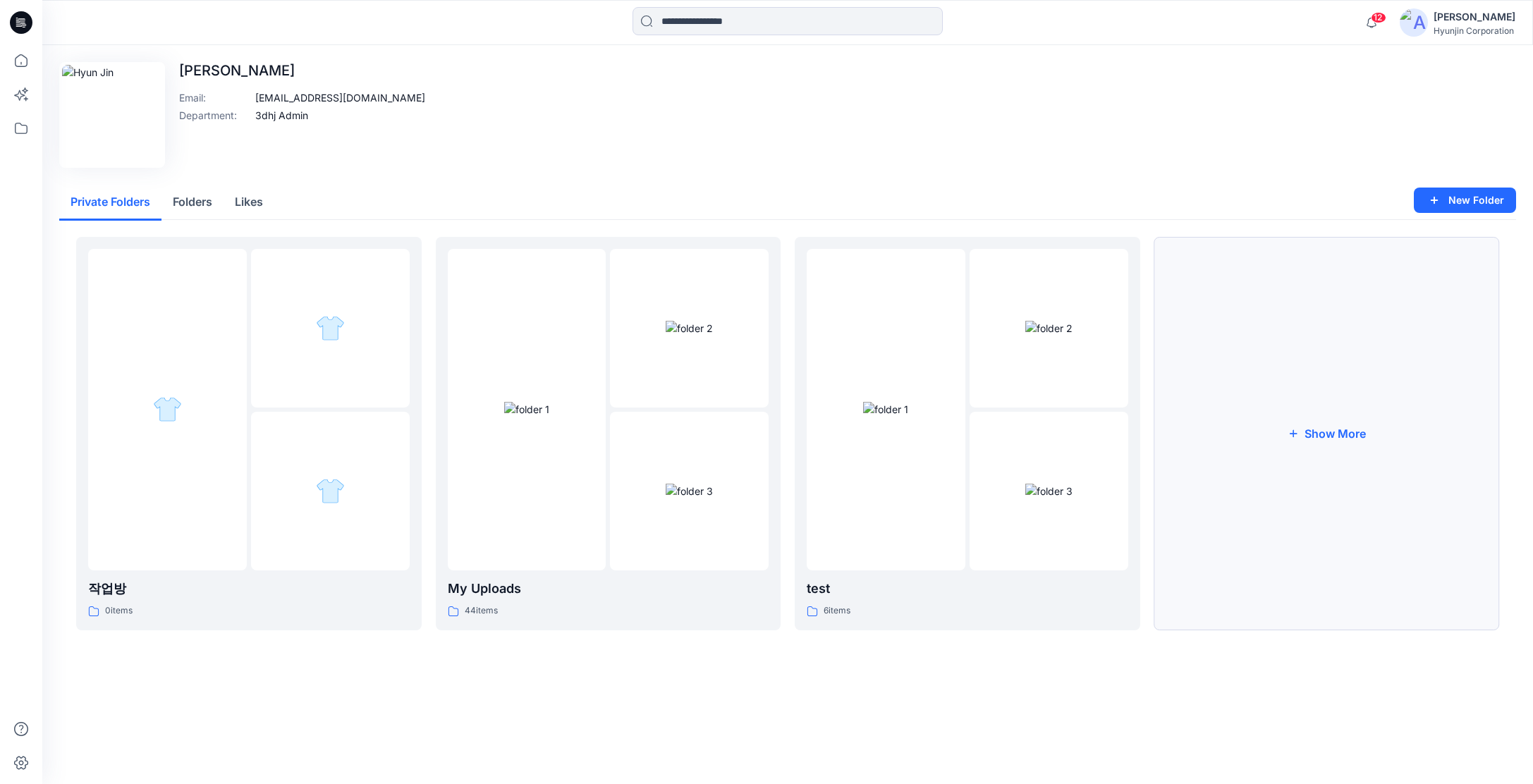
click at [1418, 526] on button "Show More" at bounding box center [1326, 433] width 345 height 393
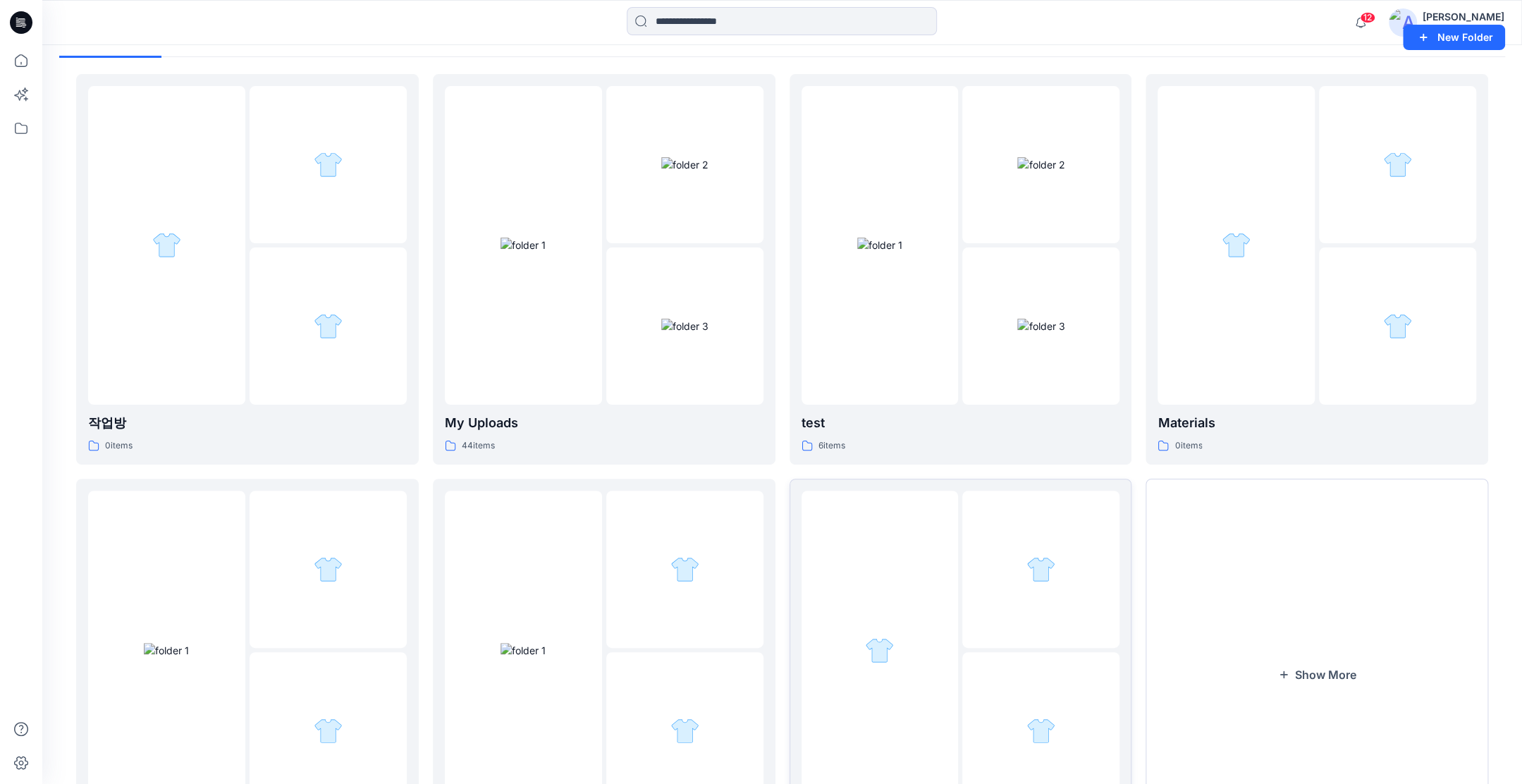
scroll to position [305, 0]
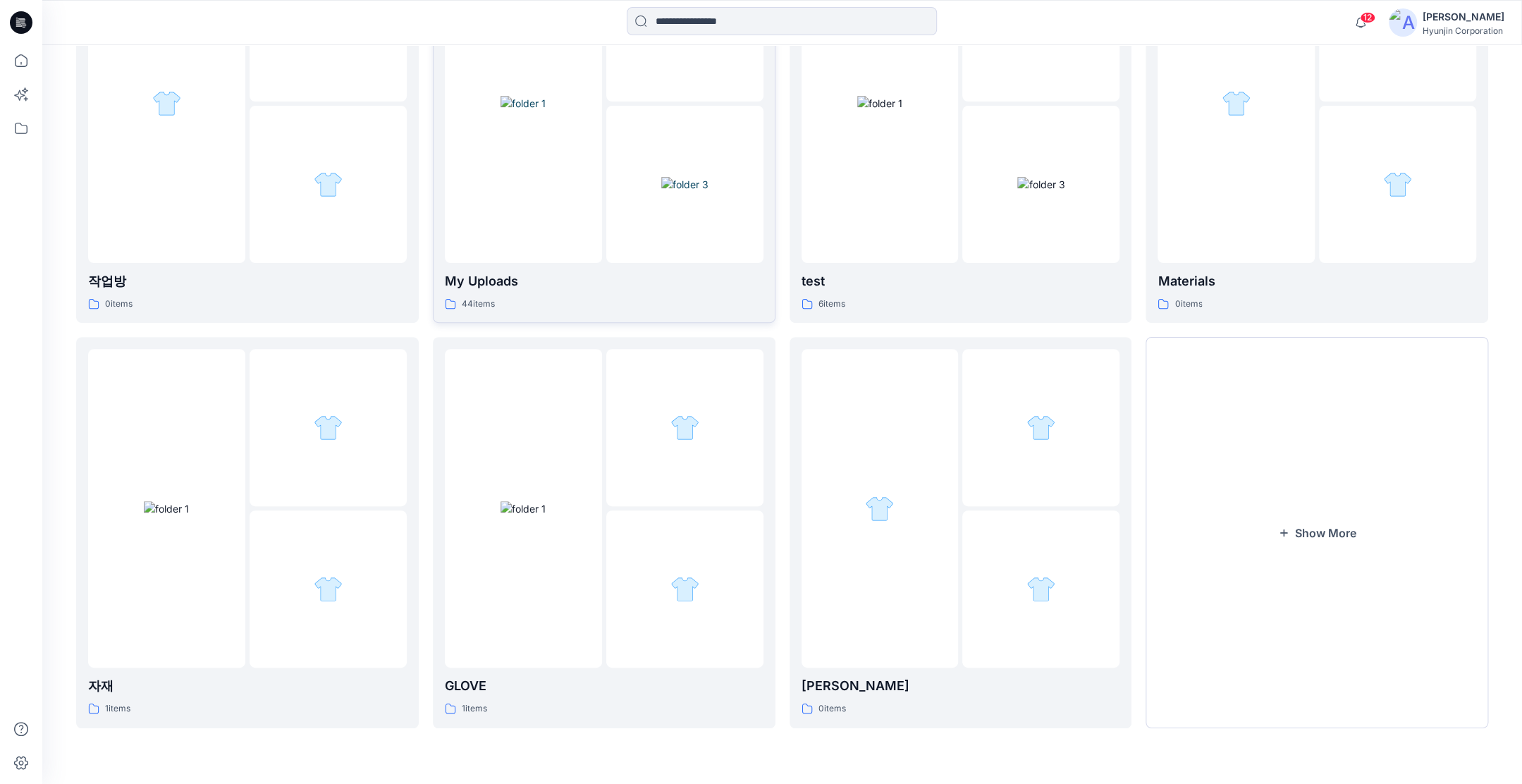
click at [573, 297] on div "44 items" at bounding box center [605, 304] width 319 height 15
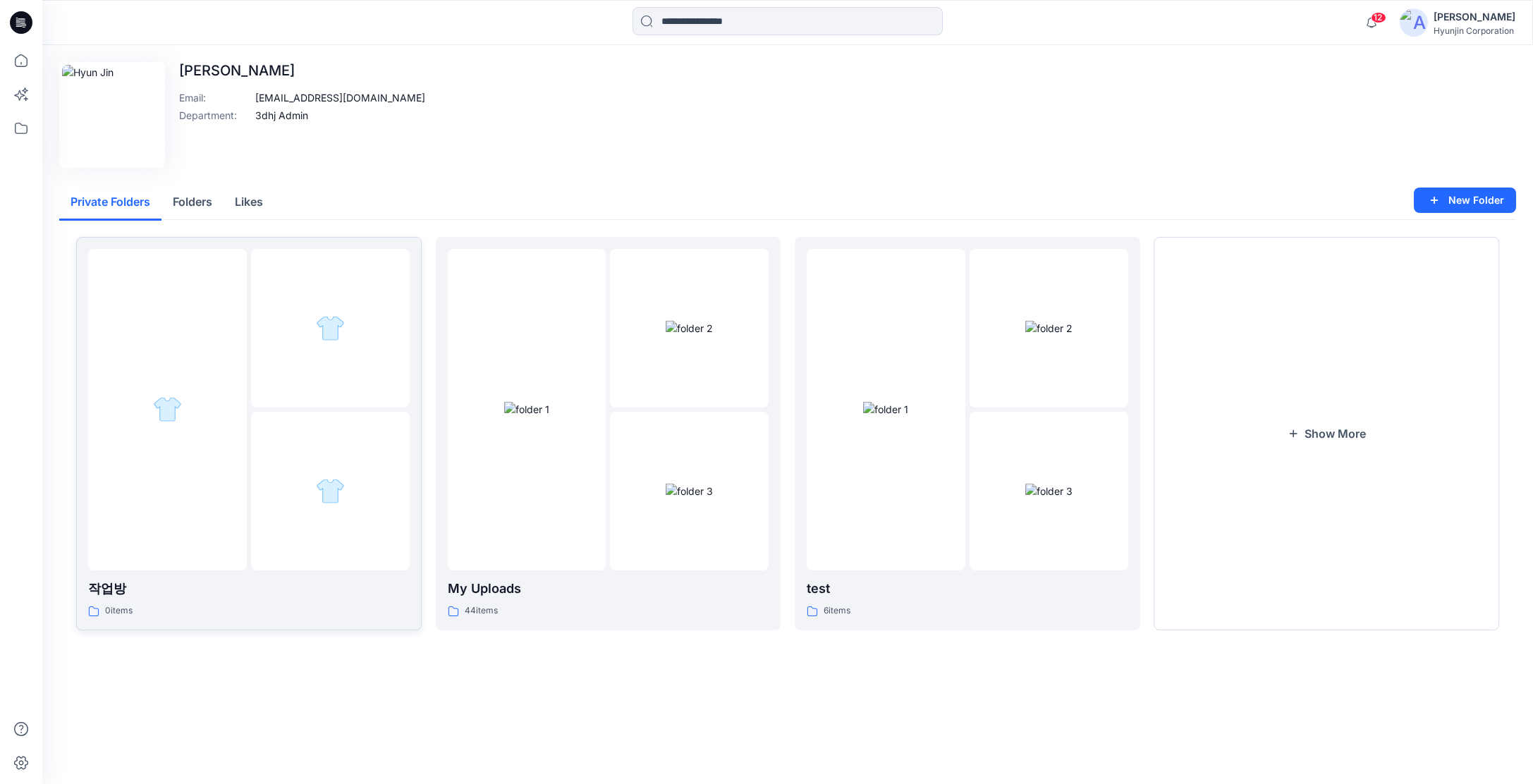
click at [352, 439] on div at bounding box center [330, 490] width 159 height 159
click at [908, 402] on img at bounding box center [885, 409] width 45 height 15
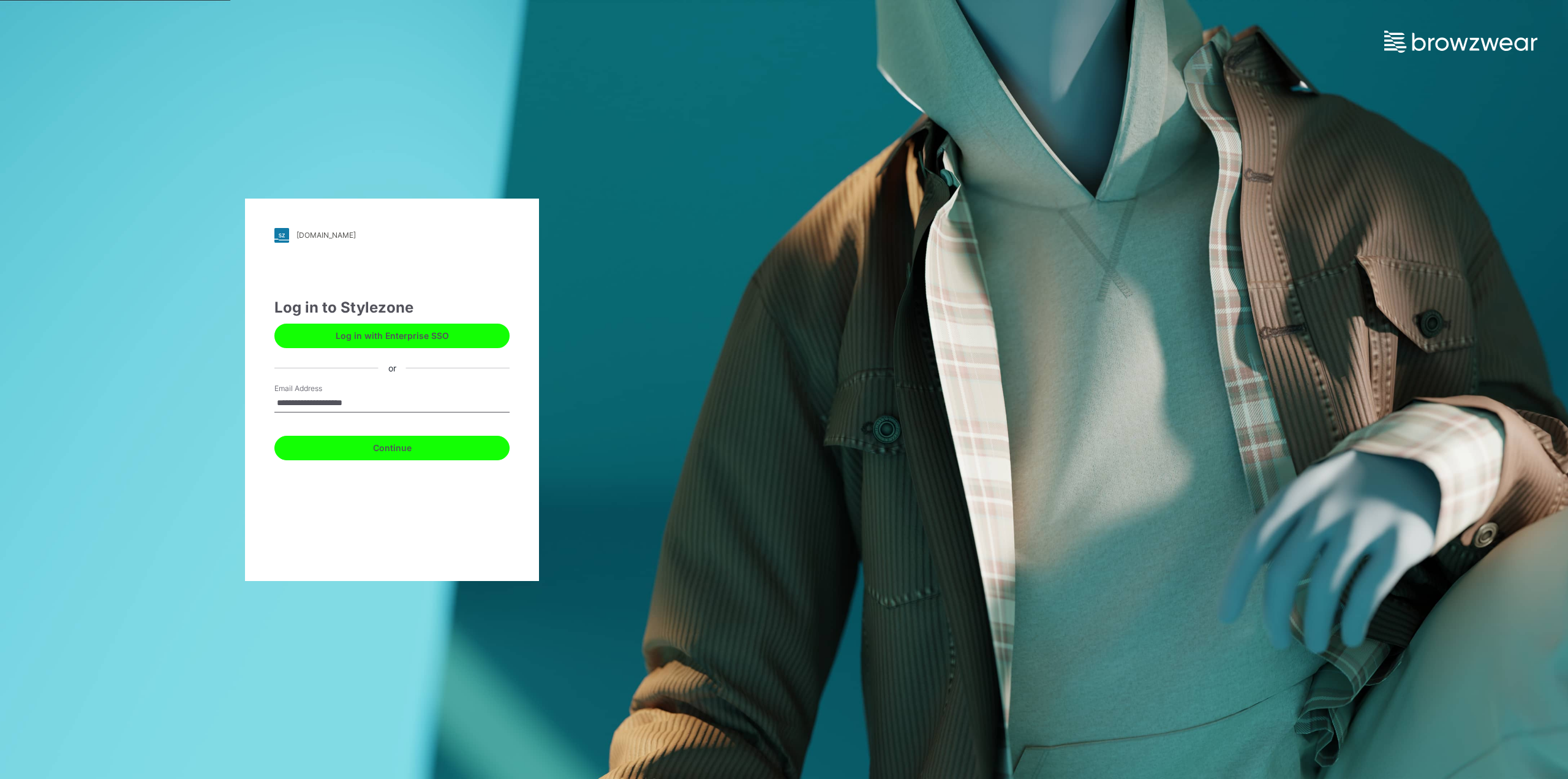
click at [404, 453] on button "Continue" at bounding box center [391, 447] width 235 height 24
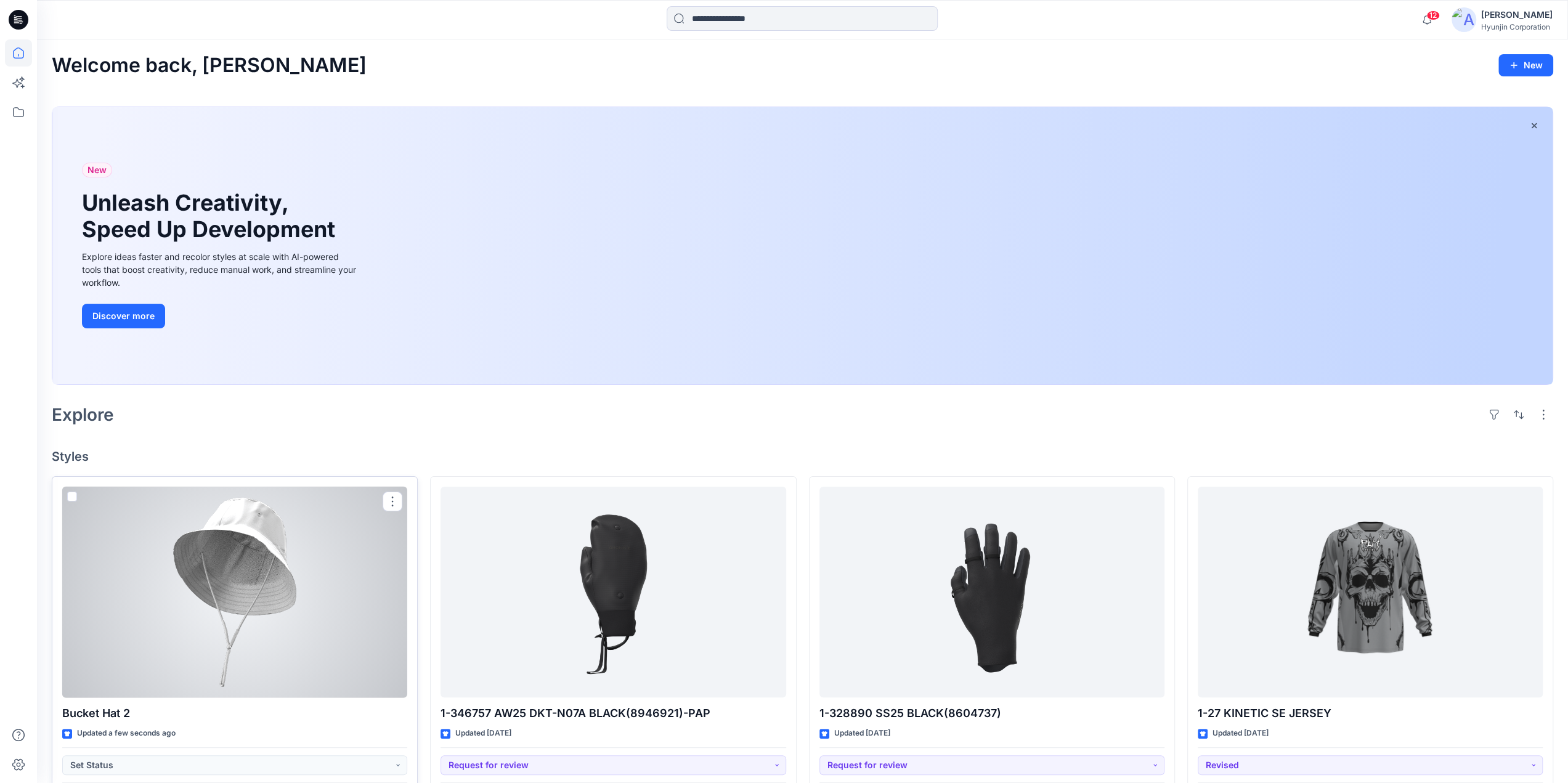
click at [197, 623] on div at bounding box center [234, 591] width 345 height 211
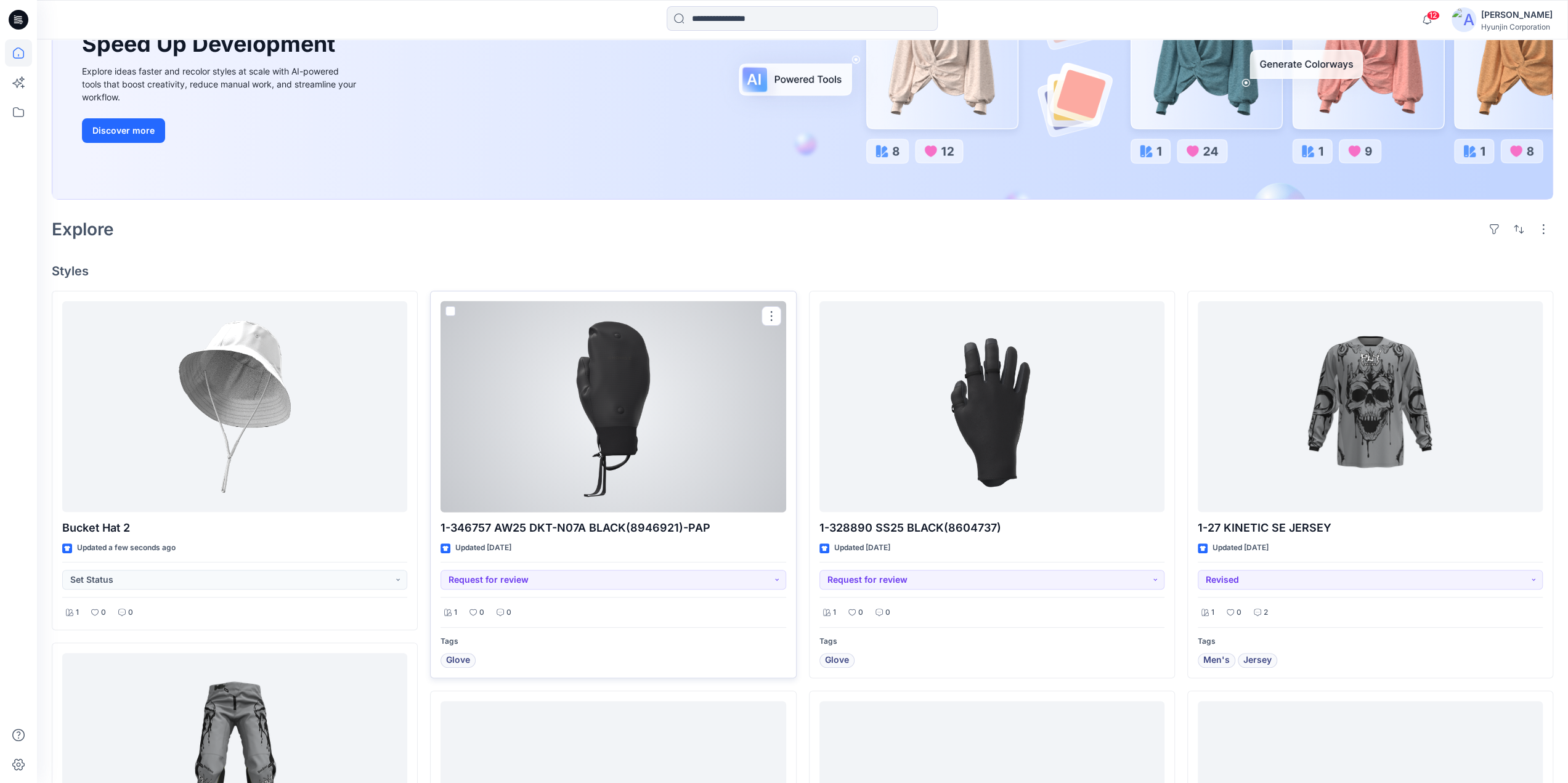
scroll to position [247, 0]
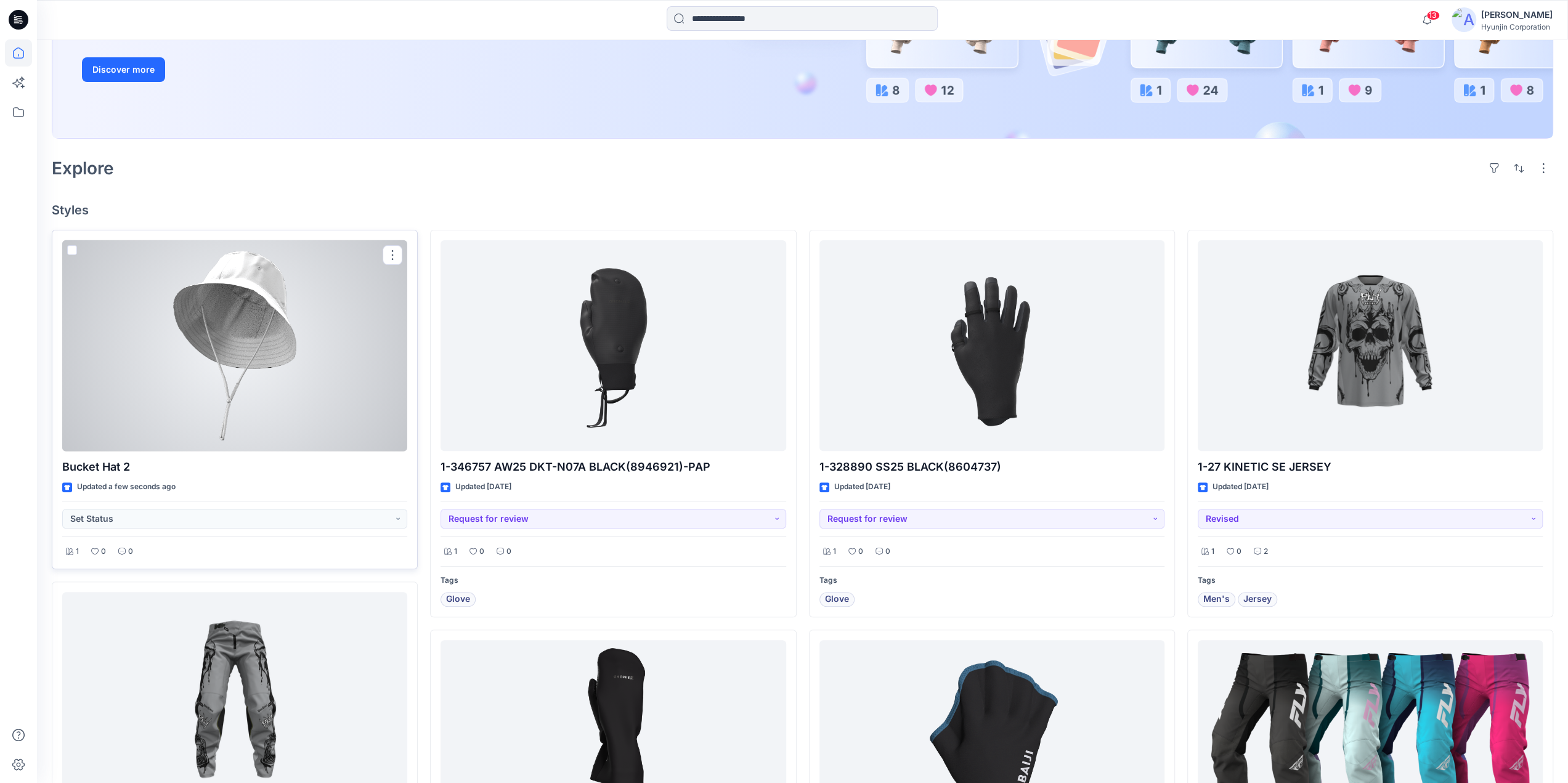
click at [71, 253] on span at bounding box center [72, 250] width 10 height 10
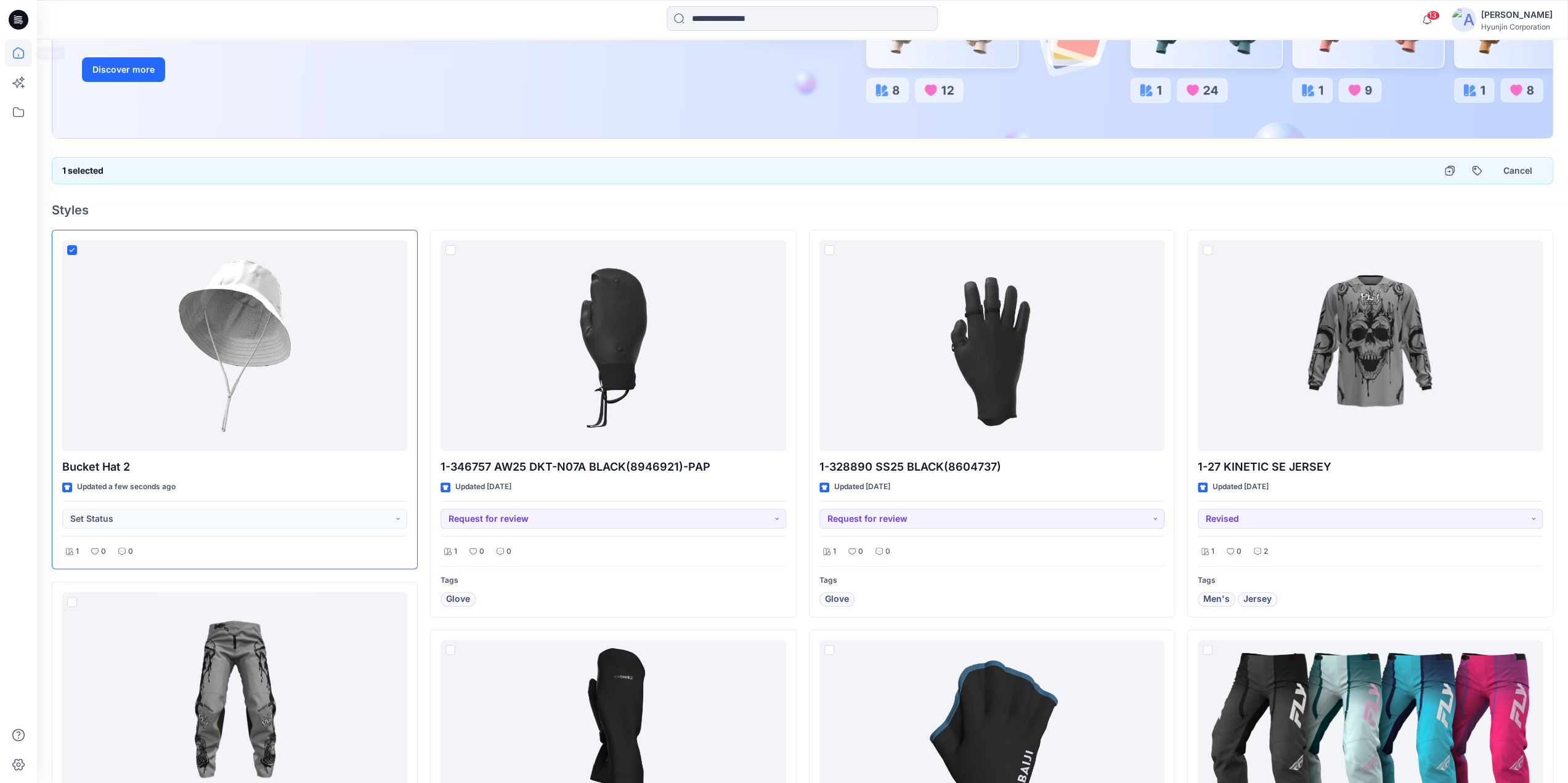
click at [13, 19] on icon at bounding box center [18, 20] width 20 height 20
click at [13, 110] on icon at bounding box center [19, 112] width 11 height 10
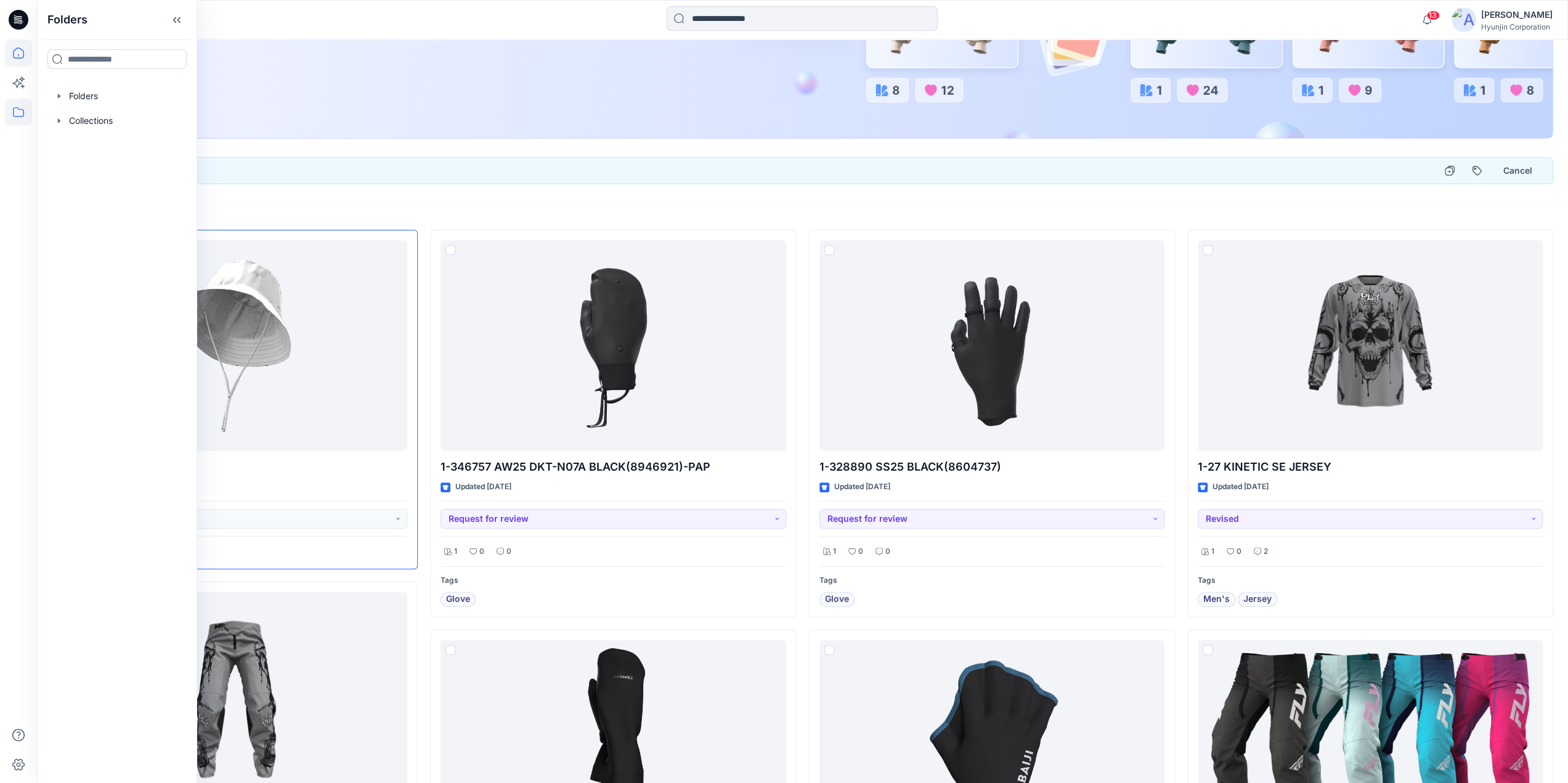
click at [24, 54] on icon at bounding box center [19, 53] width 11 height 11
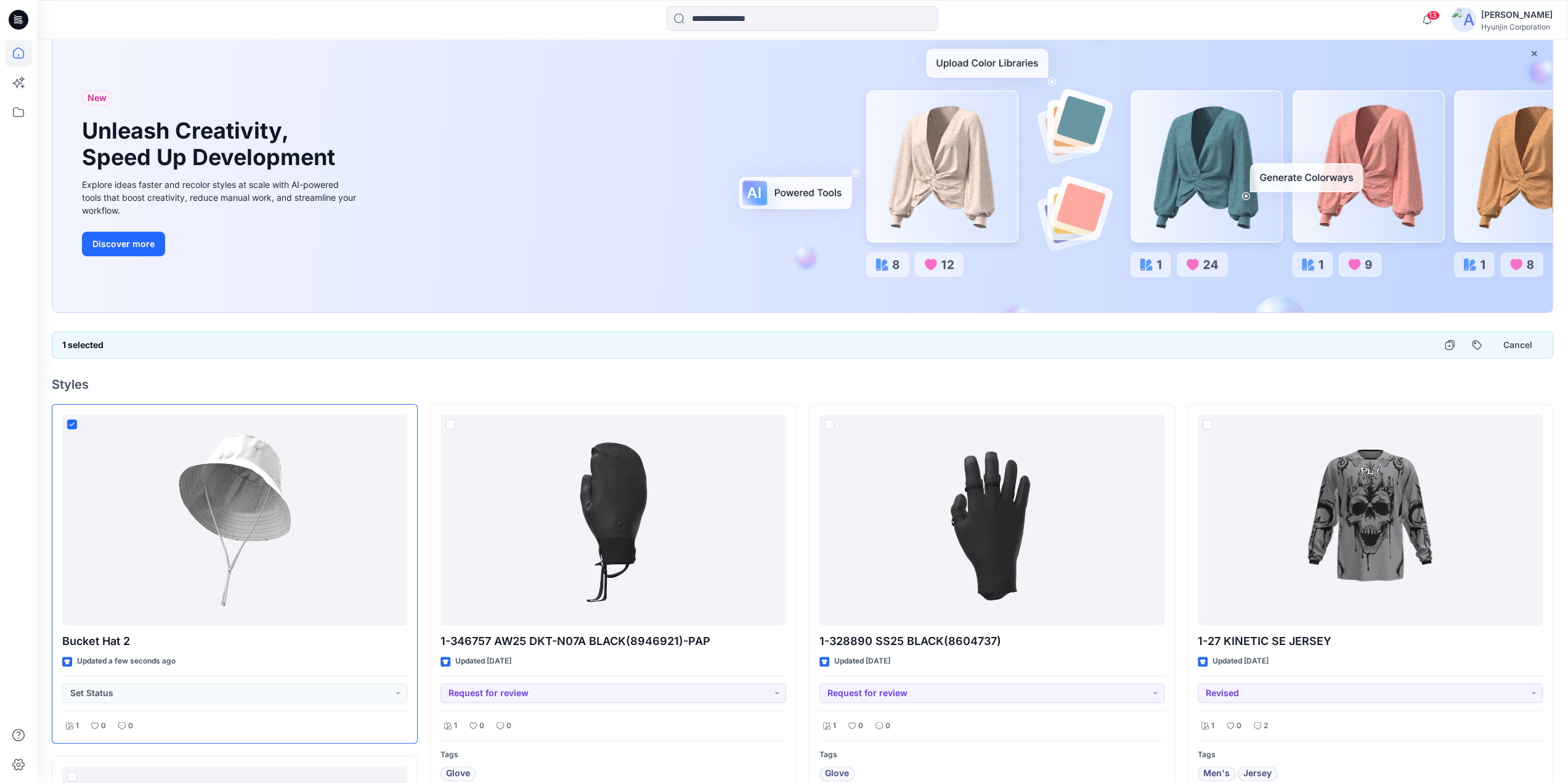
scroll to position [0, 0]
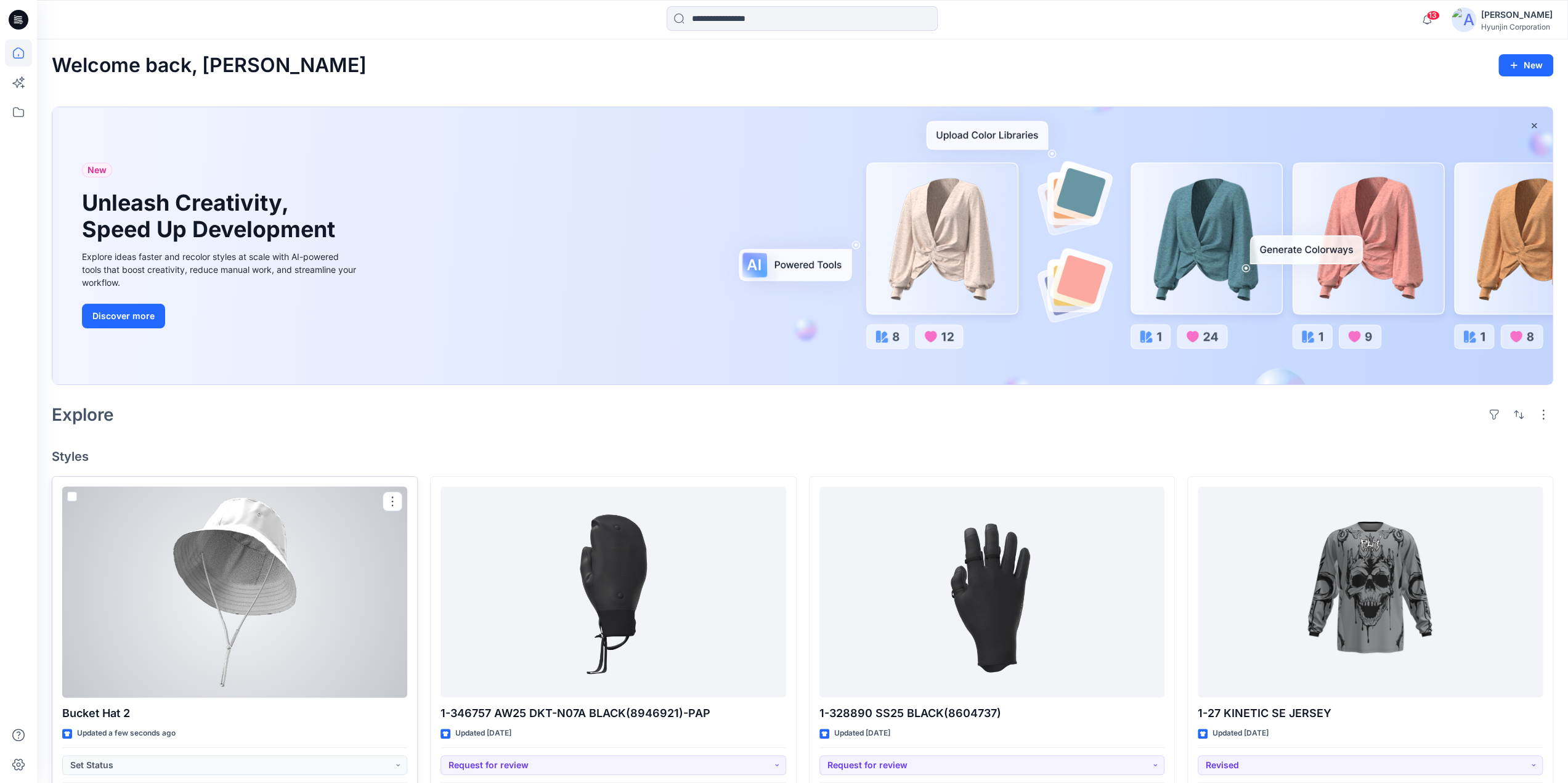
click at [70, 491] on span at bounding box center [72, 496] width 10 height 10
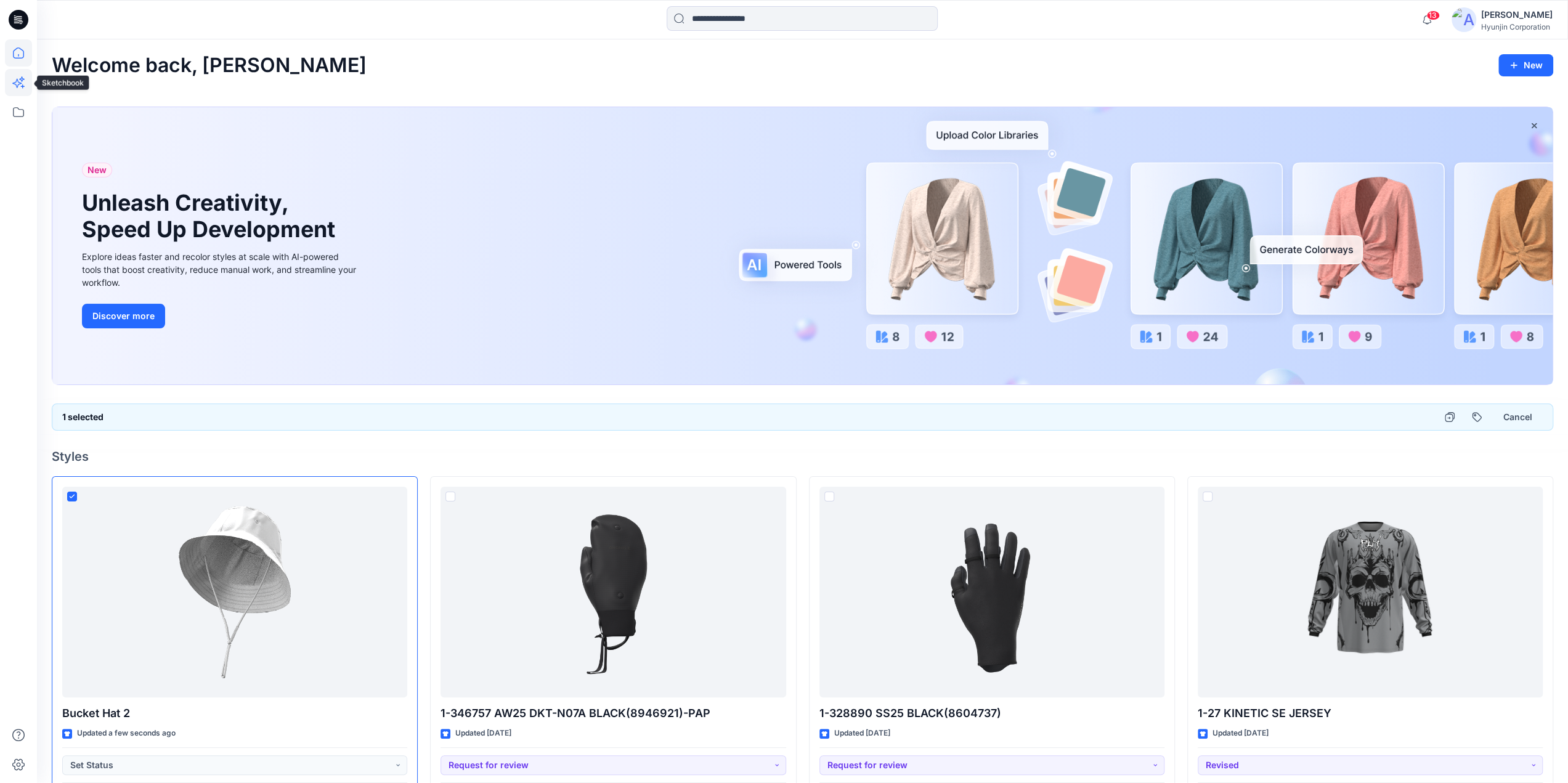
click at [20, 82] on icon at bounding box center [18, 82] width 27 height 27
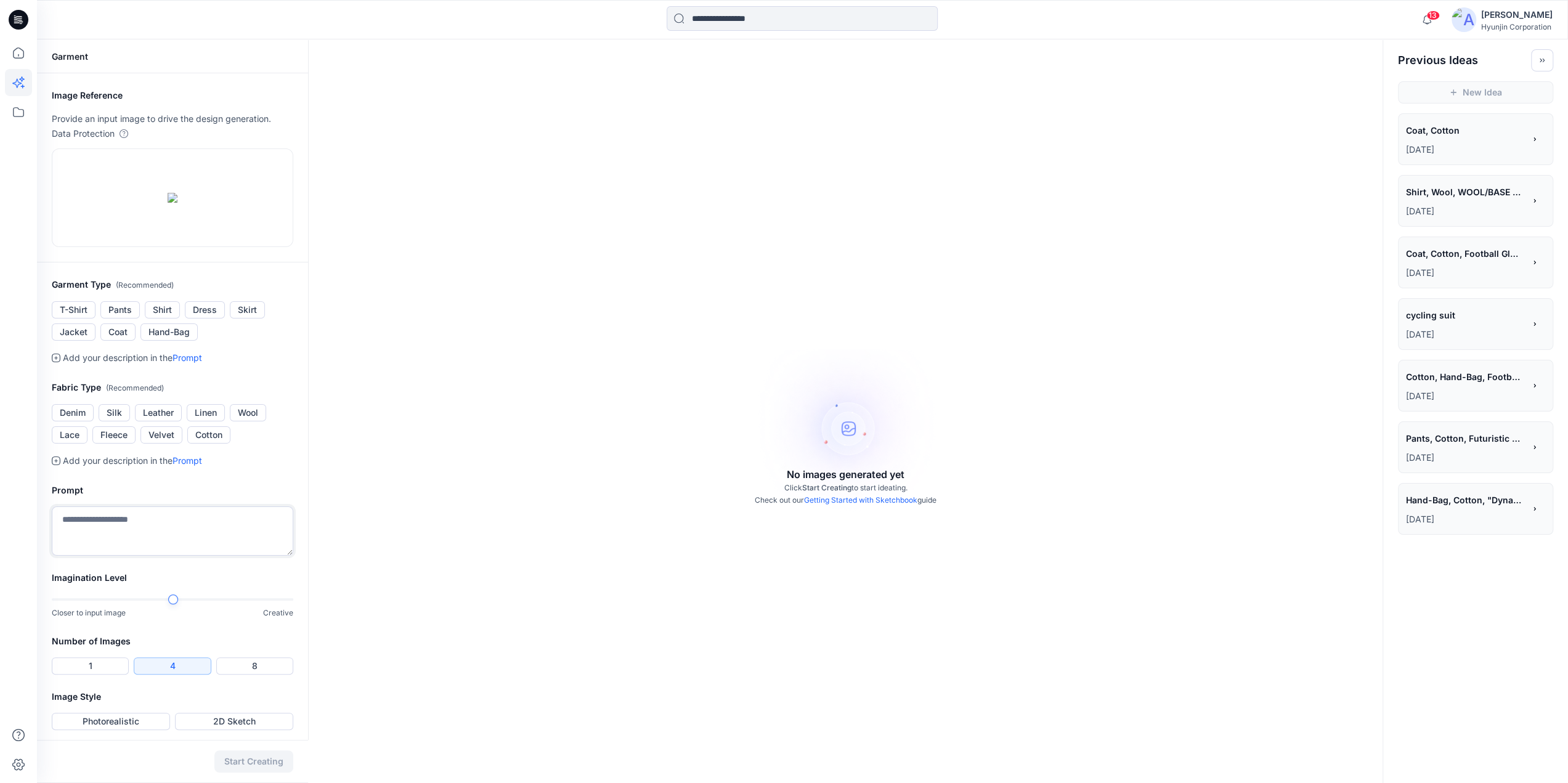
click at [188, 555] on textarea at bounding box center [172, 531] width 242 height 49
